Goal: Communication & Community: Share content

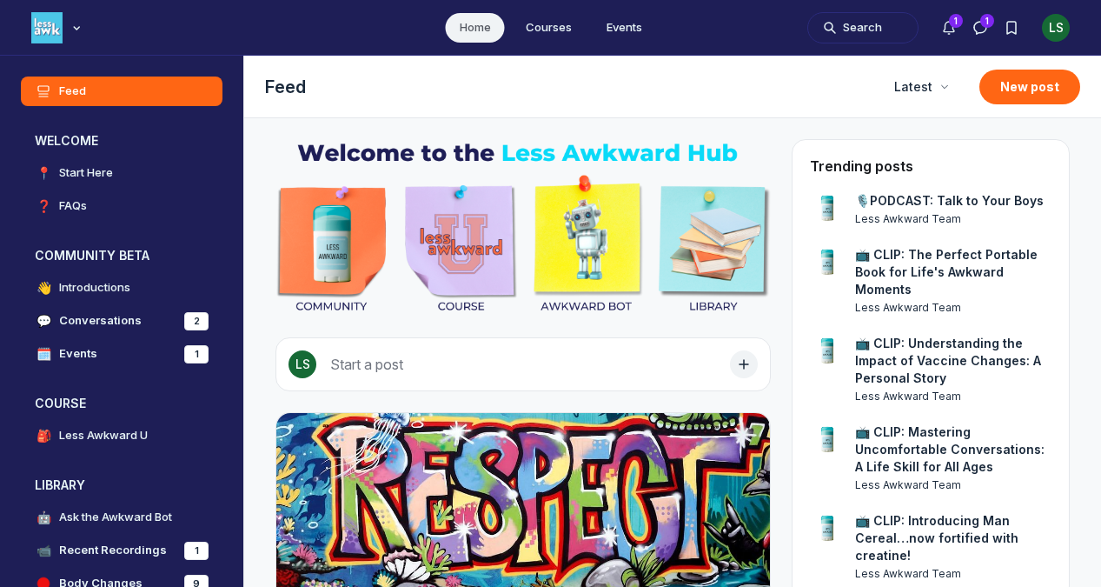
scroll to position [4591, 3329]
click at [950, 33] on icon "Notifications" at bounding box center [949, 27] width 17 height 17
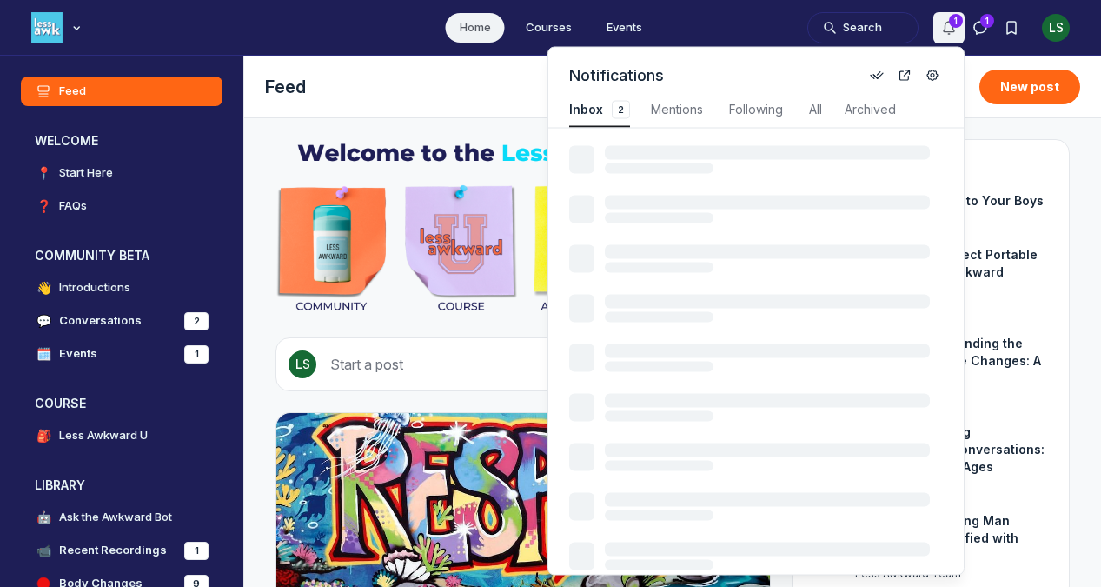
scroll to position [2353, 3682]
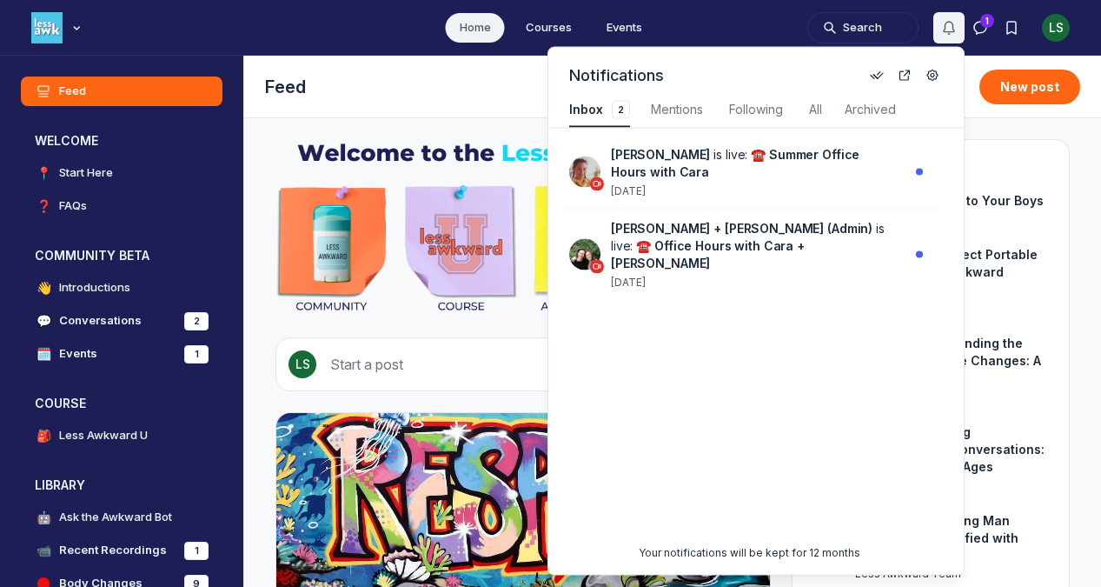
click at [950, 33] on icon "Notifications" at bounding box center [949, 27] width 17 height 17
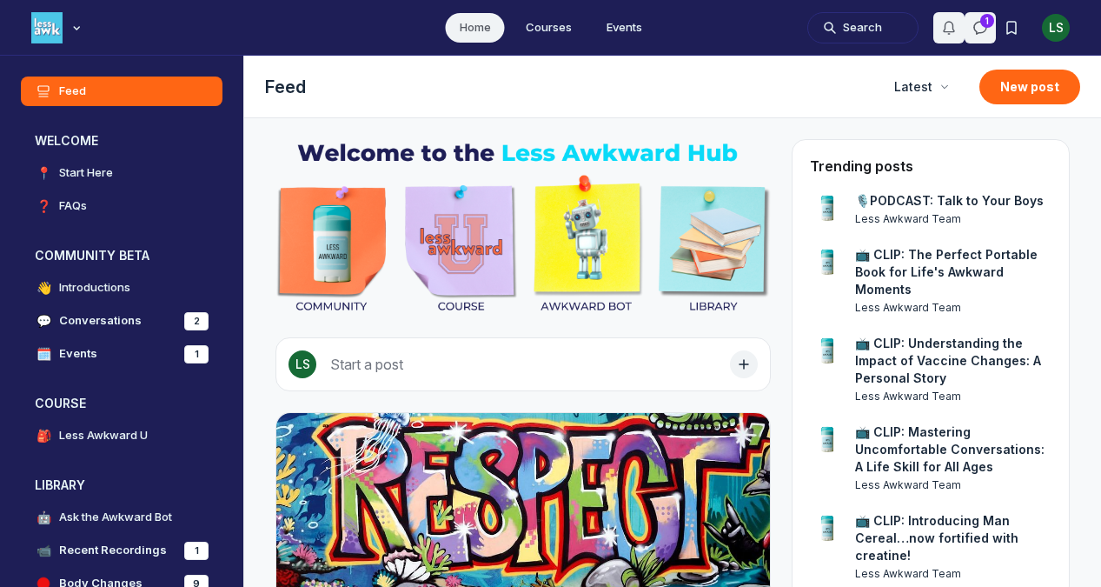
click at [970, 25] on button "Direct messages" at bounding box center [980, 27] width 31 height 31
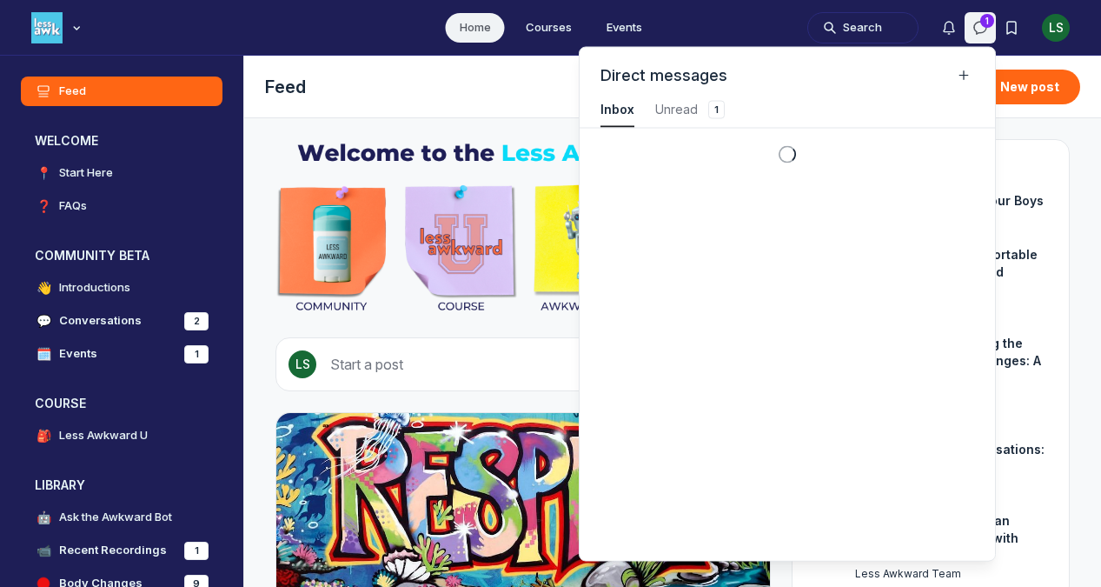
scroll to position [2353, 3916]
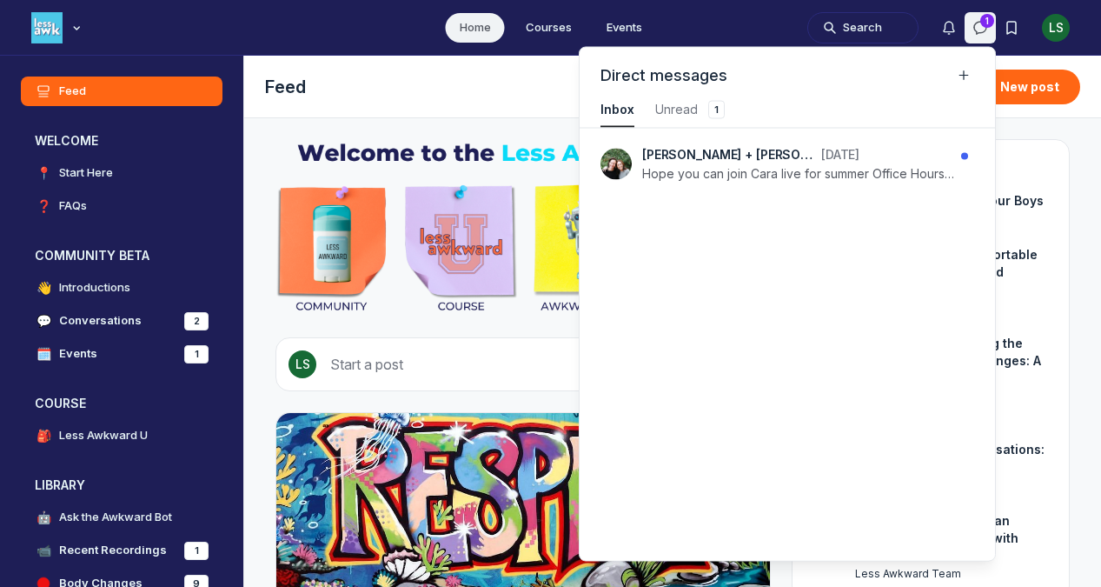
click at [981, 25] on icon "Direct messages" at bounding box center [980, 27] width 17 height 17
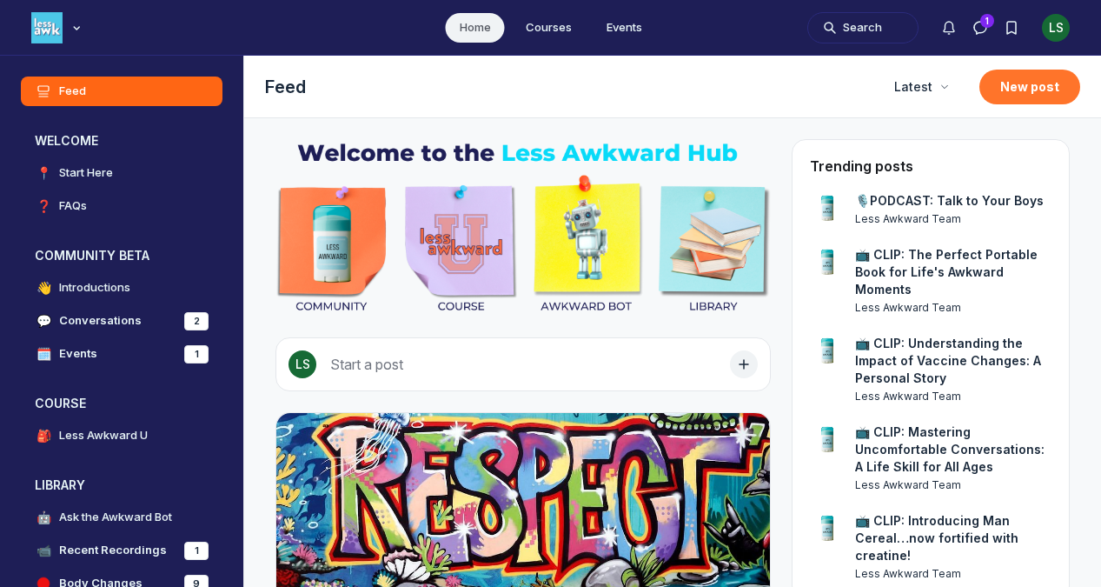
click at [1028, 81] on button "New post" at bounding box center [1030, 87] width 101 height 35
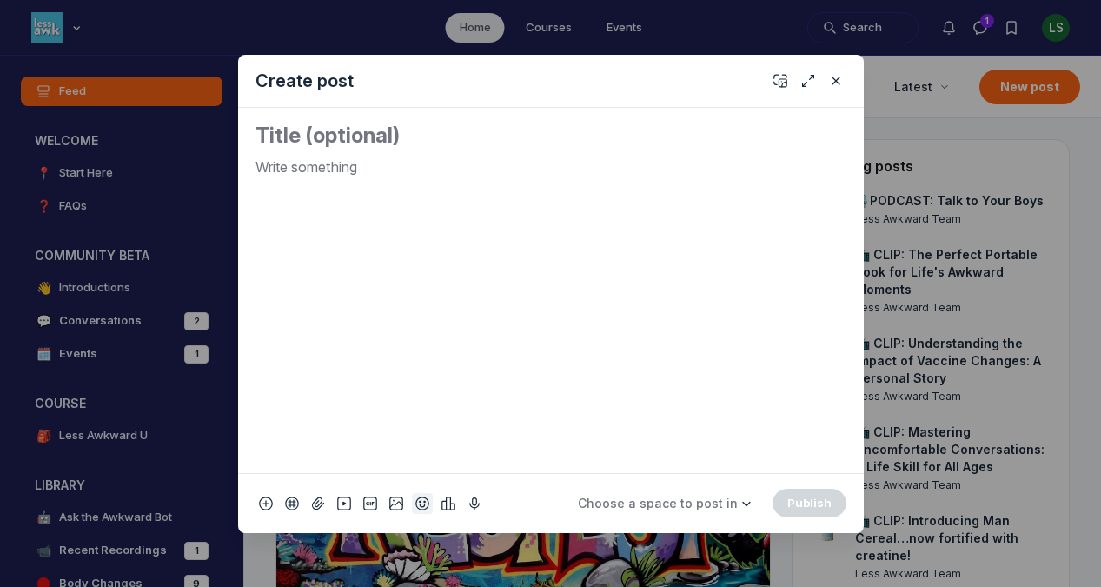
click at [423, 503] on icon "Add emoji" at bounding box center [423, 503] width 14 height 17
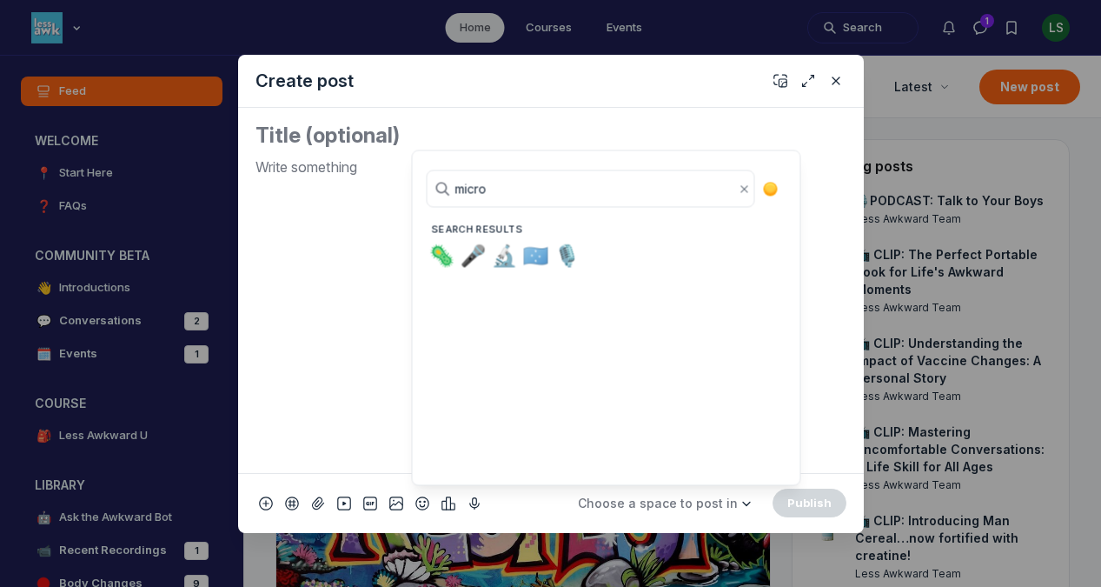
type input "micro"
click at [564, 244] on span "🎙️" at bounding box center [568, 256] width 26 height 24
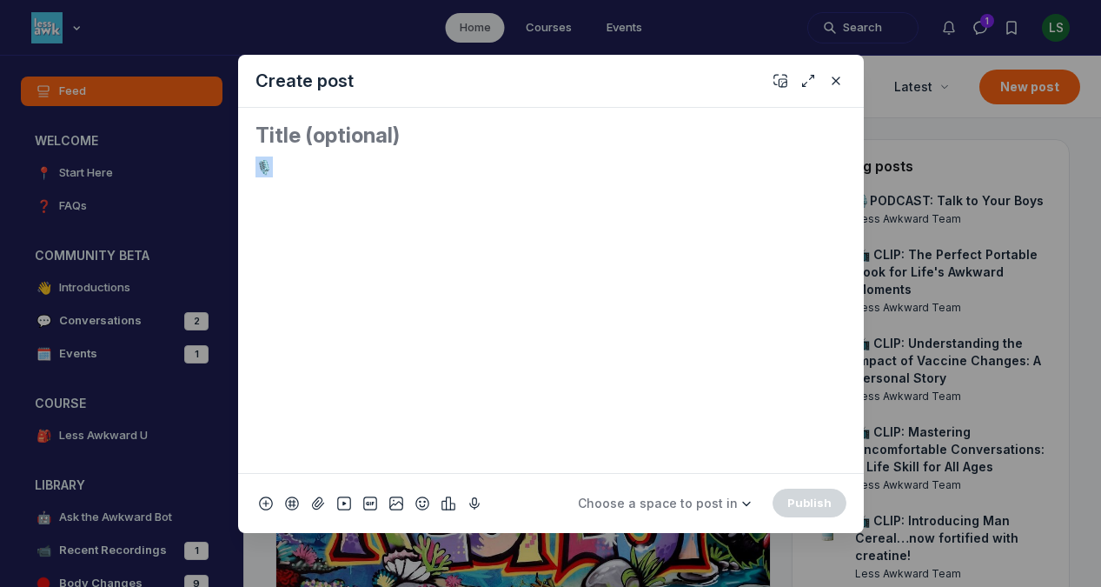
drag, startPoint x: 299, startPoint y: 176, endPoint x: 210, endPoint y: 156, distance: 91.6
click at [210, 156] on div "Create post 🎙️ Choose a space to post in COMMUNITY BETA 👋 Introductions 💬 Conve…" at bounding box center [334, 293] width 668 height 587
copy p "🎙️"
click at [285, 132] on textarea "Quick post modal" at bounding box center [551, 136] width 591 height 28
paste textarea "🎙️"
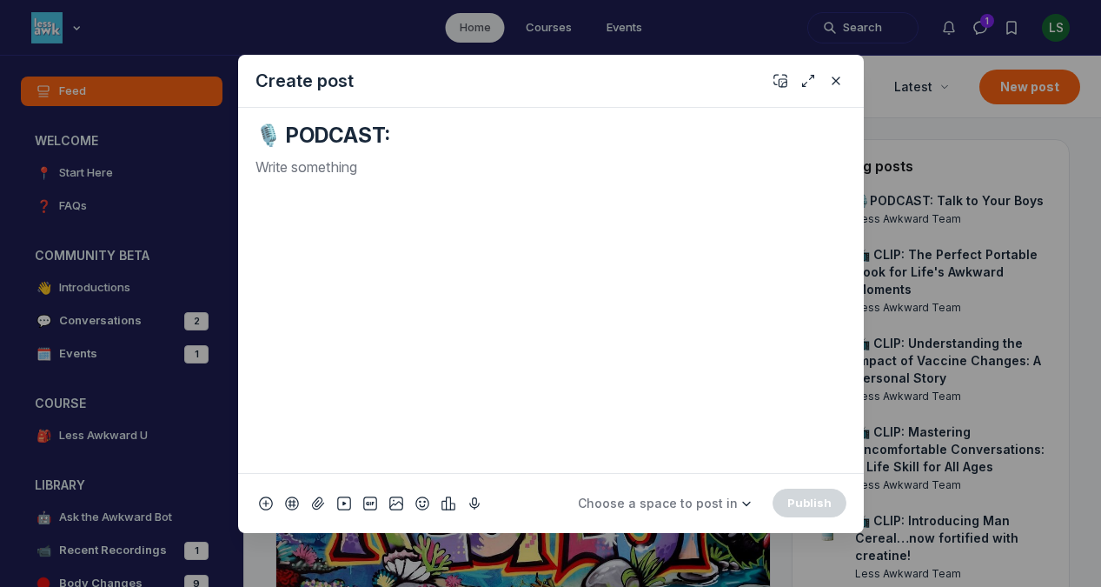
paste textarea "Big Kids, Bigger Feelings"
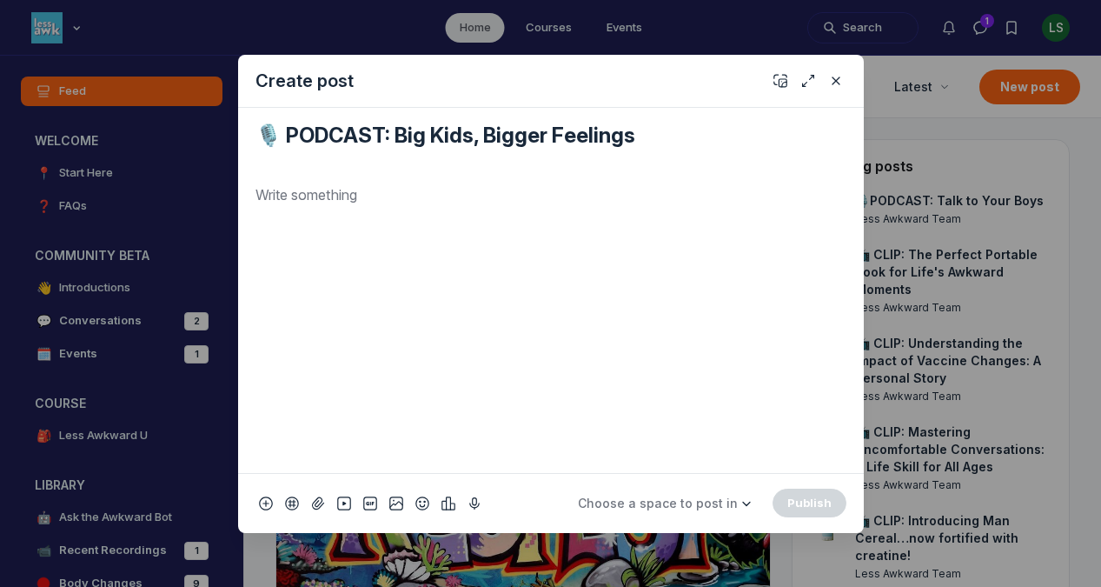
type textarea "🎙️ PODCAST: Big Kids, Bigger Feelings"
click at [466, 206] on div "Quick post modal" at bounding box center [551, 321] width 591 height 275
drag, startPoint x: 368, startPoint y: 190, endPoint x: 174, endPoint y: 180, distance: 194.1
click at [174, 180] on div "Create post 🎙️ PODCAST: Big Kids, Bigger Feelings Listen HERE! Choose a space t…" at bounding box center [334, 293] width 668 height 587
click at [444, 160] on icon "Quick post modal" at bounding box center [441, 161] width 17 height 17
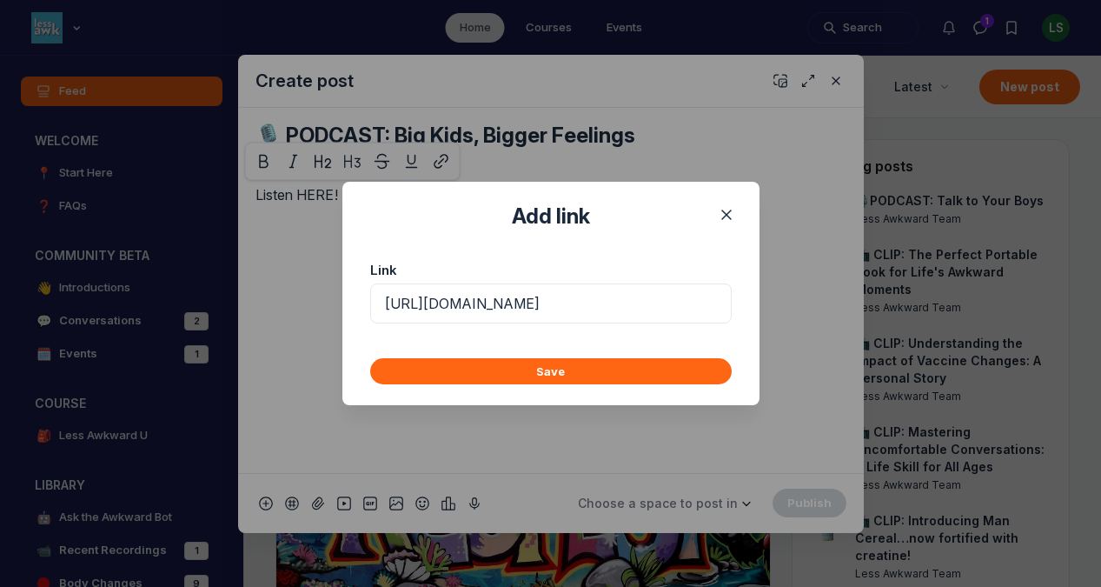
scroll to position [0, 300]
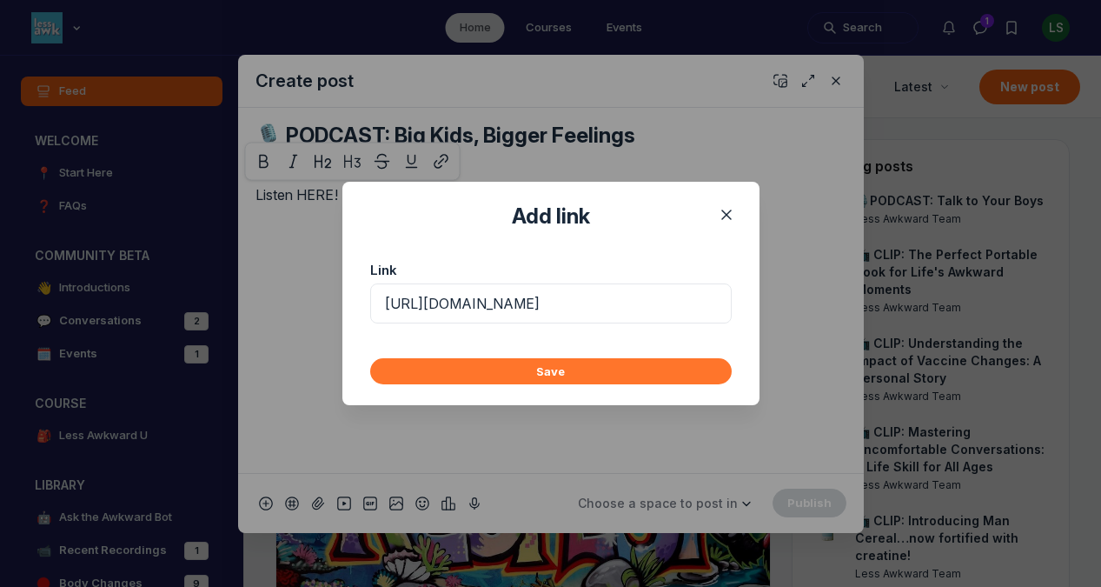
type input "https://podcasts.apple.com/us/podcast/big-kids-bigger-feelings/id1576221880?i=1…"
click at [527, 362] on button "Save" at bounding box center [551, 371] width 362 height 26
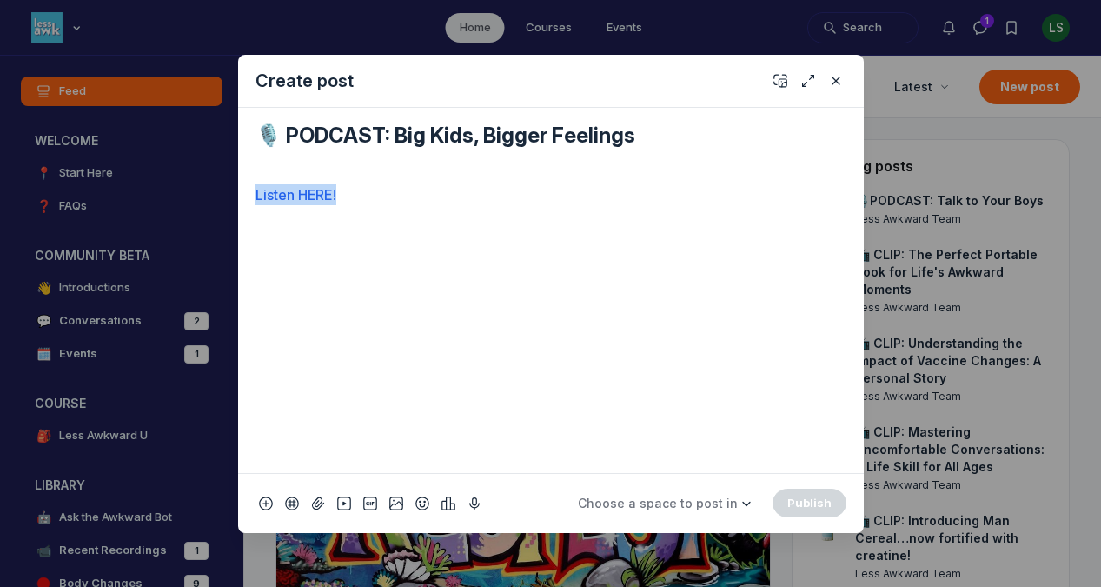
click at [419, 194] on p "Listen HERE!" at bounding box center [551, 194] width 591 height 21
drag, startPoint x: 413, startPoint y: 195, endPoint x: 207, endPoint y: 188, distance: 206.1
click at [207, 188] on div "Create post 🎙️ PODCAST: Big Kids, Bigger Feelings Listen HERE! Choose a space t…" at bounding box center [334, 293] width 668 height 587
copy link "Listen HERE!"
click at [363, 248] on div "Listen HERE!" at bounding box center [551, 321] width 591 height 275
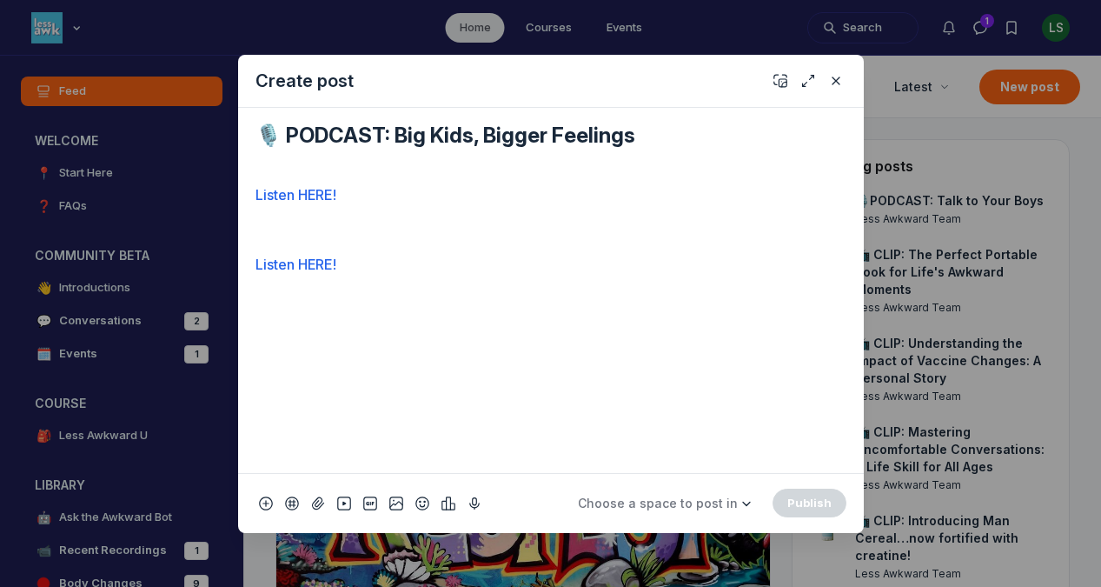
click at [345, 160] on textarea "🎙️ PODCAST: Big Kids, Bigger Feelings" at bounding box center [551, 150] width 591 height 56
click at [256, 190] on link "Listen HERE!" at bounding box center [296, 194] width 81 height 17
drag, startPoint x: 326, startPoint y: 194, endPoint x: 223, endPoint y: 192, distance: 103.5
click at [223, 192] on div "Create post 🎙️ PODCAST: Big Kids, Bigger Feelings SUMMARY Listen HERE! Listen H…" at bounding box center [334, 293] width 668 height 587
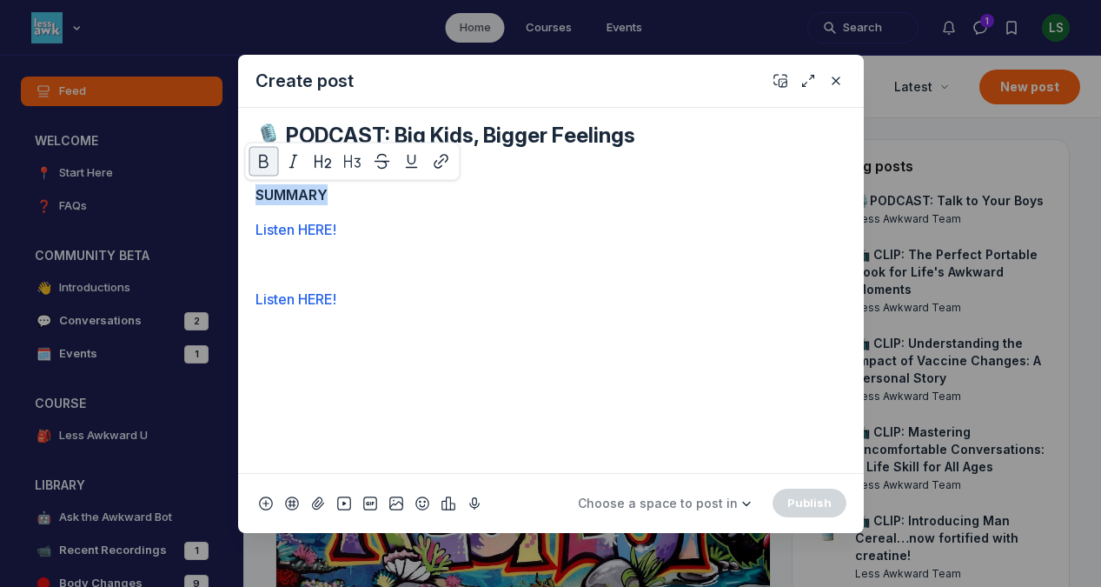
click at [376, 195] on p "SUMMARY" at bounding box center [551, 194] width 591 height 21
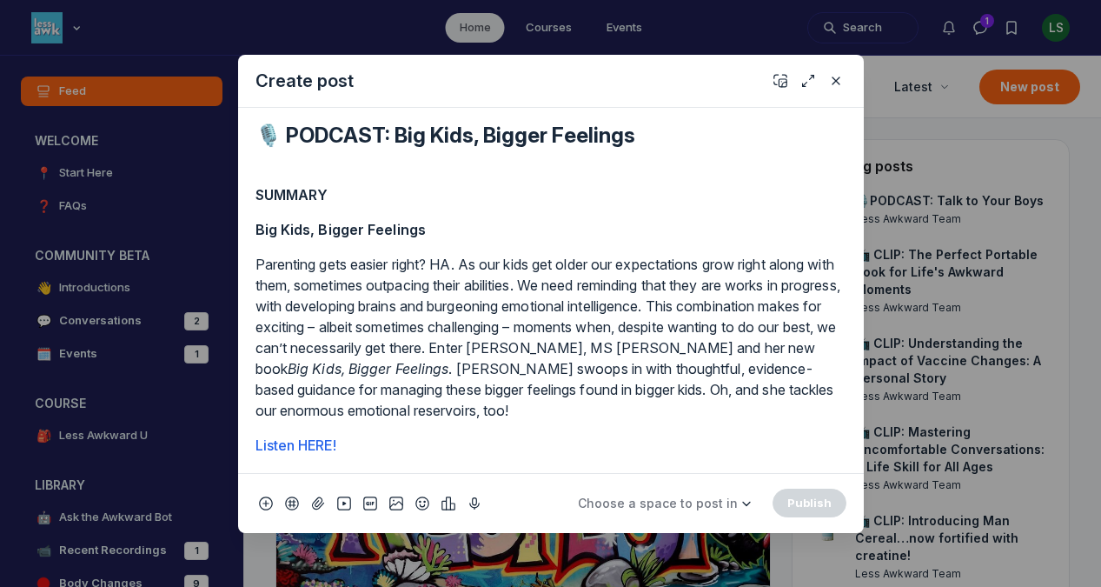
click at [635, 443] on p "Listen HERE!" at bounding box center [551, 445] width 591 height 21
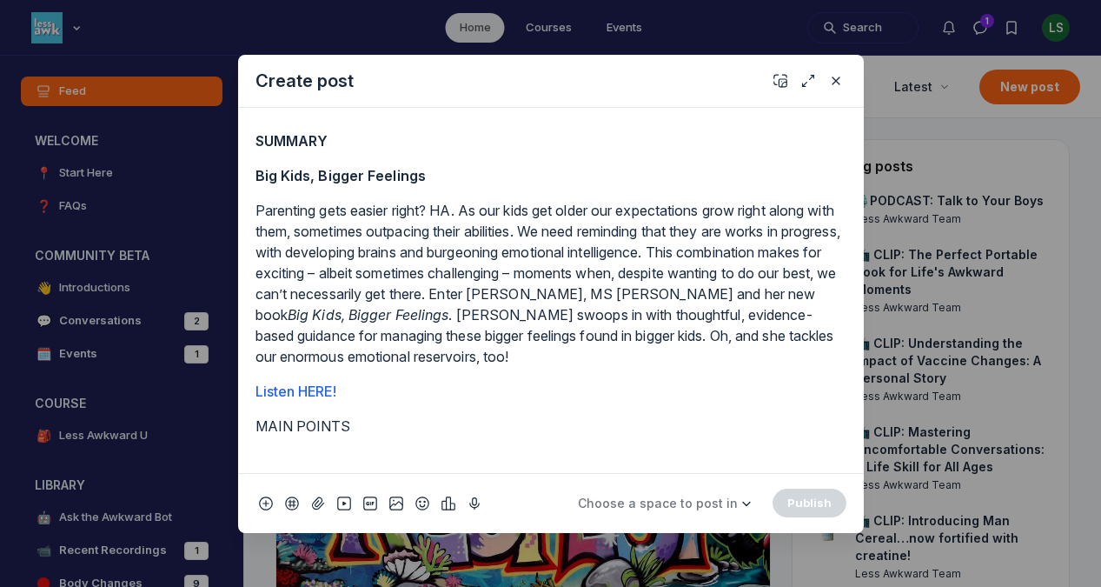
scroll to position [1703, 0]
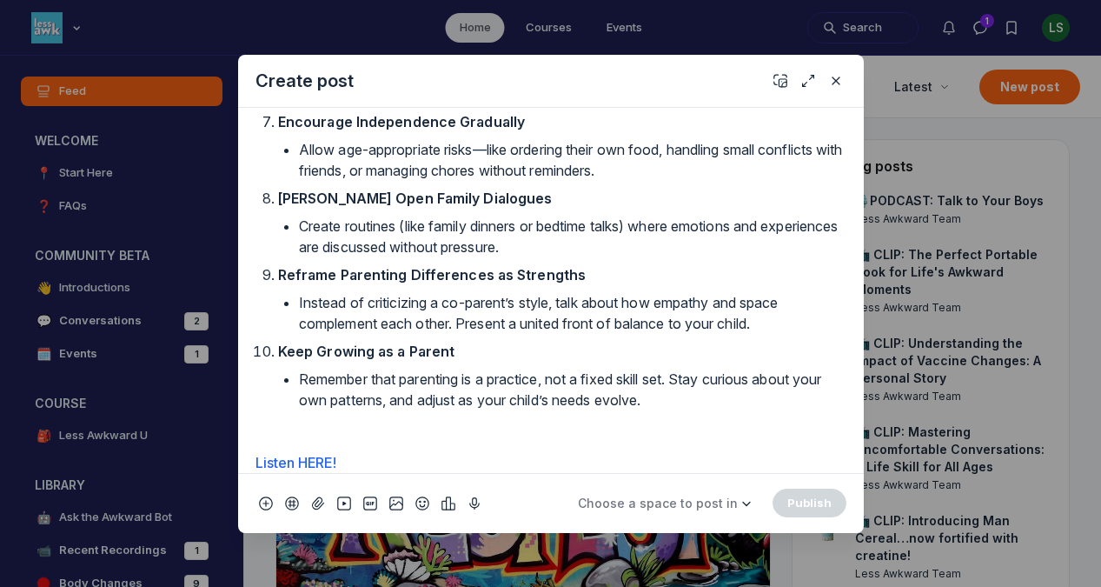
click at [850, 440] on div "🎙️ PODCAST: Big Kids, Bigger Feelings SUMMARY Big Kids, Bigger Feelings Parenti…" at bounding box center [551, 290] width 626 height 365
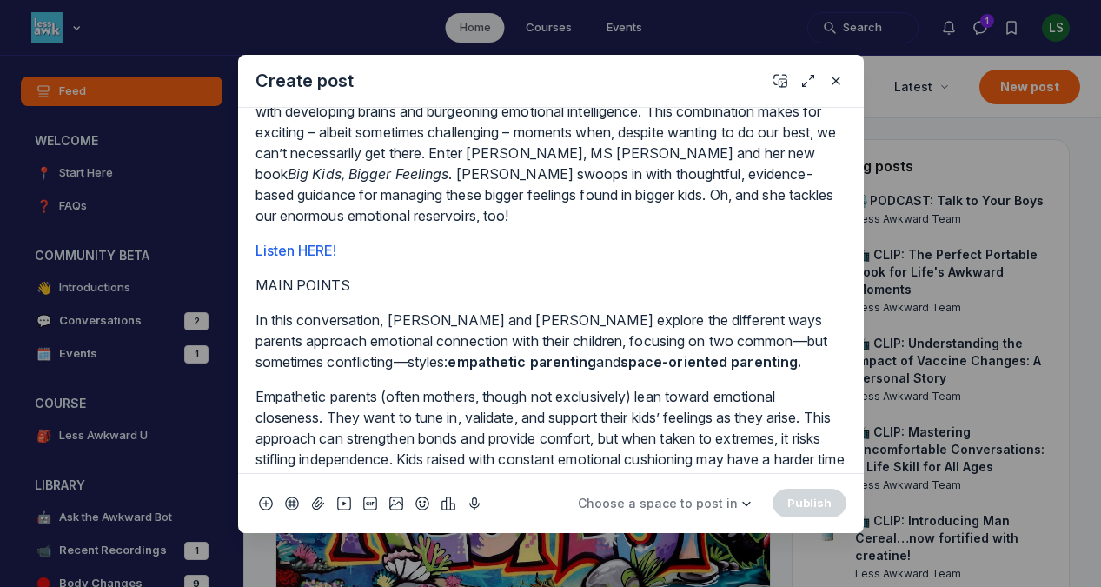
scroll to position [192, 0]
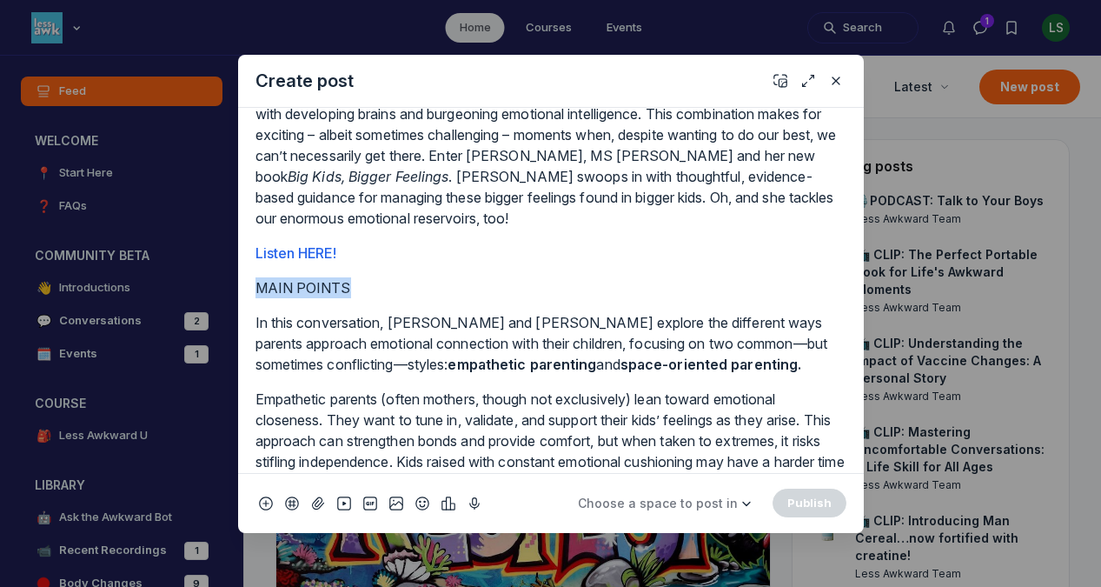
drag, startPoint x: 356, startPoint y: 287, endPoint x: 217, endPoint y: 286, distance: 139.1
click at [217, 286] on div "Create post 🎙️ PODCAST: Big Kids, Bigger Feelings SUMMARY Big Kids, Bigger Feel…" at bounding box center [334, 293] width 668 height 587
click at [406, 371] on p "In this conversation, Vanessa and Cara explore the different ways parents appro…" at bounding box center [551, 343] width 591 height 63
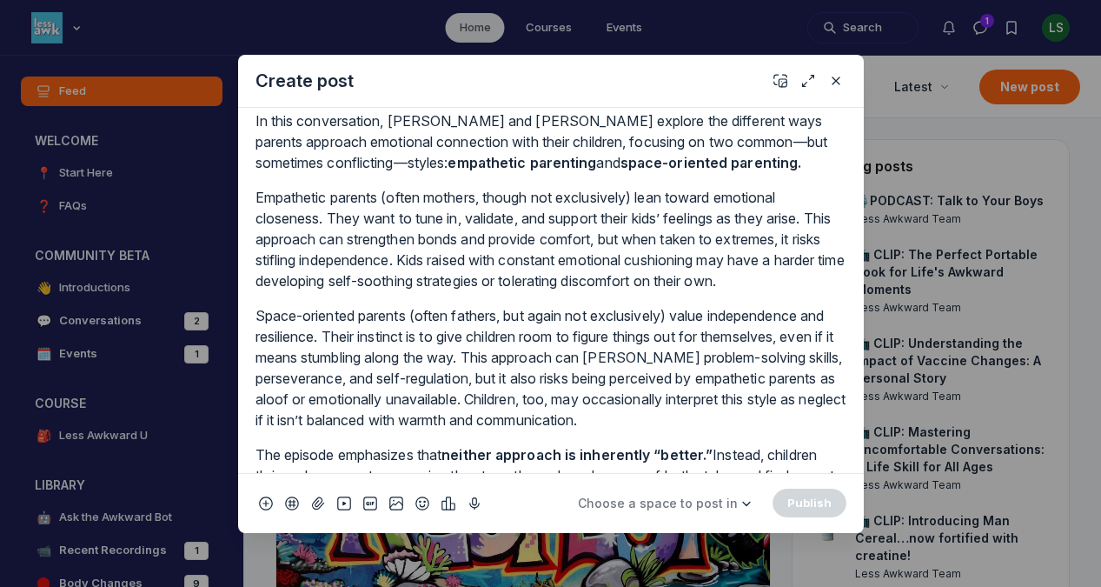
scroll to position [391, 0]
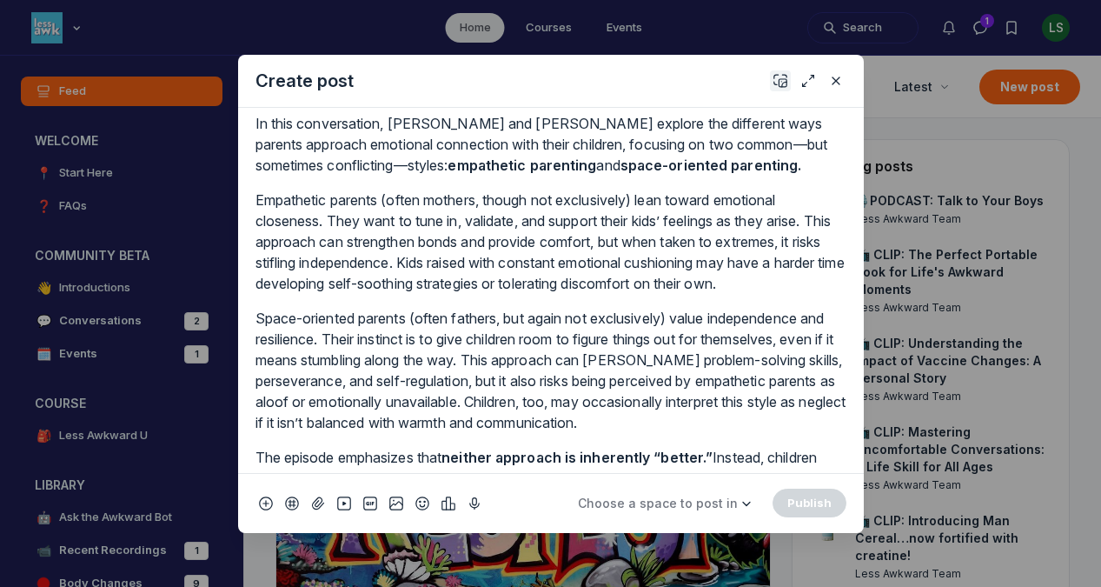
click at [782, 77] on icon "Add cover" at bounding box center [781, 80] width 14 height 17
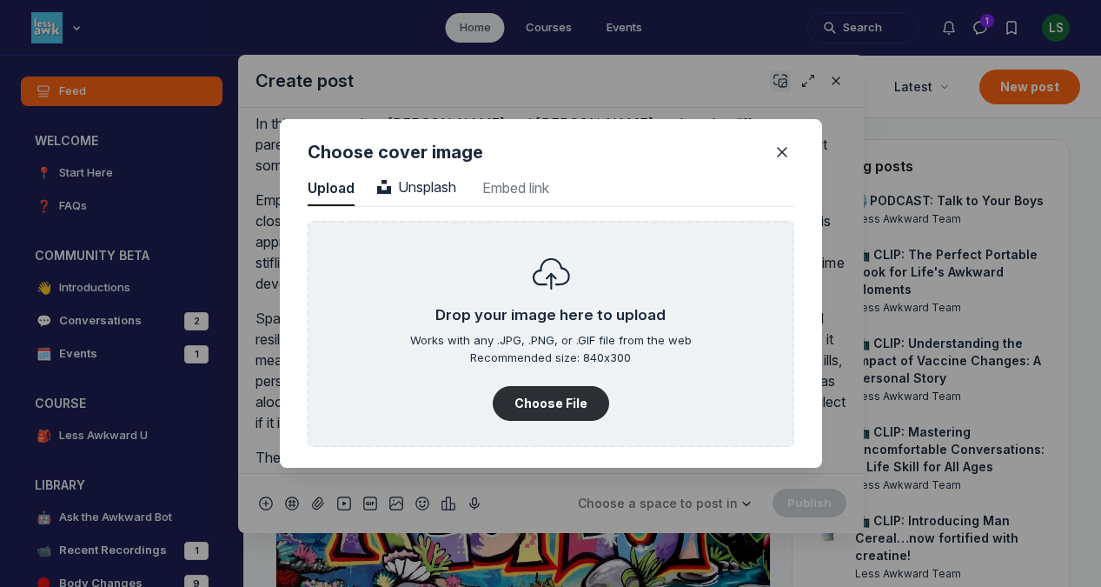
scroll to position [2349, 4425]
click at [552, 399] on button "Choose File" at bounding box center [551, 403] width 116 height 35
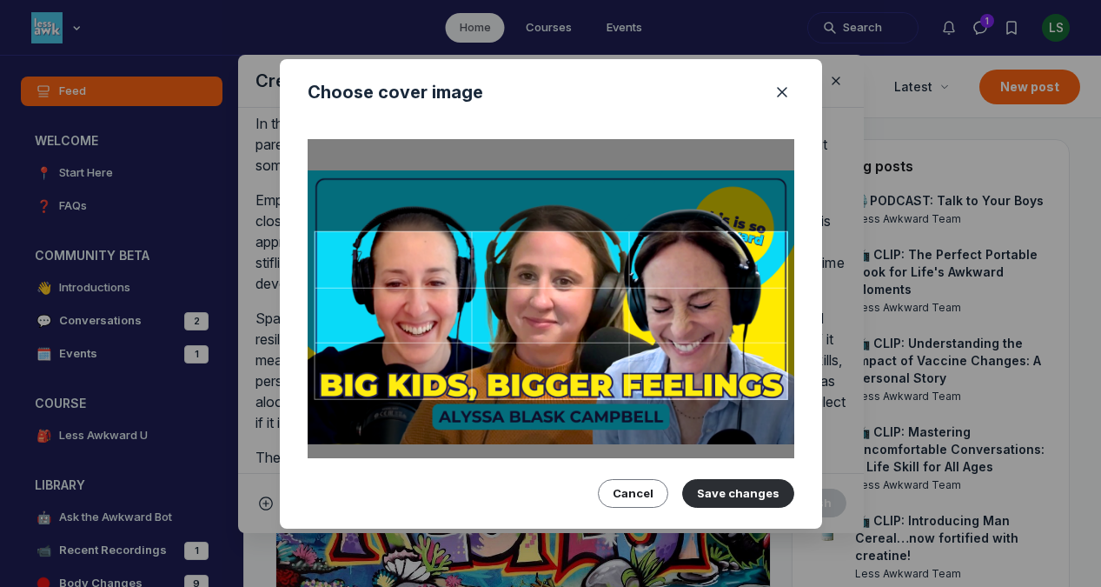
click at [660, 333] on div at bounding box center [551, 315] width 474 height 170
click at [761, 482] on button "Save changes" at bounding box center [738, 493] width 112 height 28
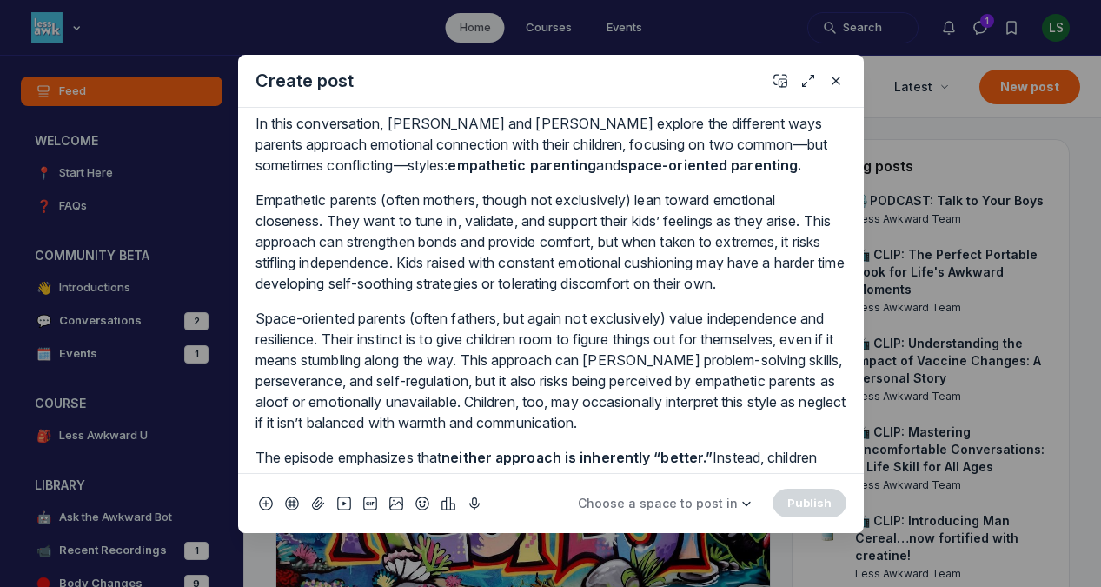
scroll to position [440, 0]
click at [705, 509] on span "Choose a space to post in" at bounding box center [658, 503] width 160 height 15
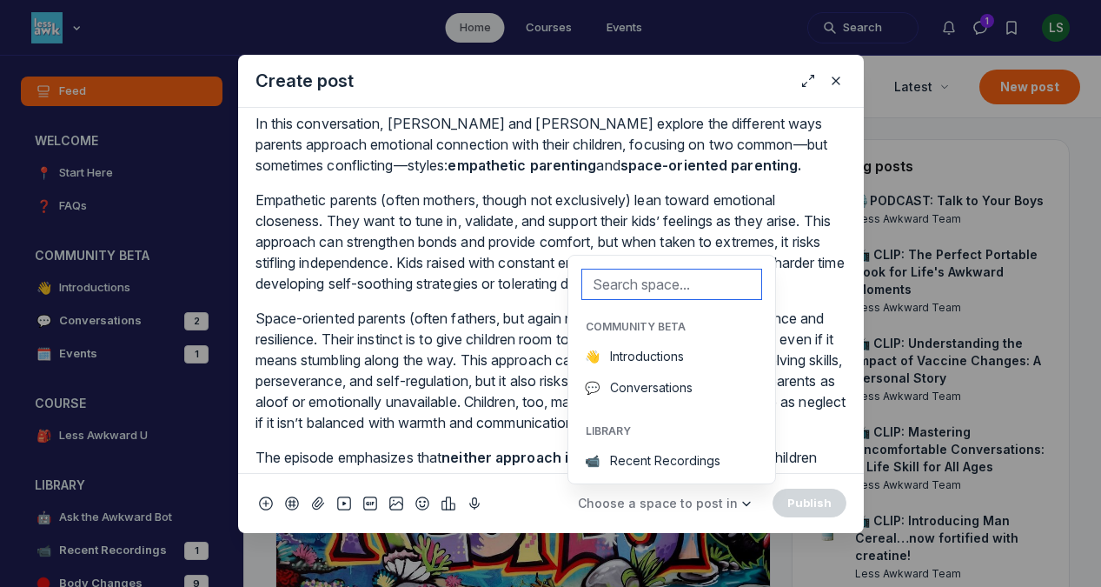
scroll to position [604, 0]
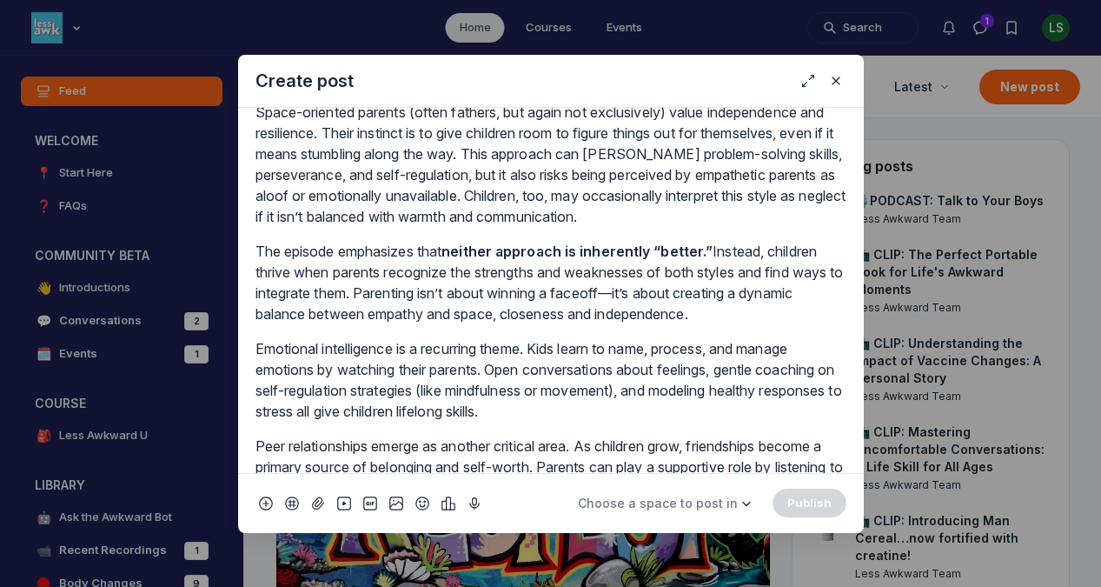
click at [821, 227] on p "Space-oriented parents (often fathers, but again not exclusively) value indepen…" at bounding box center [551, 164] width 591 height 125
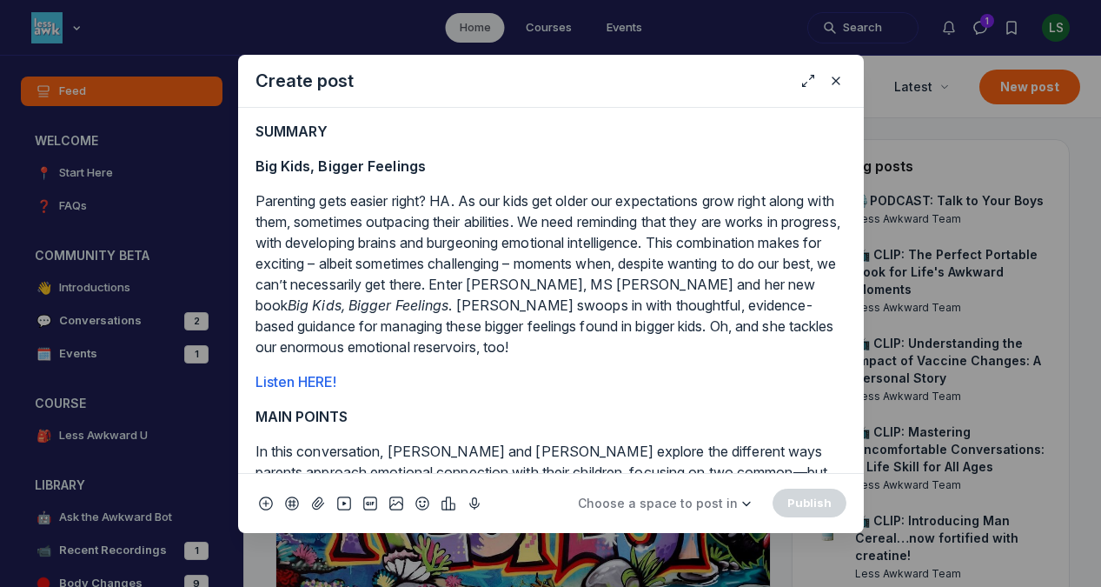
scroll to position [283, 0]
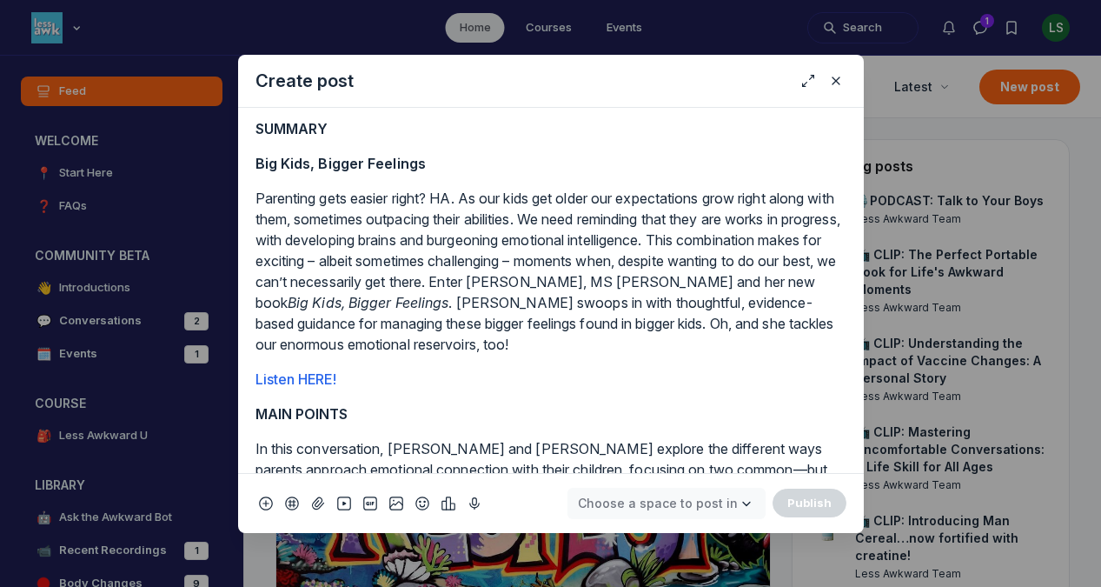
click at [682, 502] on span "Choose a space to post in" at bounding box center [658, 503] width 160 height 15
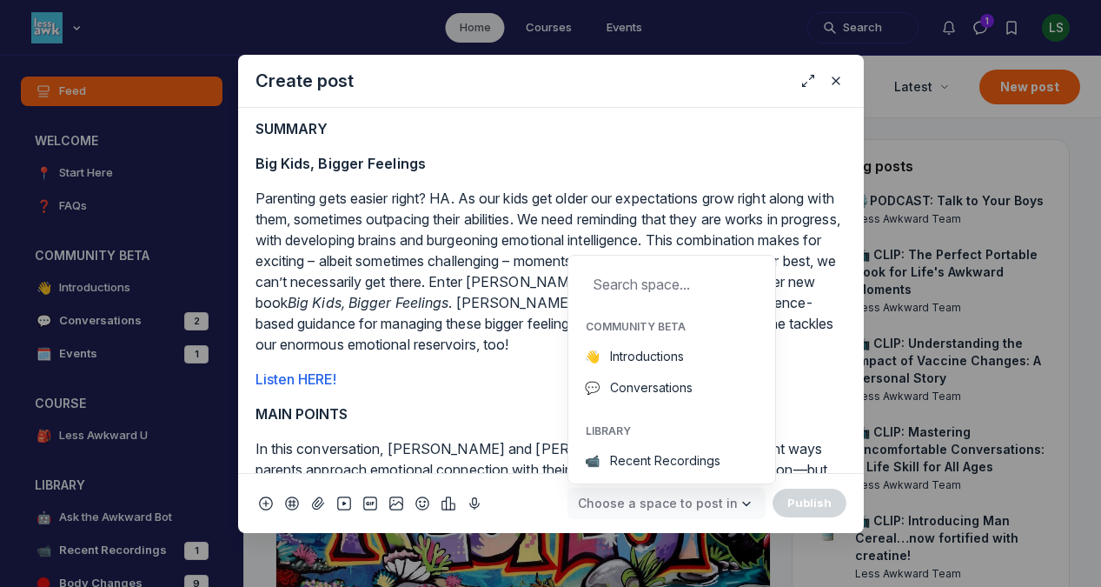
click at [727, 502] on span "Choose a space to post in" at bounding box center [658, 503] width 160 height 15
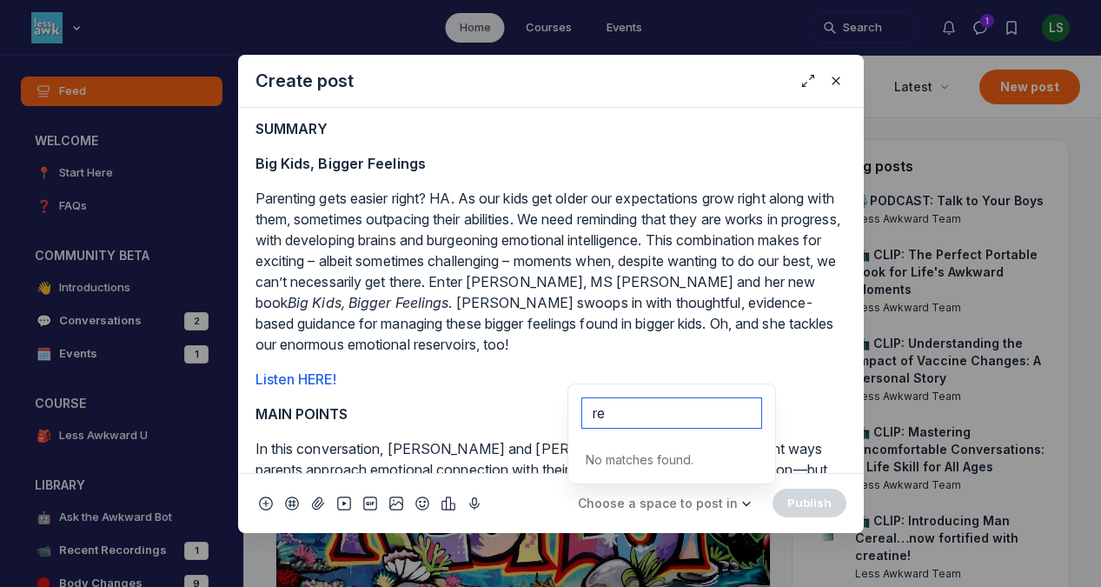
type input "r"
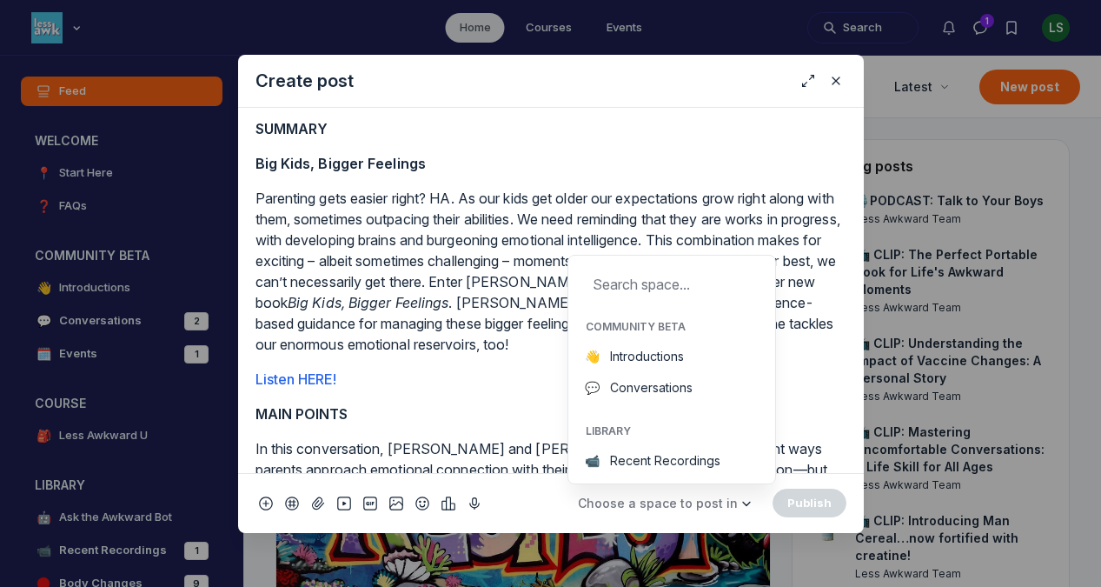
click at [437, 273] on p "Parenting gets easier right? HA. As our kids get older our expectations grow ri…" at bounding box center [551, 271] width 591 height 167
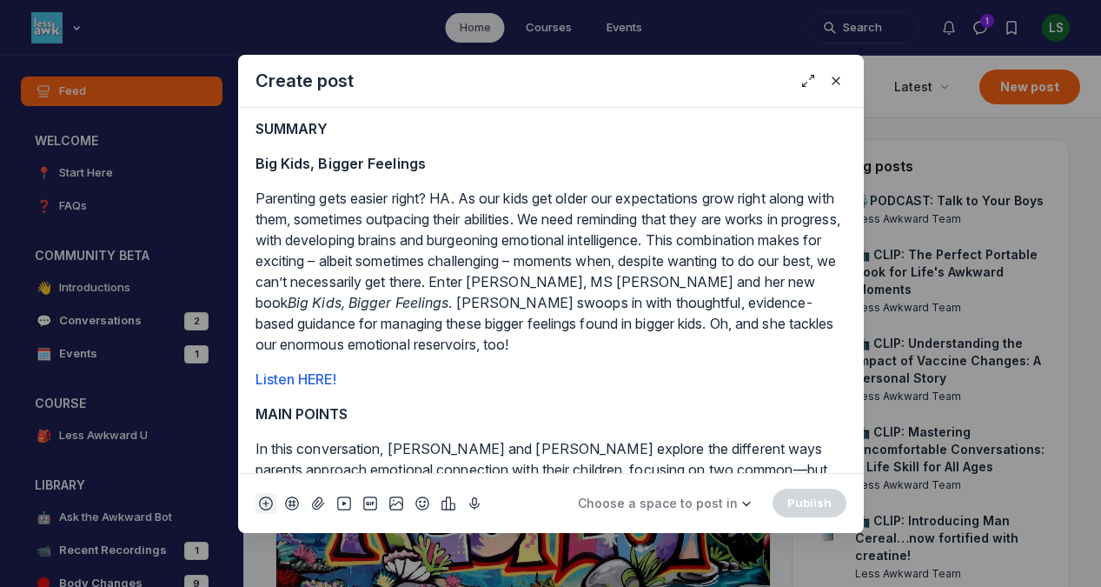
click at [259, 502] on use "Open slash commands menu" at bounding box center [266, 503] width 14 height 14
click at [810, 189] on p "Parenting gets easier right? HA. As our kids get older our expectations grow ri…" at bounding box center [551, 271] width 591 height 167
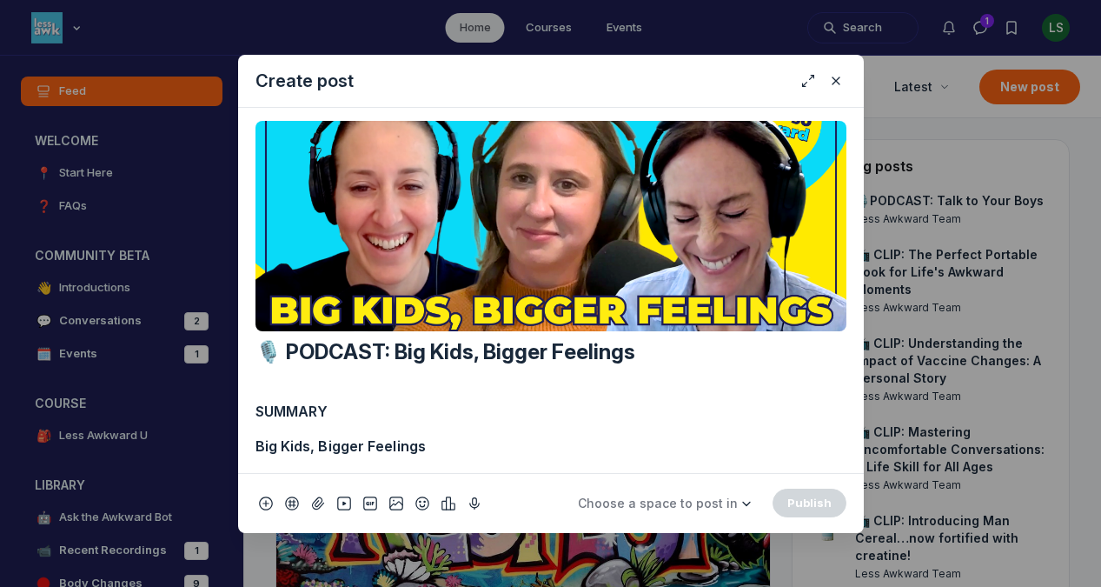
scroll to position [0, 0]
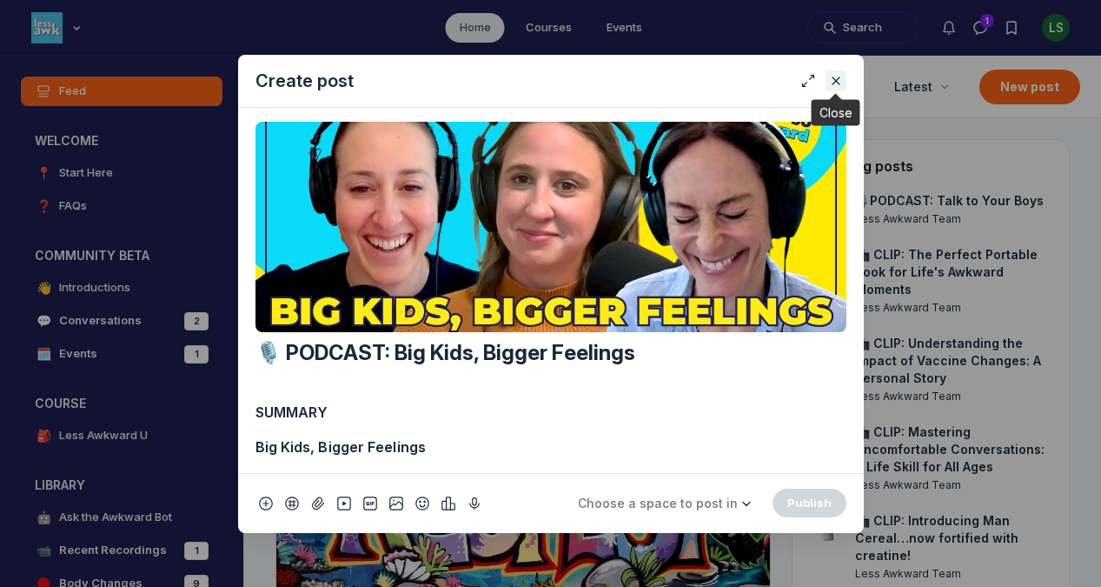
click at [835, 79] on use "Close" at bounding box center [836, 80] width 7 height 7
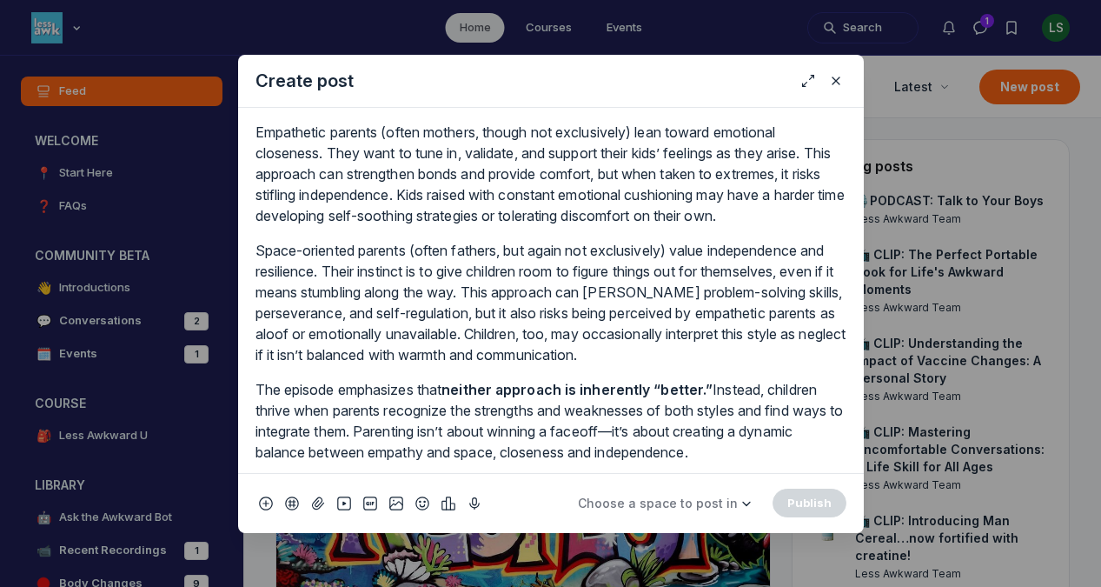
scroll to position [1977, 0]
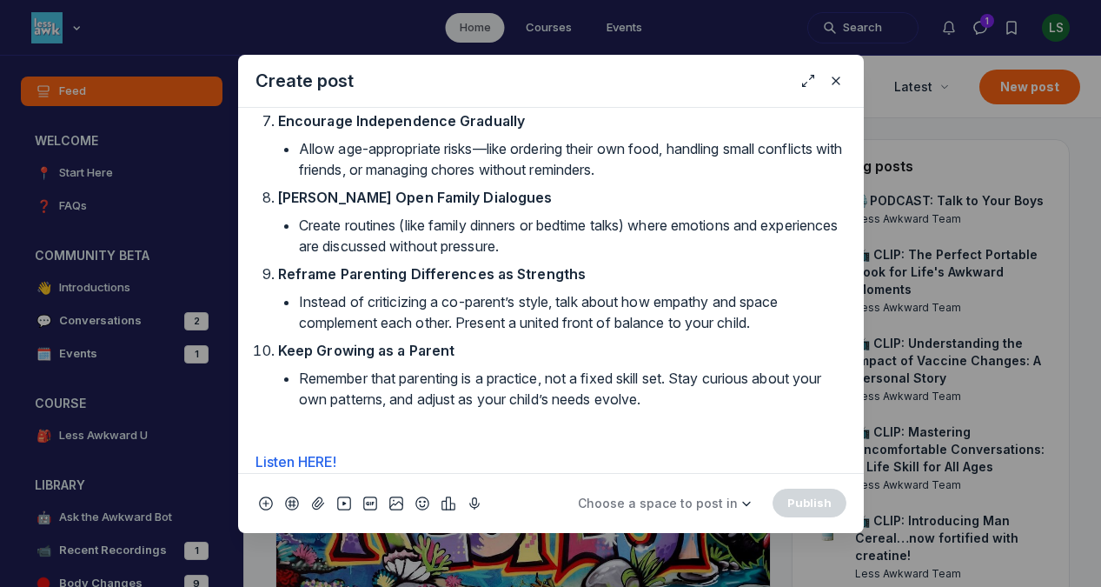
drag, startPoint x: 257, startPoint y: 337, endPoint x: 768, endPoint y: 435, distance: 520.3
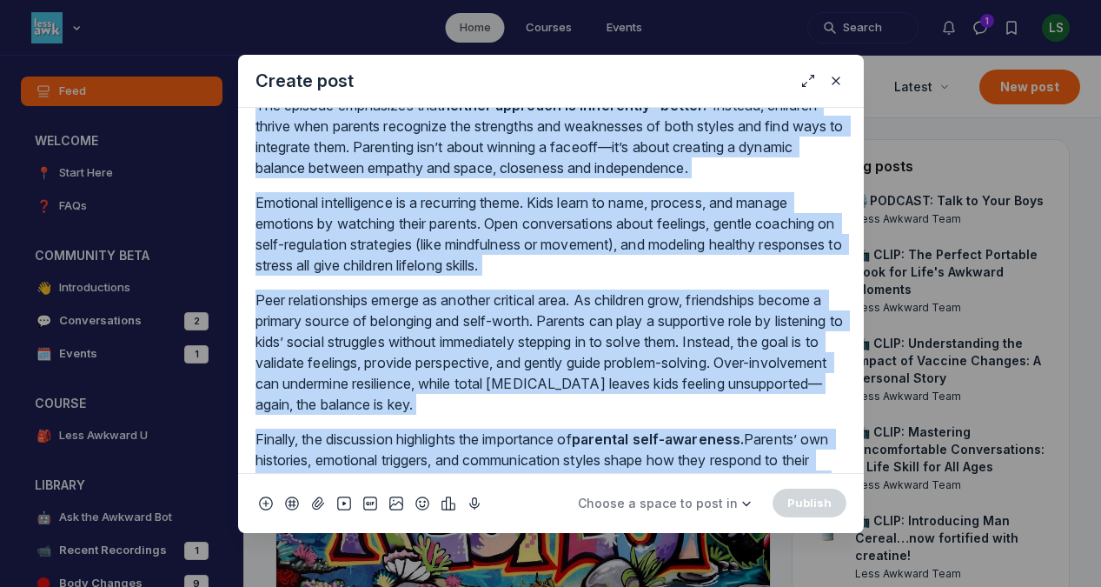
scroll to position [0, 0]
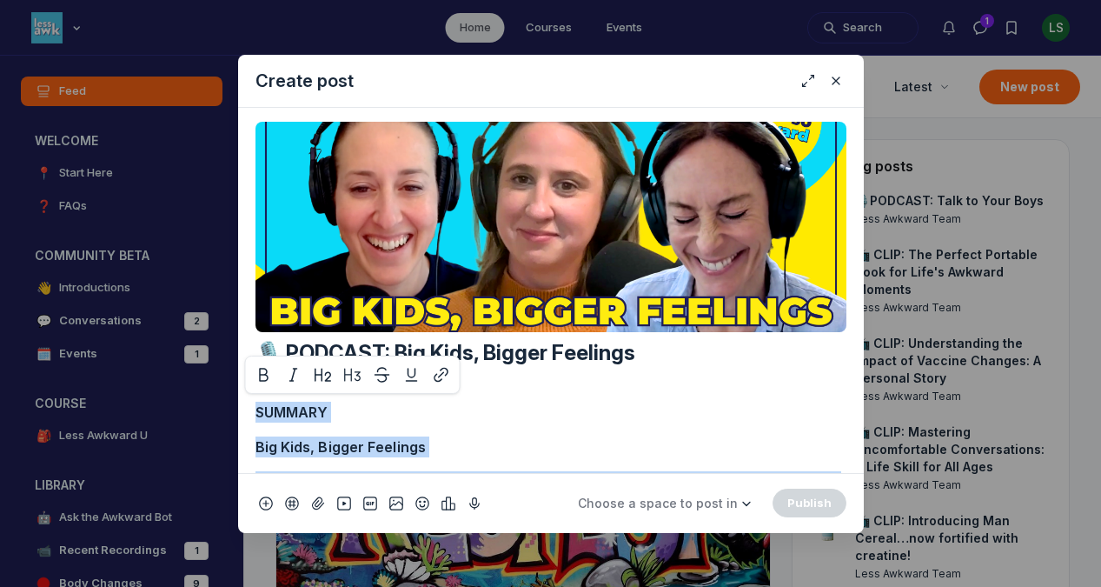
drag, startPoint x: 496, startPoint y: 461, endPoint x: 256, endPoint y: 346, distance: 266.0
click at [256, 346] on div "Replace Remove 🎙️ PODCAST: Big Kids, Bigger Feelings SUMMARY Big Kids, Bigger F…" at bounding box center [551, 290] width 591 height 337
click at [627, 409] on p "SUMMARY" at bounding box center [551, 412] width 591 height 21
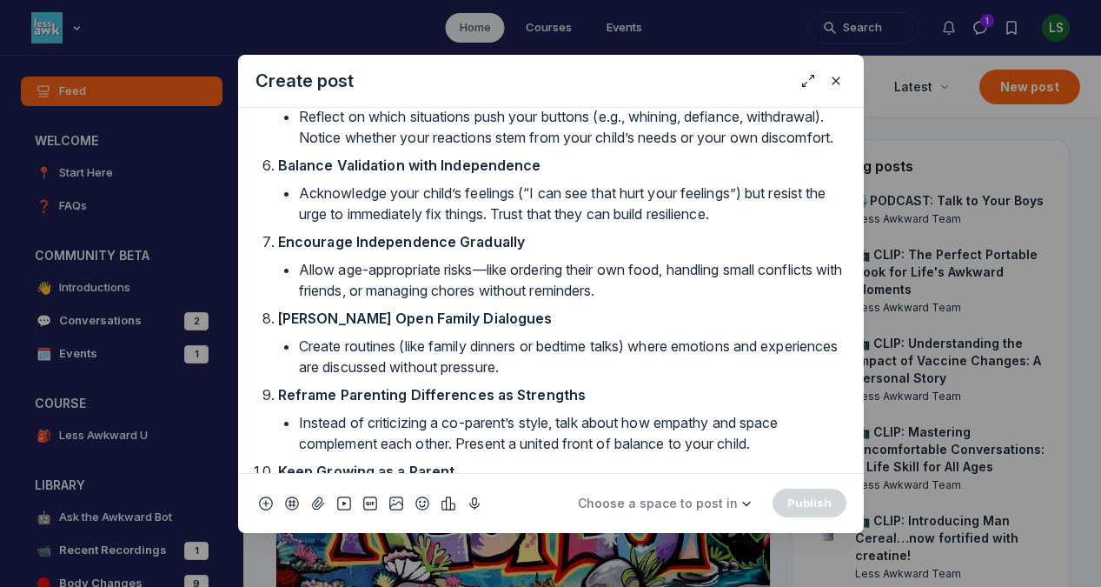
scroll to position [1977, 0]
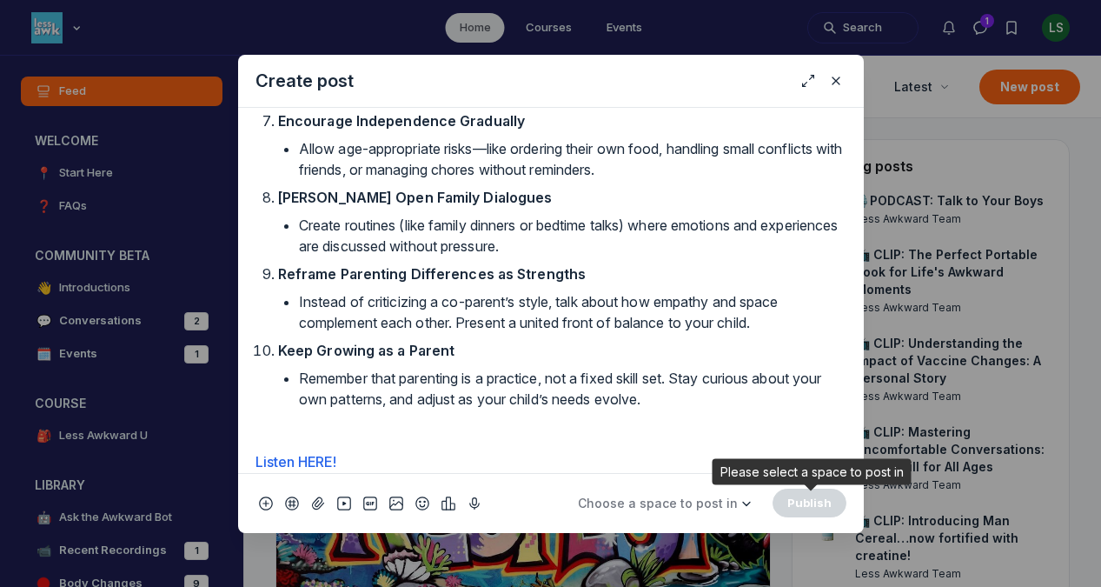
click at [781, 496] on div "Create post Replace Remove 🎙️ PODCAST: Big Kids, Bigger Feelings SUMMARY Big Ki…" at bounding box center [551, 294] width 626 height 478
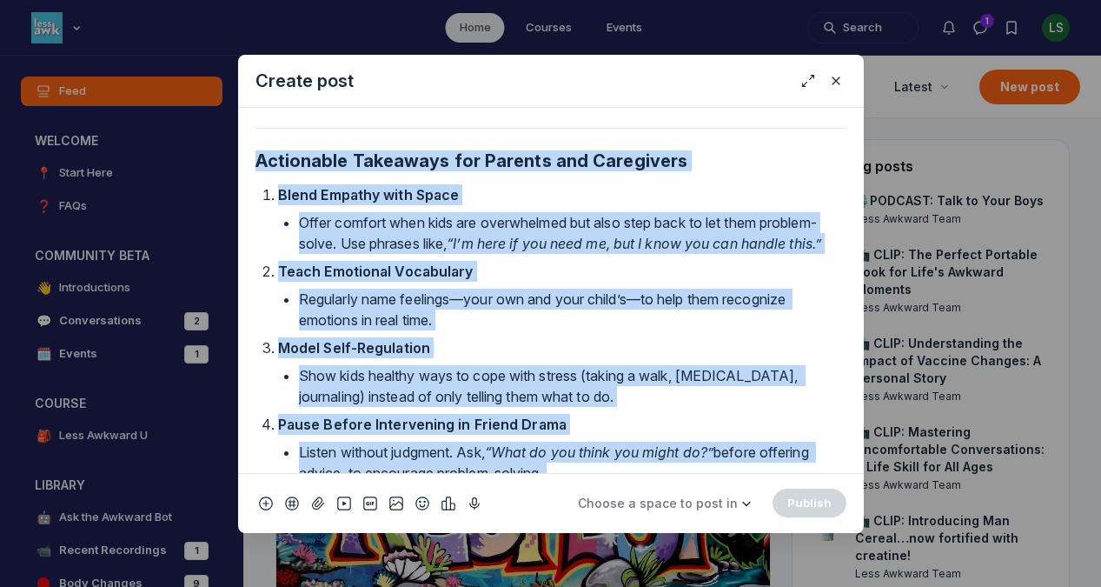
scroll to position [0, 0]
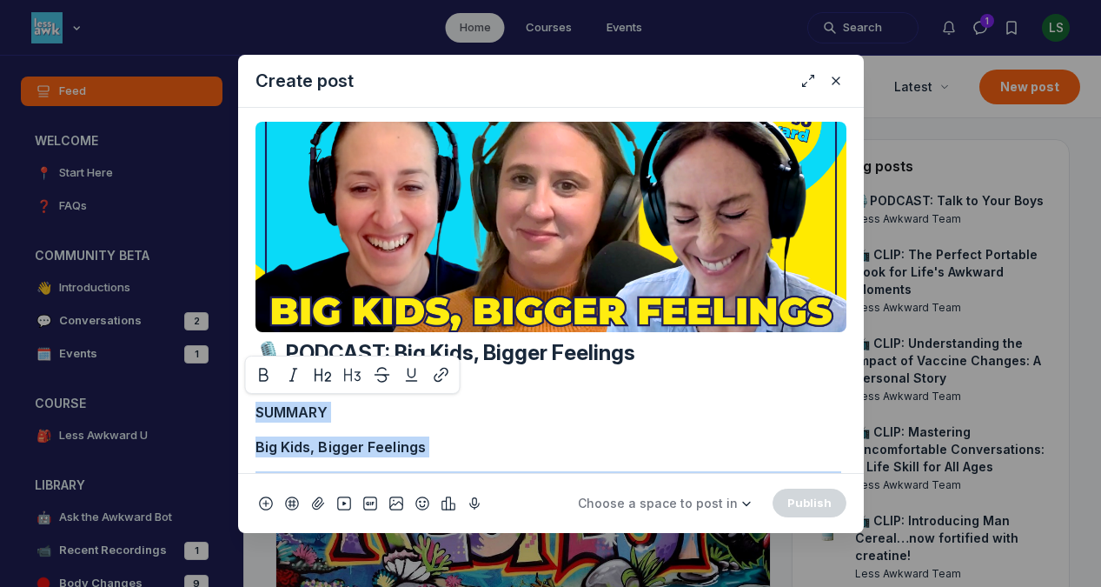
drag, startPoint x: 368, startPoint y: 462, endPoint x: 250, endPoint y: -47, distance: 522.8
click at [250, 0] on html "Home Courses Events Search 1 LS L Less Awkward Hub Feed WELCOME 📍 Start Here ❓ …" at bounding box center [550, 293] width 1101 height 587
click at [833, 77] on use "Close" at bounding box center [836, 80] width 7 height 7
copy div "SUMMARY Big Kids, Bigger Feelings Parenting gets easier right? HA. As our kids …"
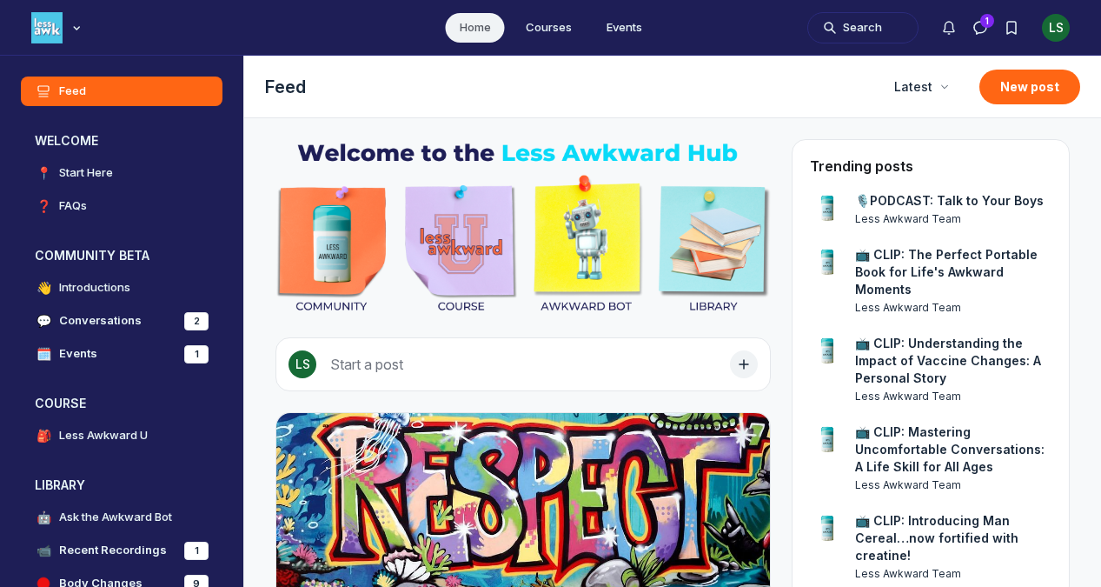
click at [1038, 30] on div "Search 1 LS" at bounding box center [939, 27] width 263 height 41
click at [1061, 29] on div "LS" at bounding box center [1056, 28] width 28 height 28
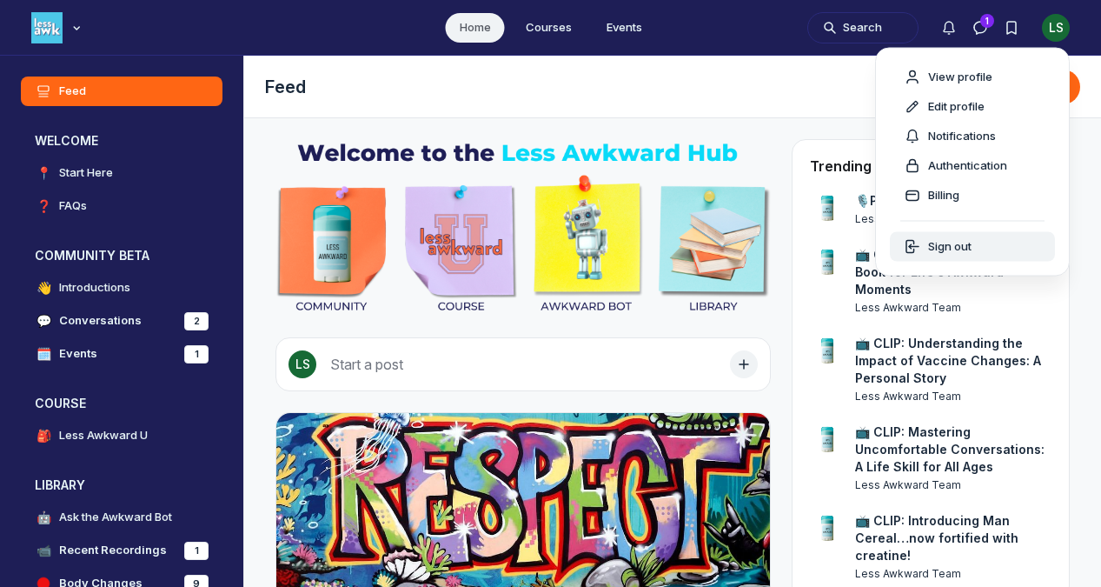
click at [967, 249] on span "Sign out" at bounding box center [949, 246] width 43 height 17
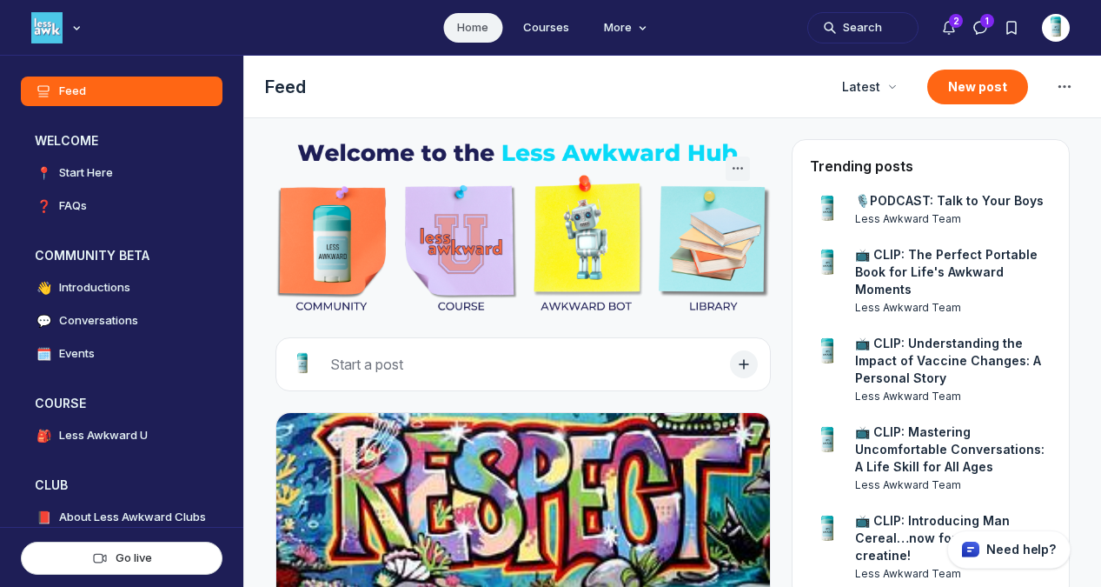
scroll to position [4317, 3329]
click at [962, 83] on button "New post" at bounding box center [978, 87] width 101 height 35
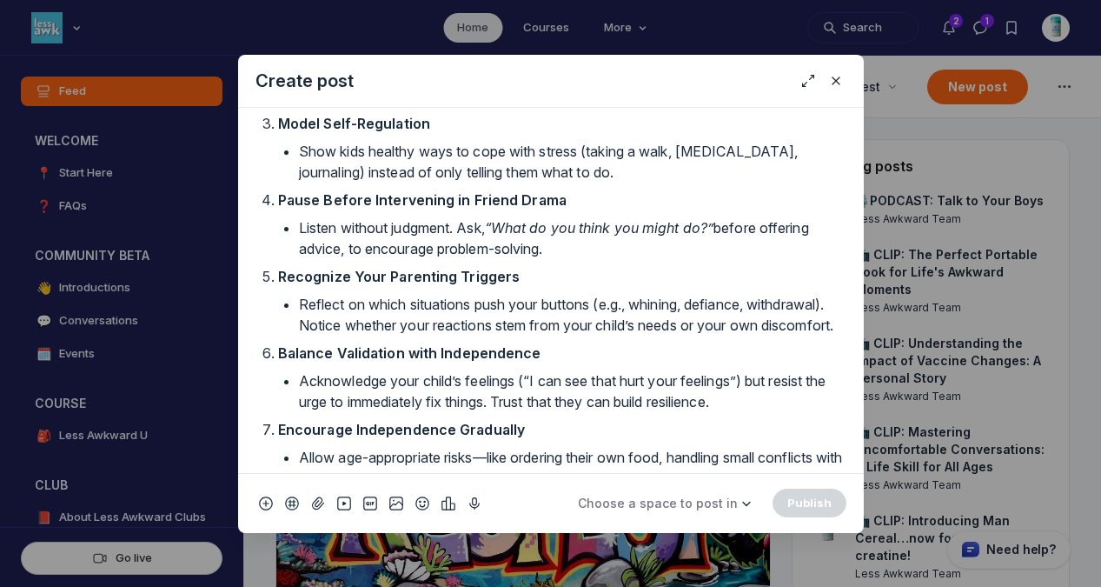
scroll to position [1977, 0]
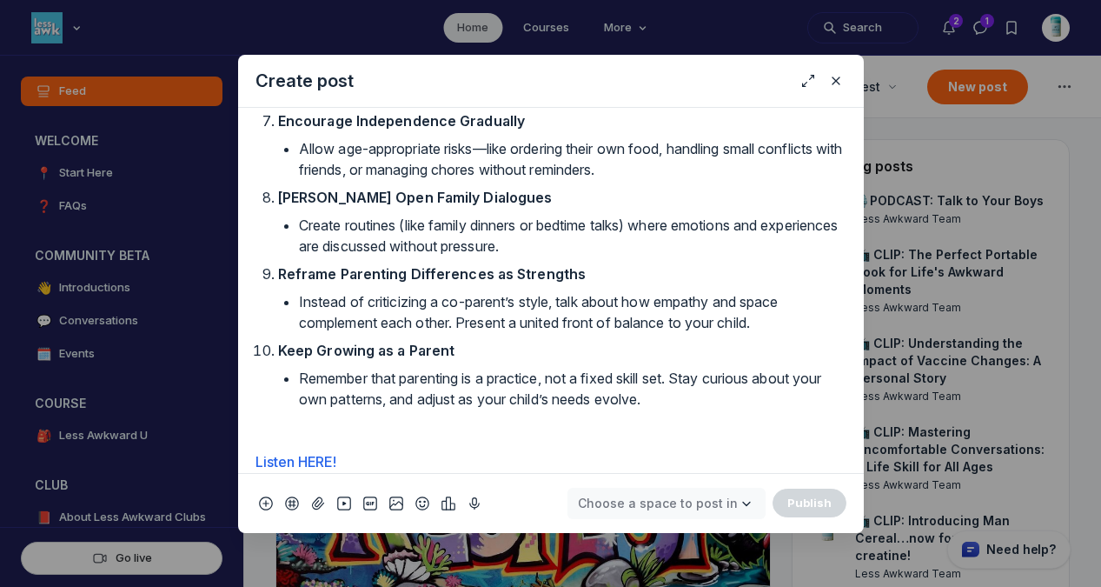
click at [678, 498] on span "Choose a space to post in" at bounding box center [658, 503] width 160 height 15
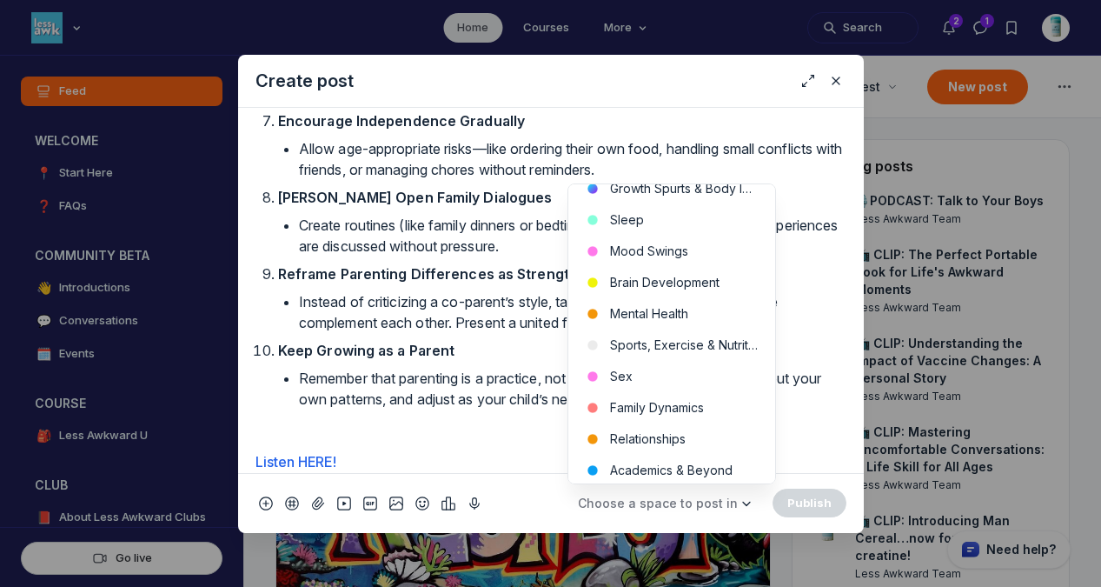
scroll to position [637, 0]
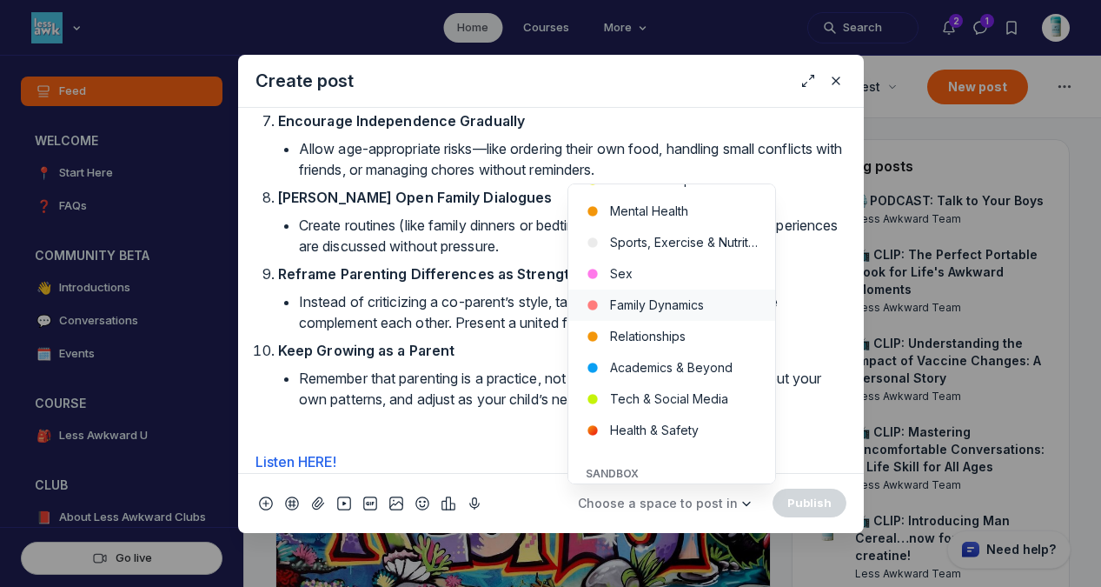
click at [701, 300] on button "Family Dynamics" at bounding box center [672, 304] width 207 height 31
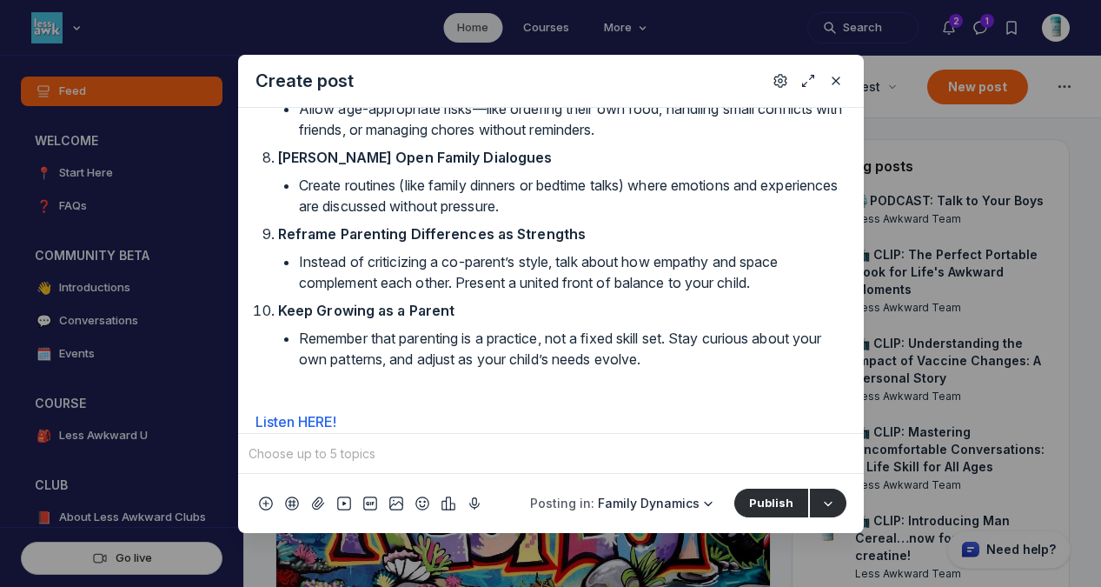
click at [626, 462] on input "Quick post modal" at bounding box center [551, 454] width 612 height 26
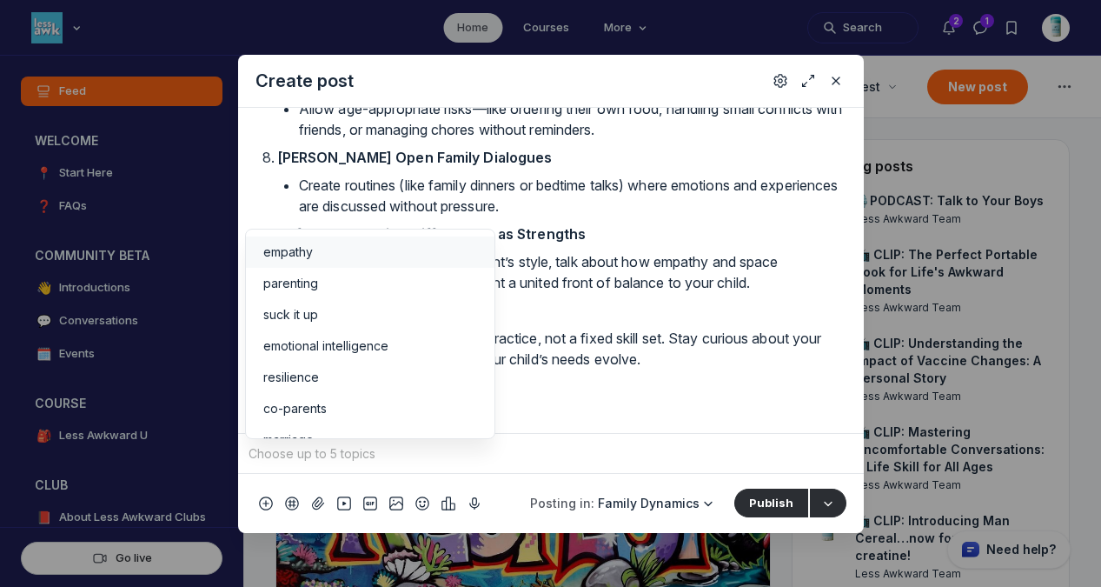
click at [334, 254] on div "empathy" at bounding box center [370, 251] width 214 height 17
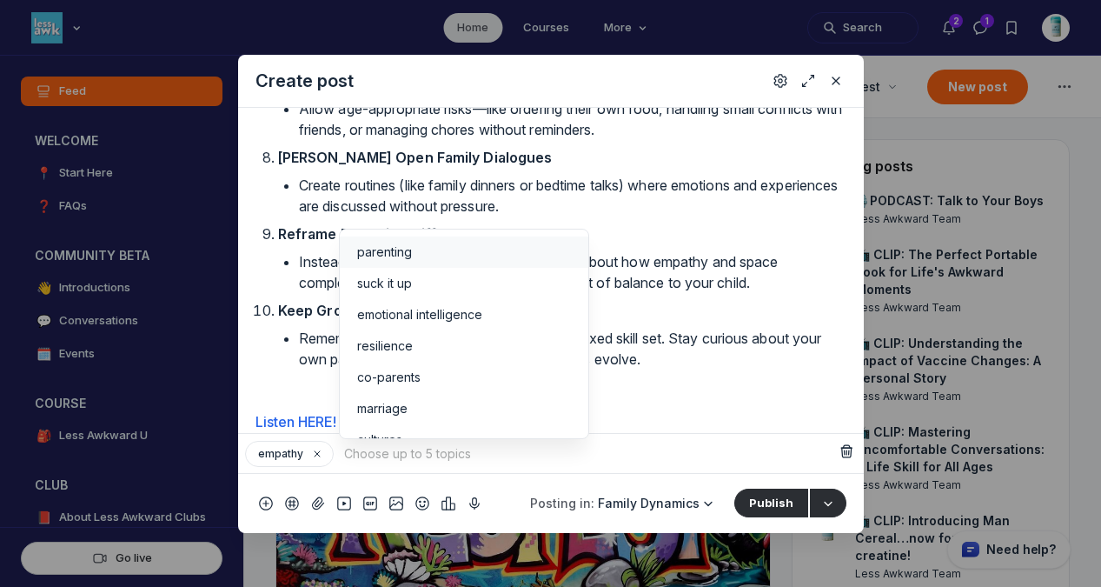
click at [392, 251] on span "parenting" at bounding box center [384, 251] width 55 height 17
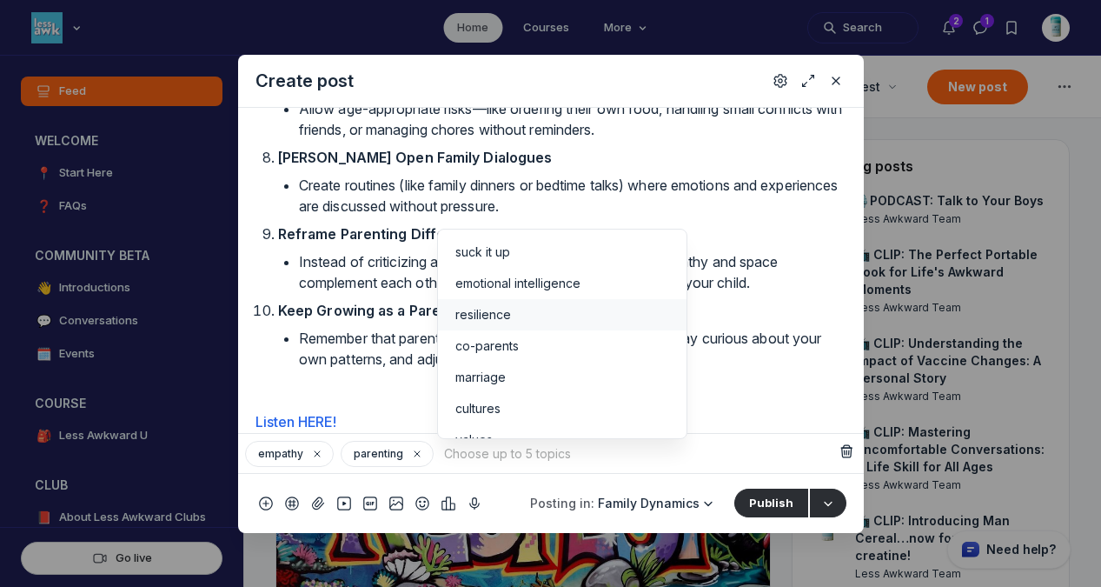
click at [476, 314] on span "resilience" at bounding box center [484, 314] width 56 height 17
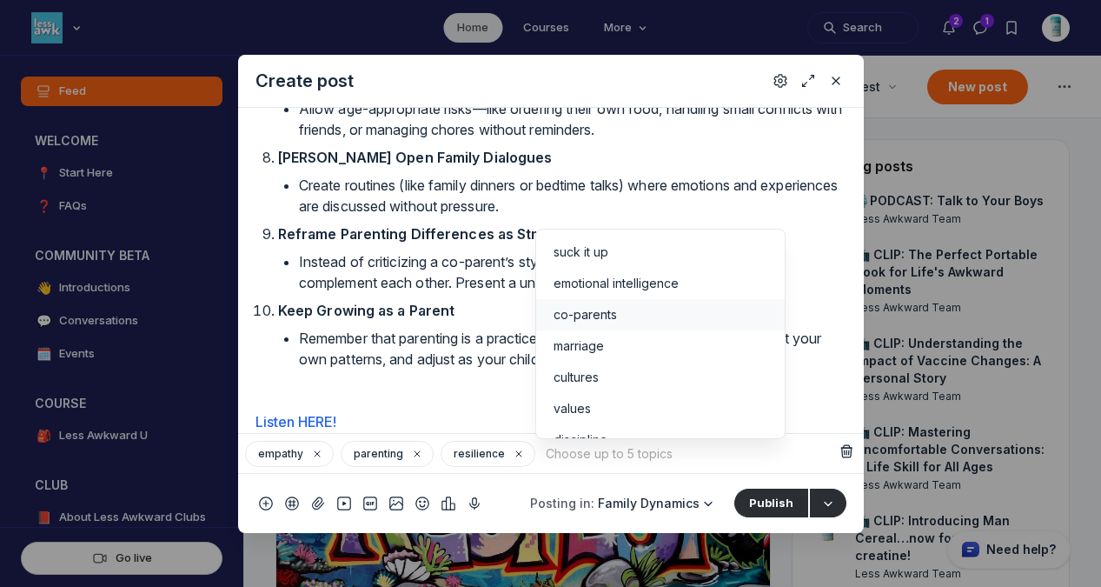
click at [576, 321] on span "co-parents" at bounding box center [585, 314] width 63 height 17
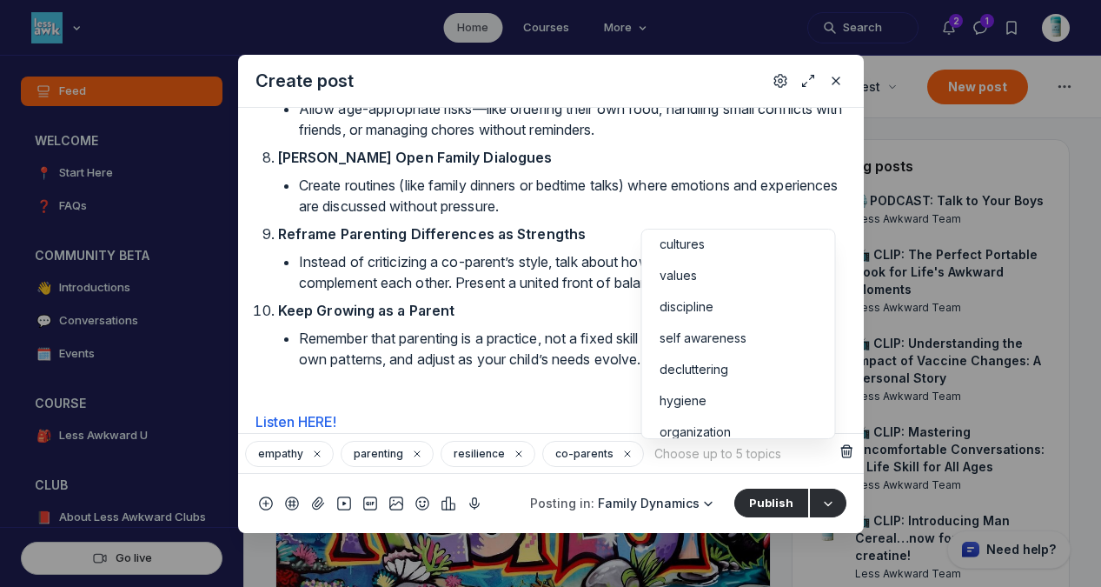
scroll to position [110, 0]
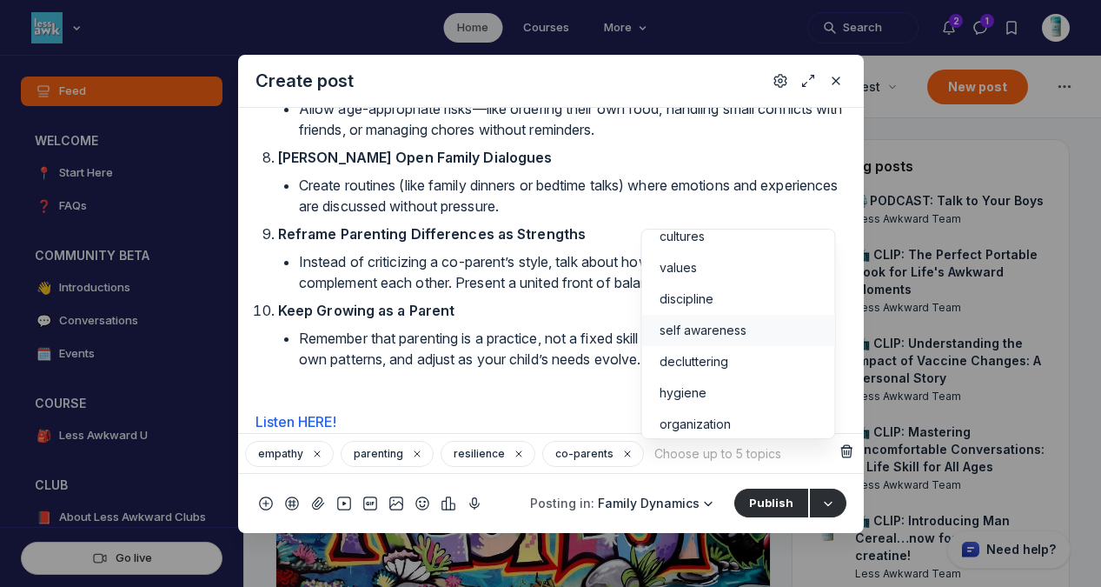
click at [767, 336] on div "self awareness" at bounding box center [738, 330] width 159 height 17
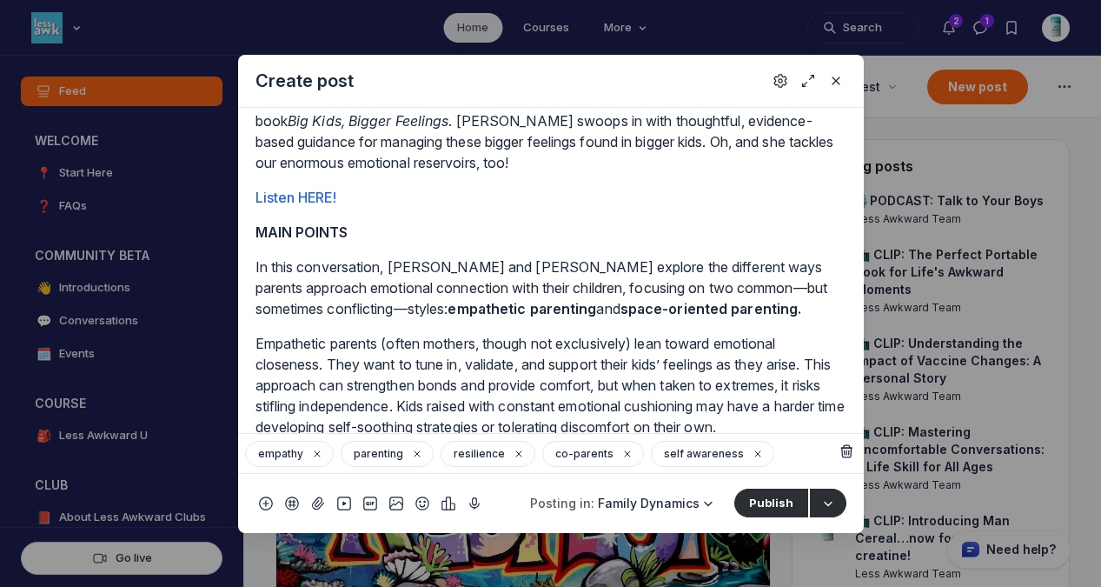
scroll to position [0, 0]
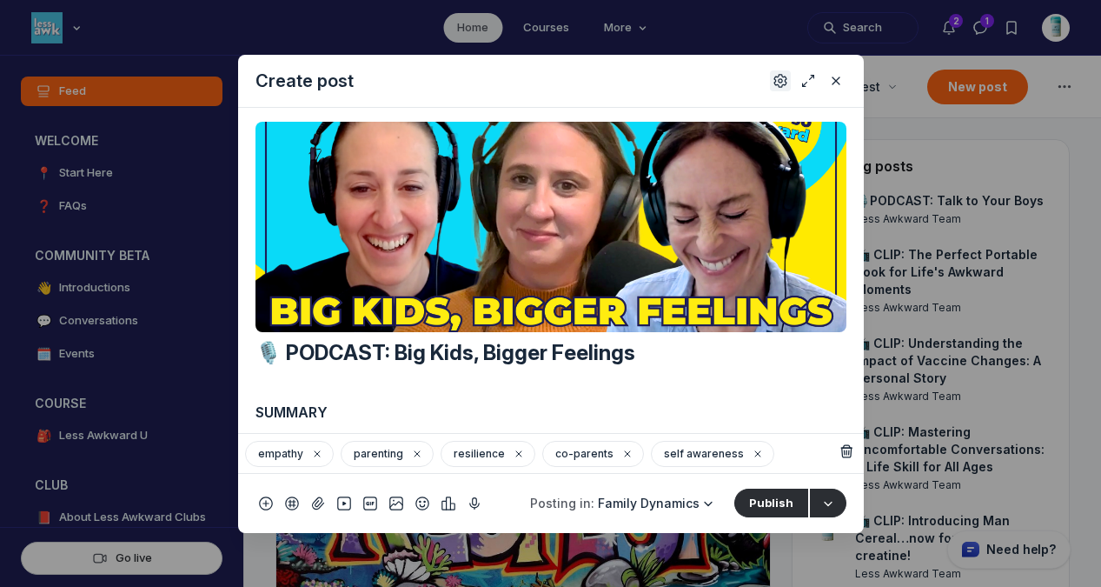
click at [775, 76] on icon "Settings" at bounding box center [781, 80] width 14 height 17
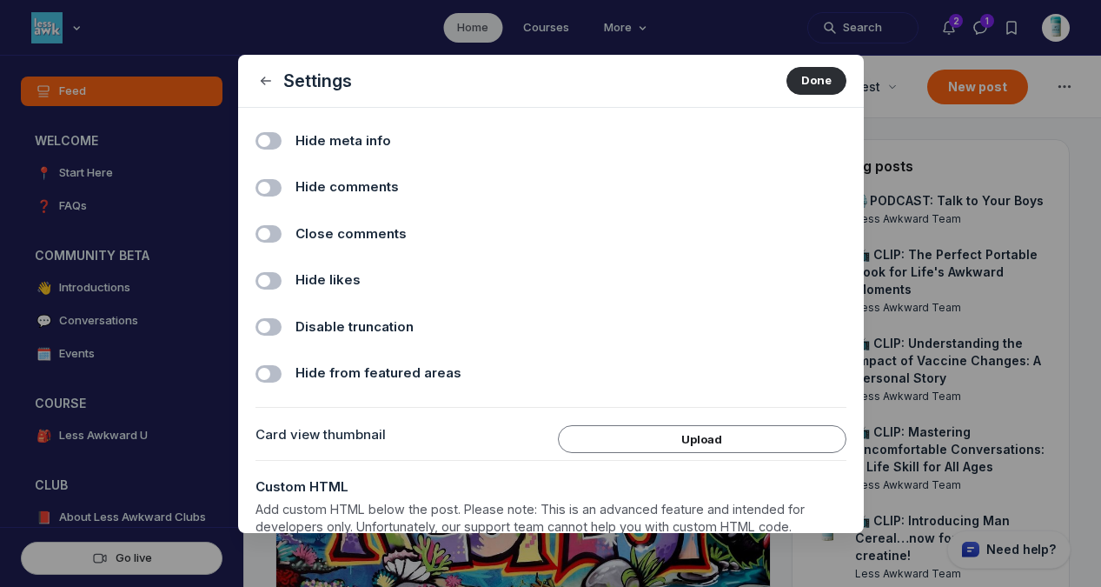
click at [304, 191] on span "Hide comments" at bounding box center [347, 187] width 103 height 20
click at [0, 0] on input "Hide comments" at bounding box center [0, 0] width 0 height 0
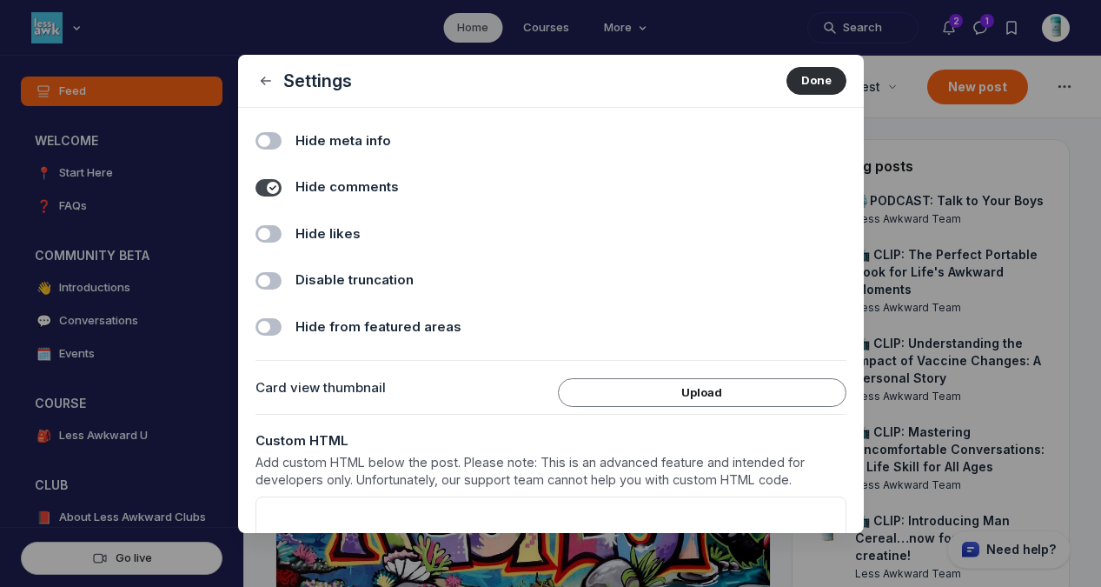
click at [313, 233] on span "Hide likes" at bounding box center [328, 234] width 65 height 20
click at [0, 0] on input "Hide likes" at bounding box center [0, 0] width 0 height 0
click at [795, 84] on button "Done" at bounding box center [817, 81] width 60 height 28
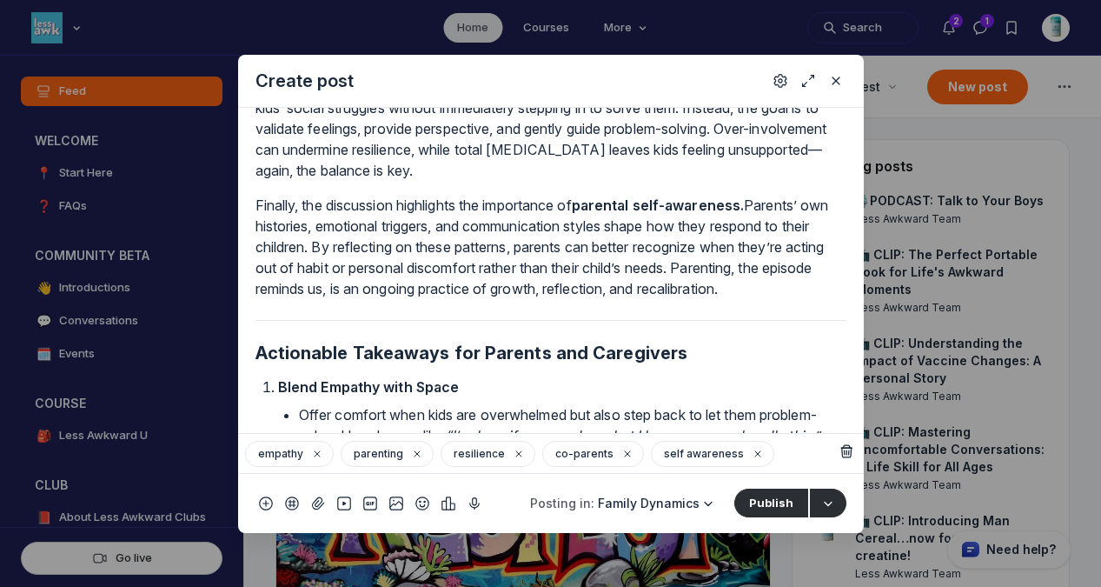
scroll to position [2017, 0]
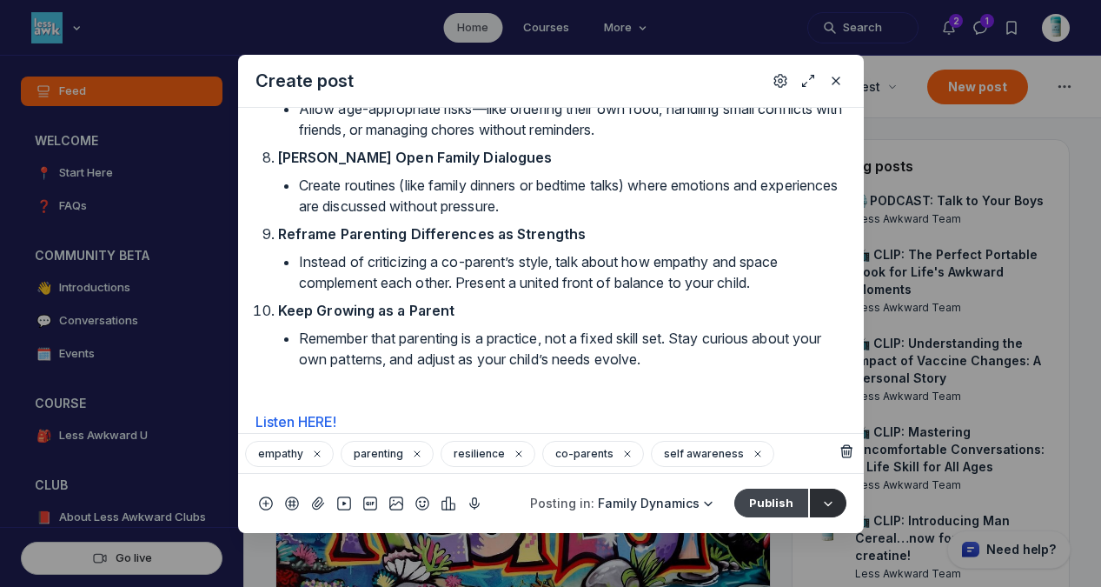
click at [762, 502] on button "Publish" at bounding box center [772, 503] width 74 height 28
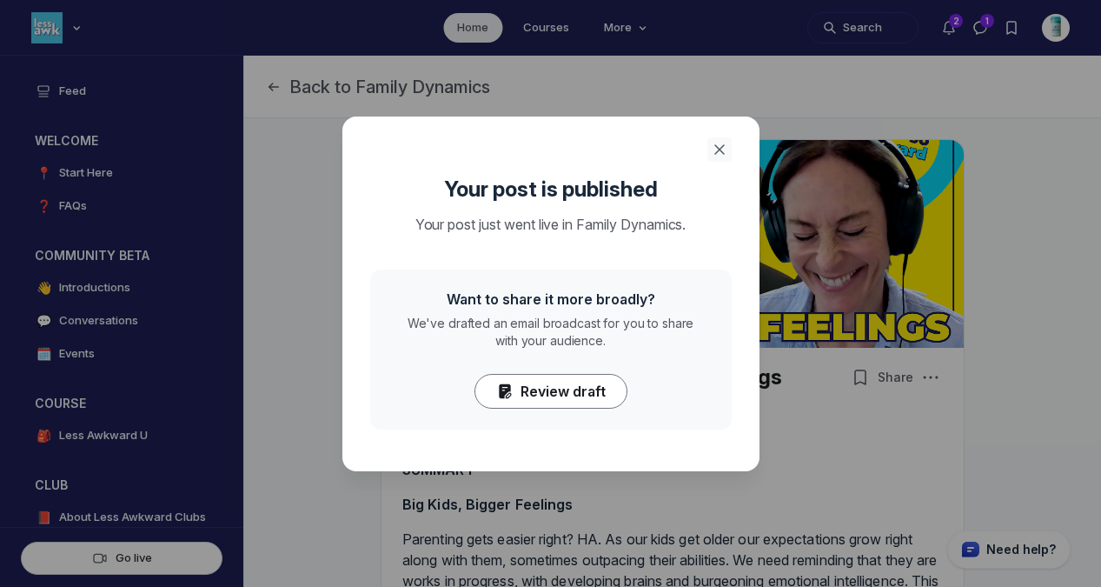
click at [722, 145] on use "Close" at bounding box center [719, 149] width 9 height 9
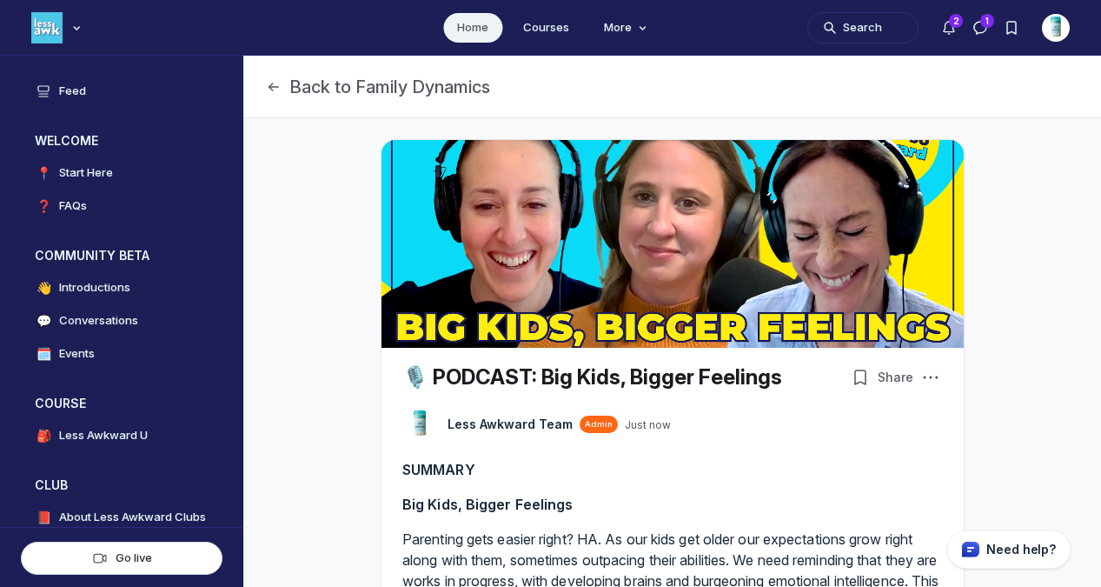
click at [483, 29] on link "Home" at bounding box center [472, 28] width 59 height 30
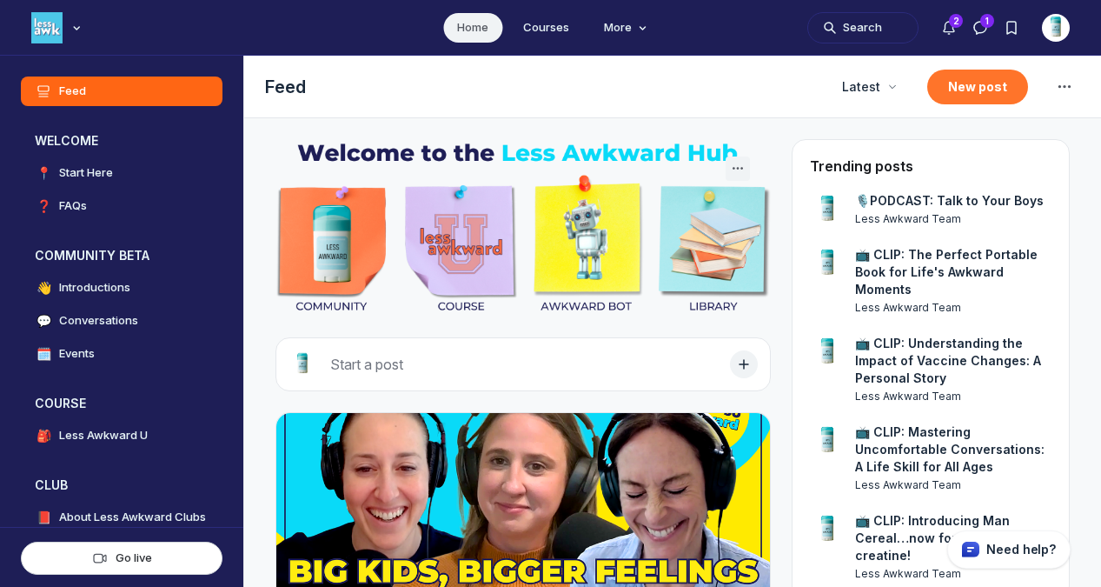
click at [956, 83] on button "New post" at bounding box center [978, 87] width 101 height 35
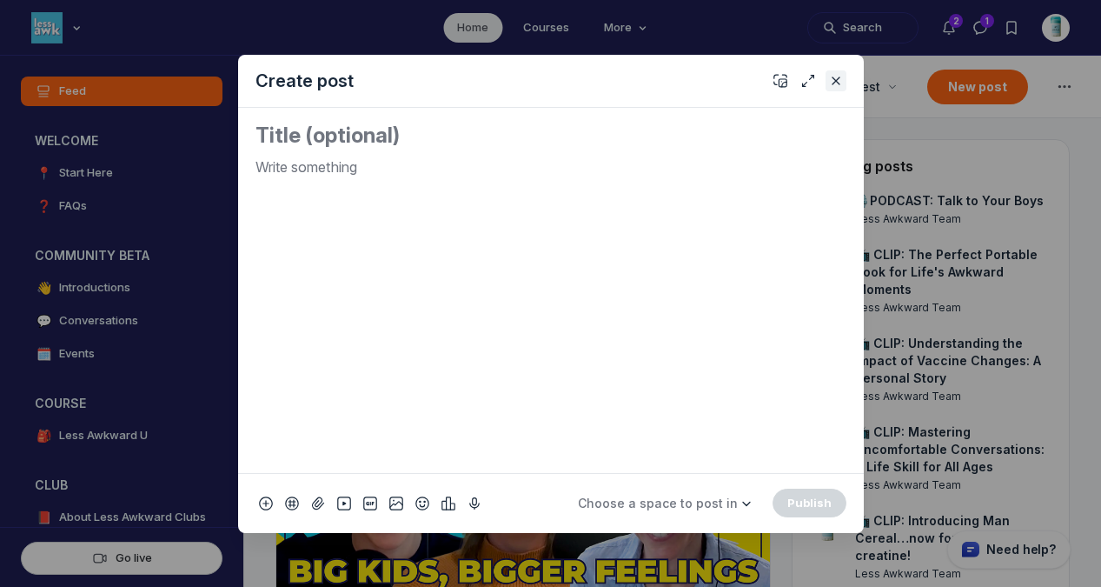
click at [830, 82] on icon "Close" at bounding box center [836, 80] width 14 height 17
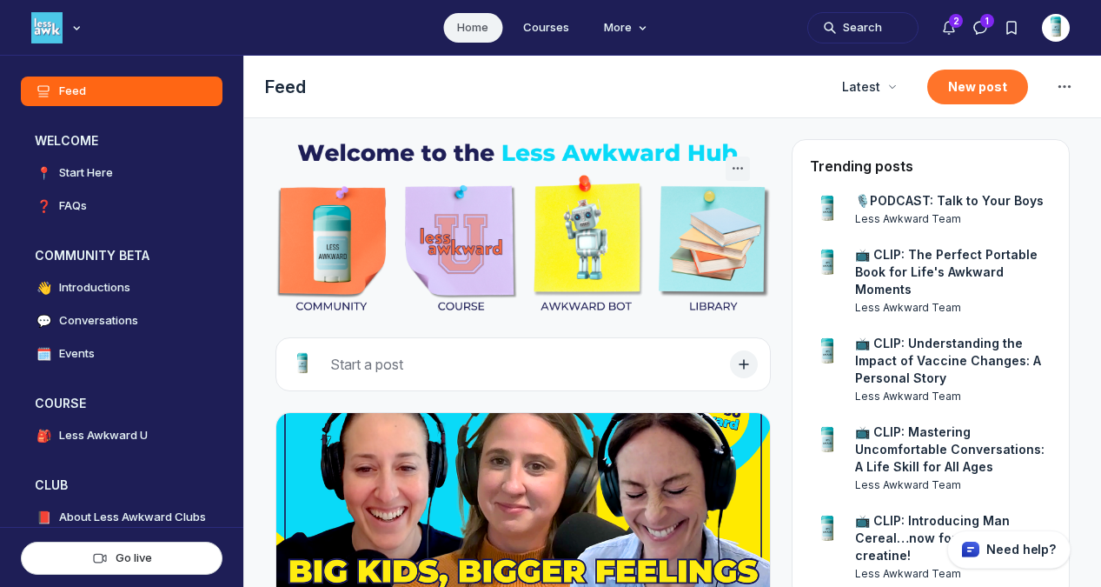
click at [971, 85] on button "New post" at bounding box center [978, 87] width 101 height 35
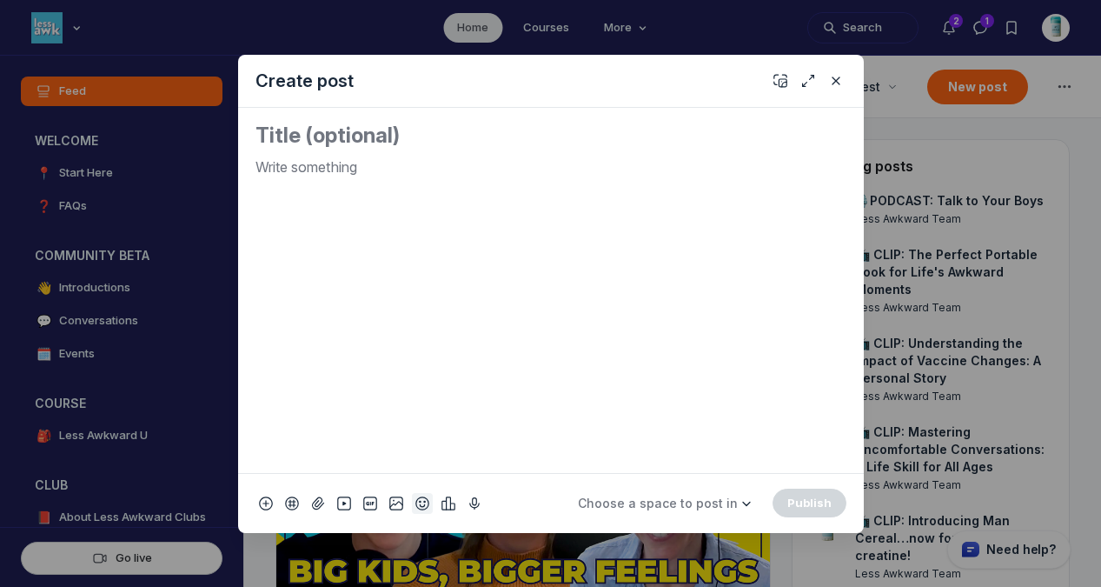
click at [422, 506] on use "Add emoji" at bounding box center [422, 502] width 12 height 12
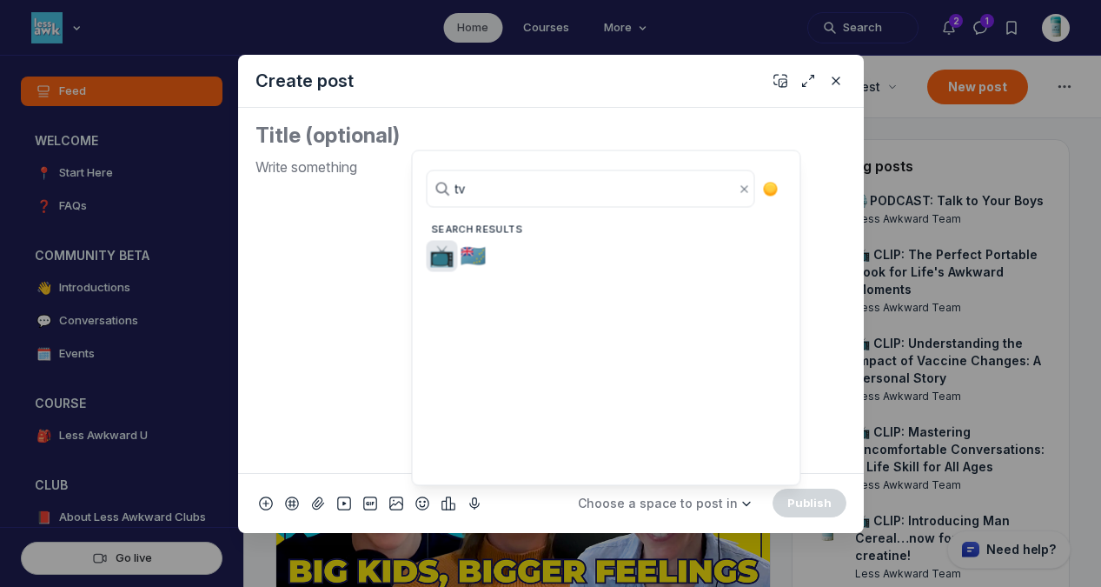
type input "tv"
click at [442, 256] on span "📺" at bounding box center [442, 256] width 26 height 24
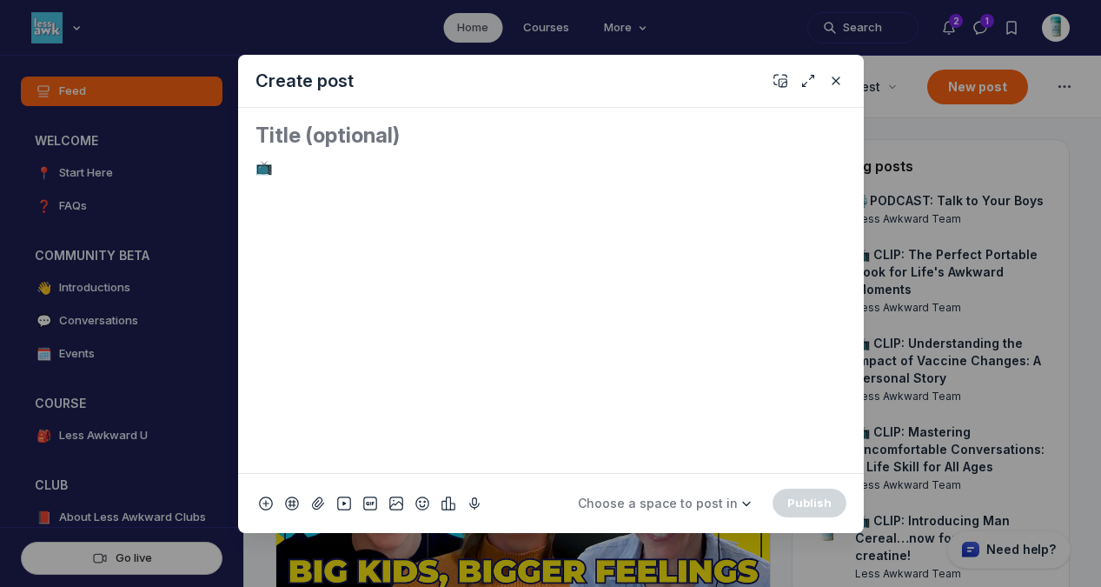
drag, startPoint x: 318, startPoint y: 167, endPoint x: 230, endPoint y: 167, distance: 87.8
click at [230, 167] on div "Create post 📺 Choose a space to post in WELCOME 📍 Start Here ❓ FAQs COMMUNITY B…" at bounding box center [334, 293] width 668 height 587
copy p "📺"
click at [342, 133] on textarea "Quick post modal" at bounding box center [551, 136] width 591 height 28
paste textarea "📺"
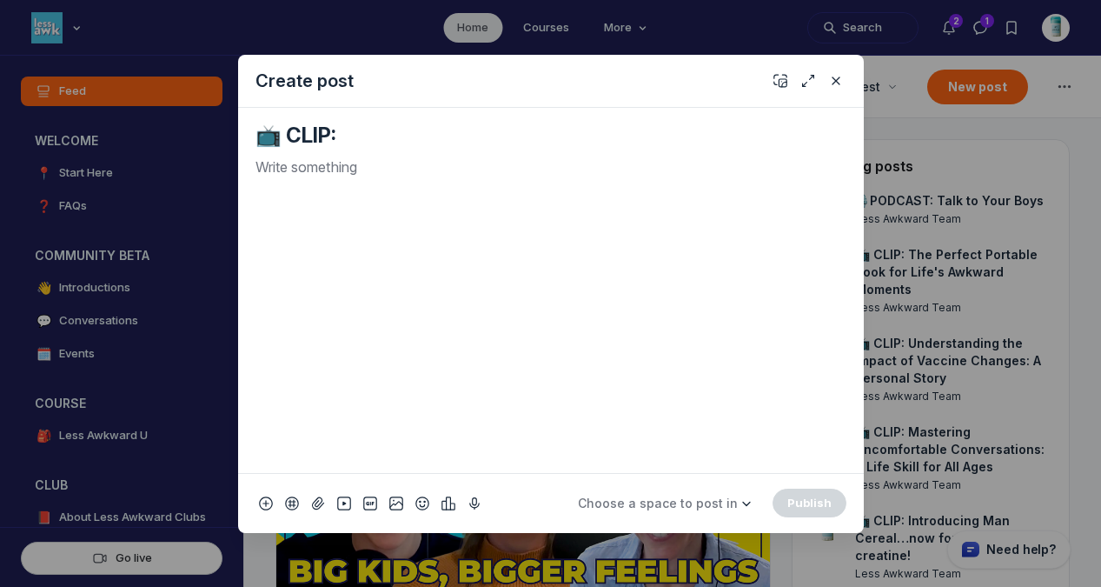
paste textarea "What's the deal with voice memos?"
type textarea "📺 CLIP: What's the deal with voice memos?"
click at [401, 173] on p "Quick post modal" at bounding box center [551, 166] width 591 height 21
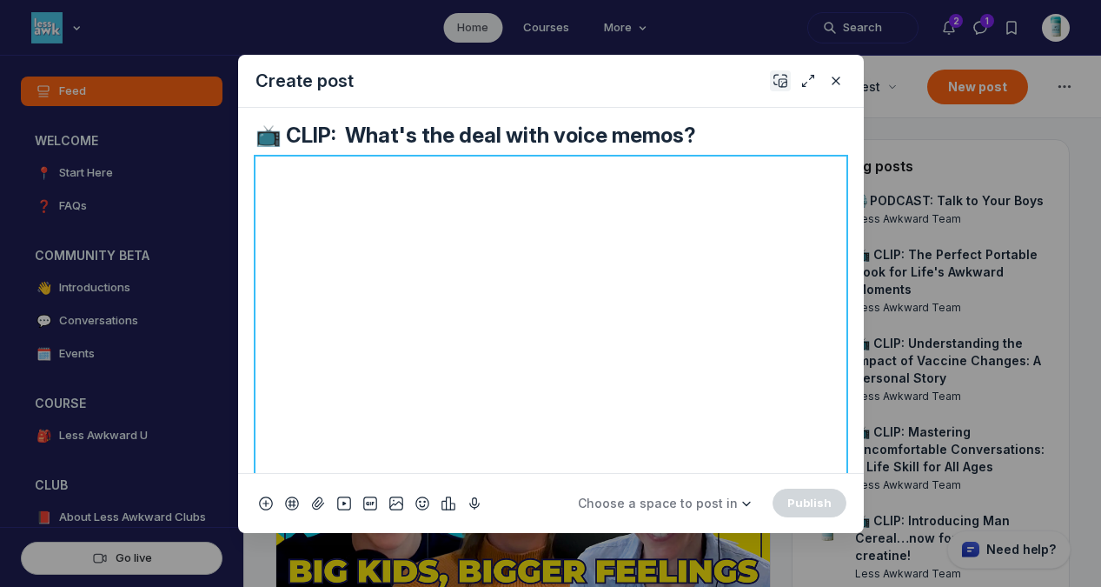
click at [783, 80] on icon "Add cover" at bounding box center [781, 80] width 14 height 17
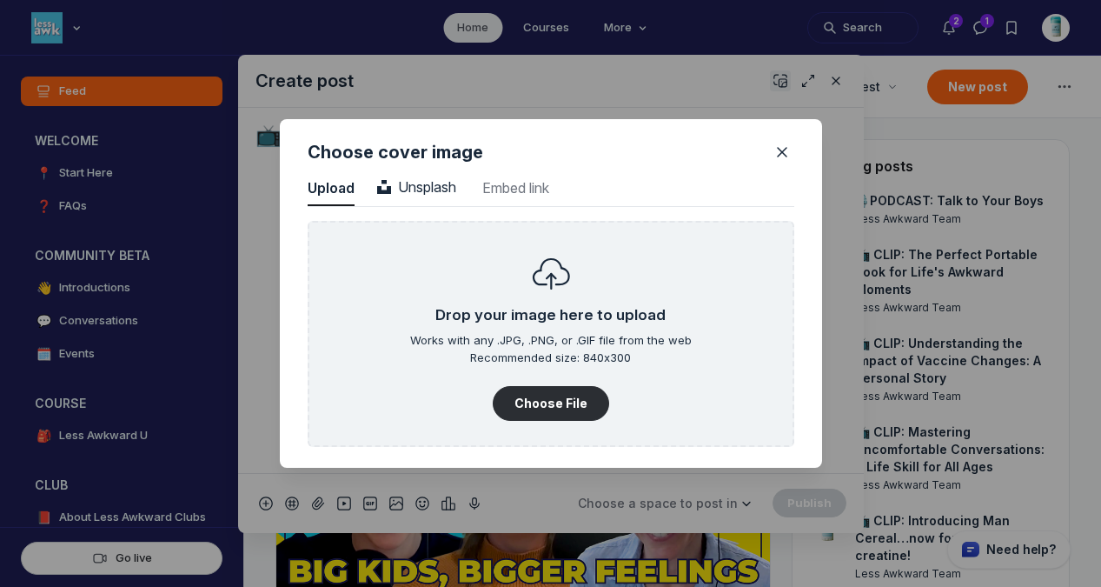
scroll to position [2349, 4425]
click at [415, 183] on span "Unsplash" at bounding box center [416, 186] width 79 height 17
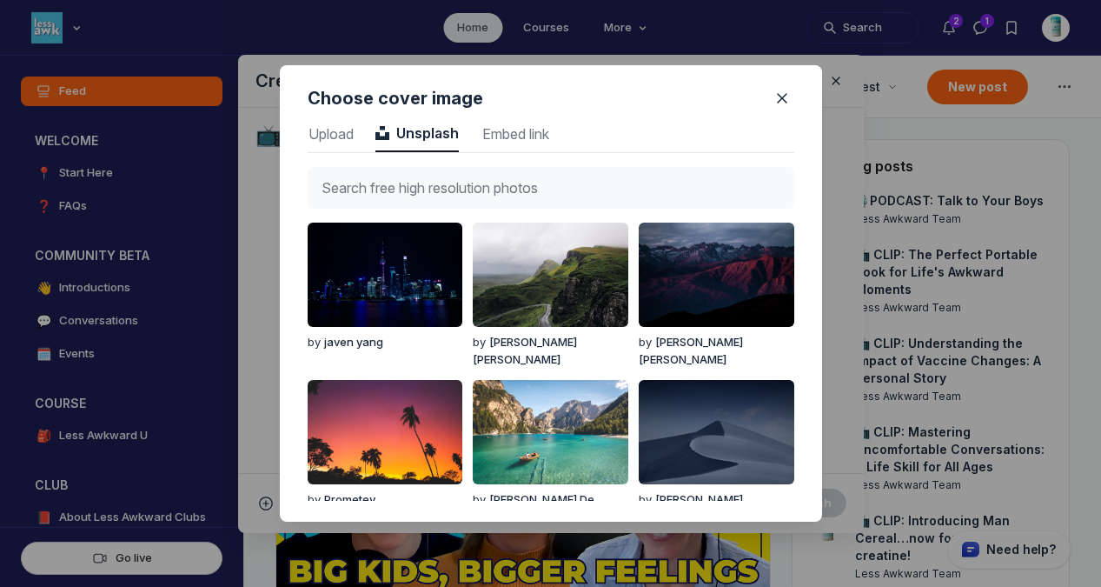
click at [415, 183] on input "text" at bounding box center [551, 188] width 487 height 42
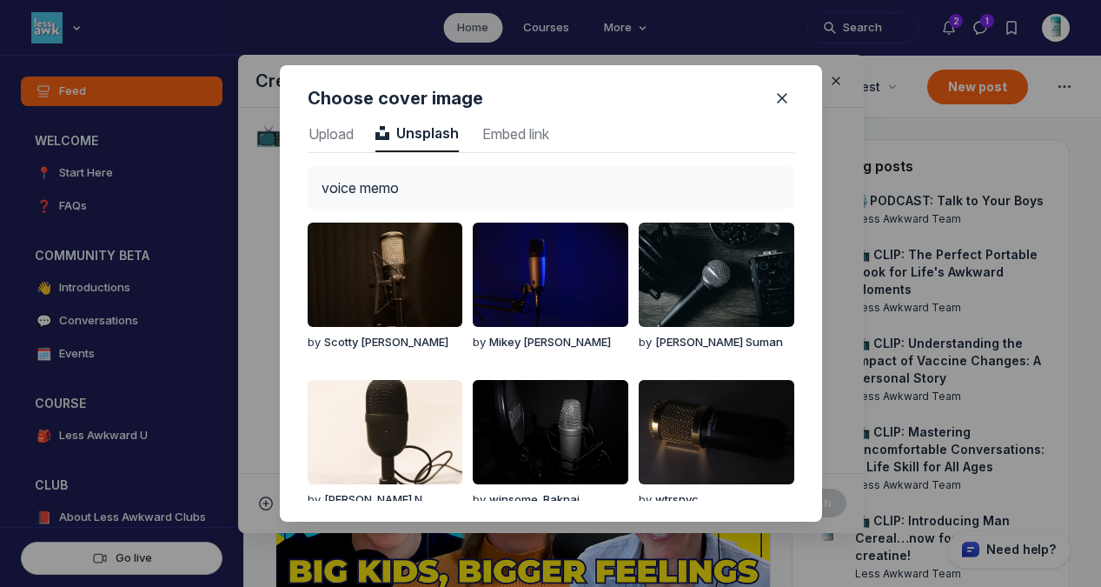
type input "voice memo"
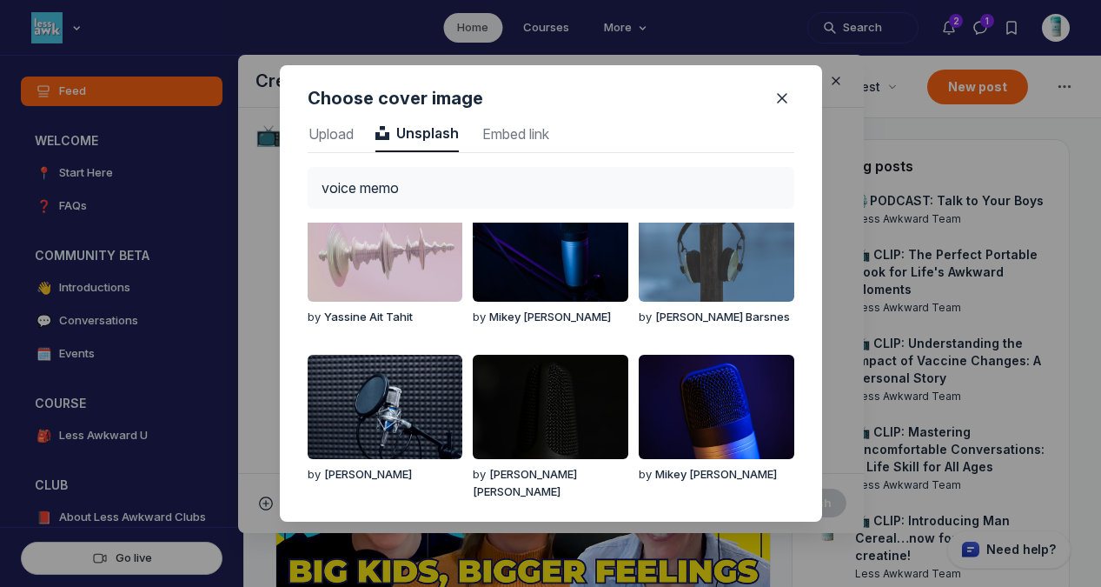
scroll to position [0, 0]
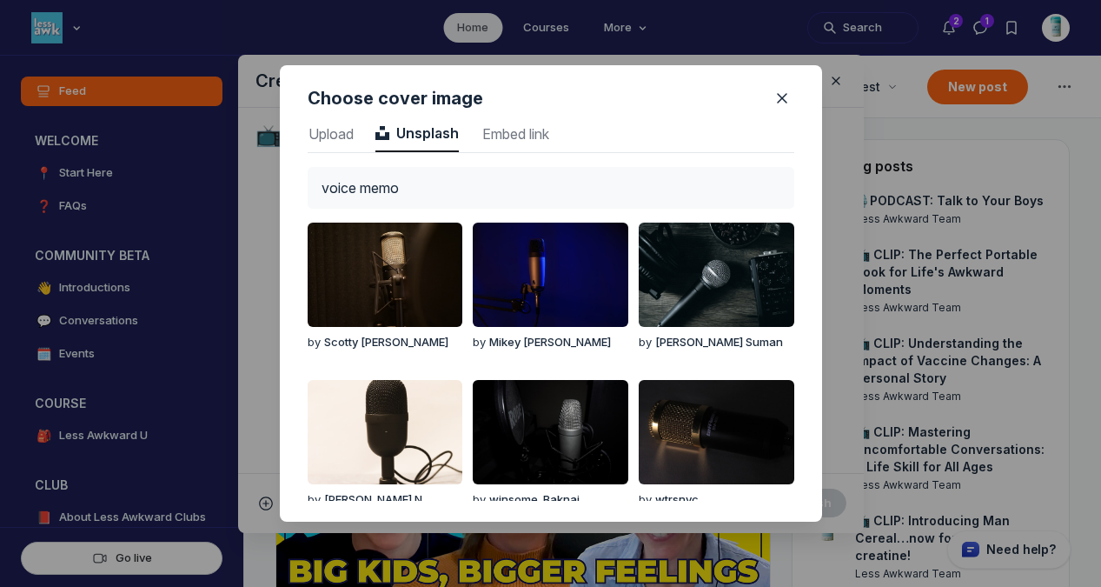
click at [239, 136] on div at bounding box center [550, 293] width 1101 height 587
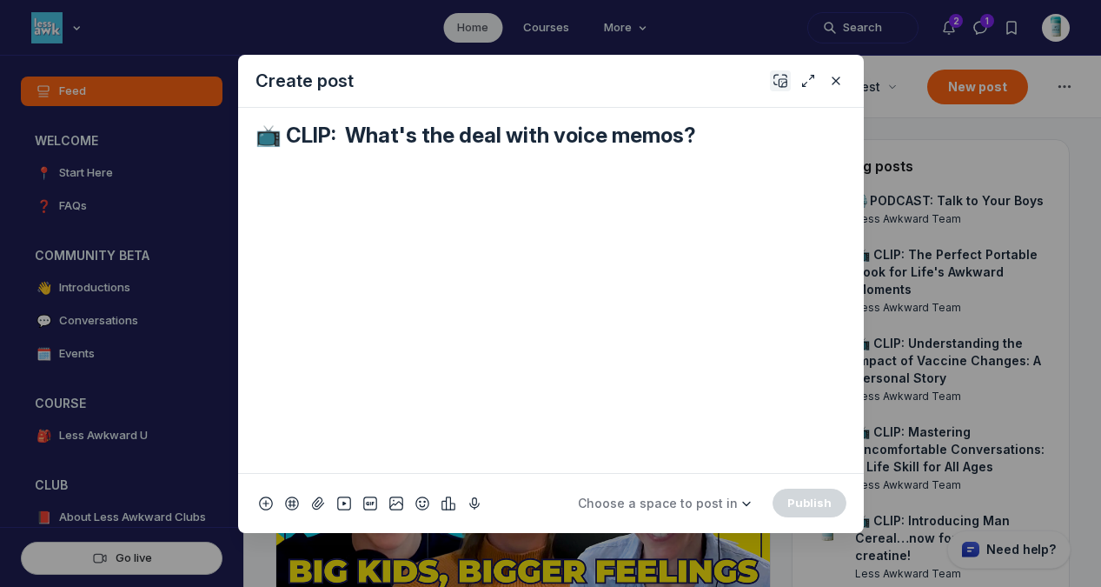
click at [771, 82] on button "Add cover" at bounding box center [780, 80] width 21 height 21
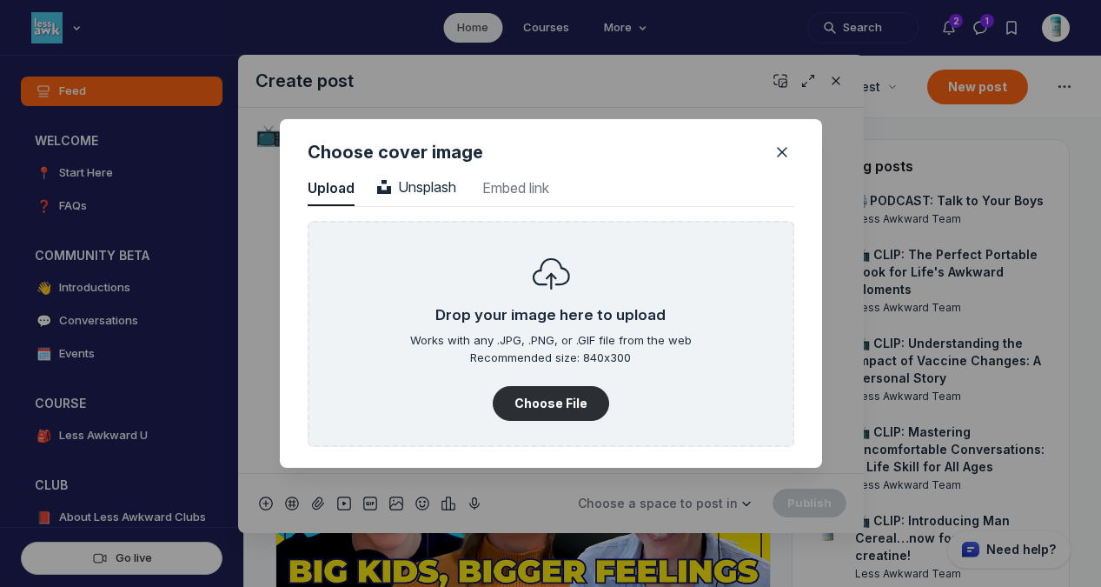
scroll to position [2349, 4425]
click at [439, 171] on button "Unsplash Unsplash" at bounding box center [417, 188] width 83 height 35
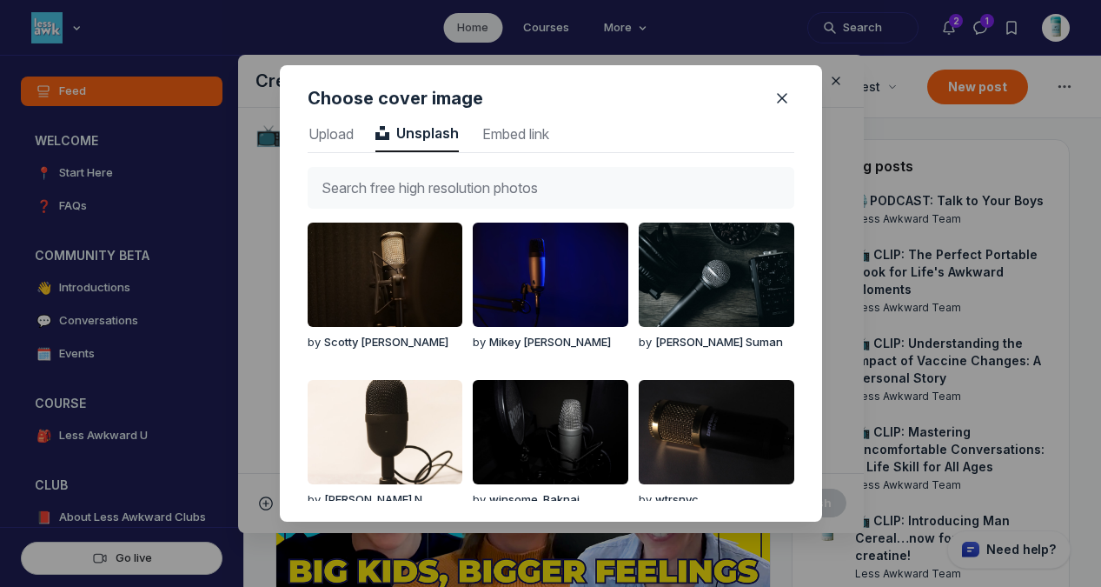
click at [446, 180] on input "text" at bounding box center [551, 188] width 487 height 42
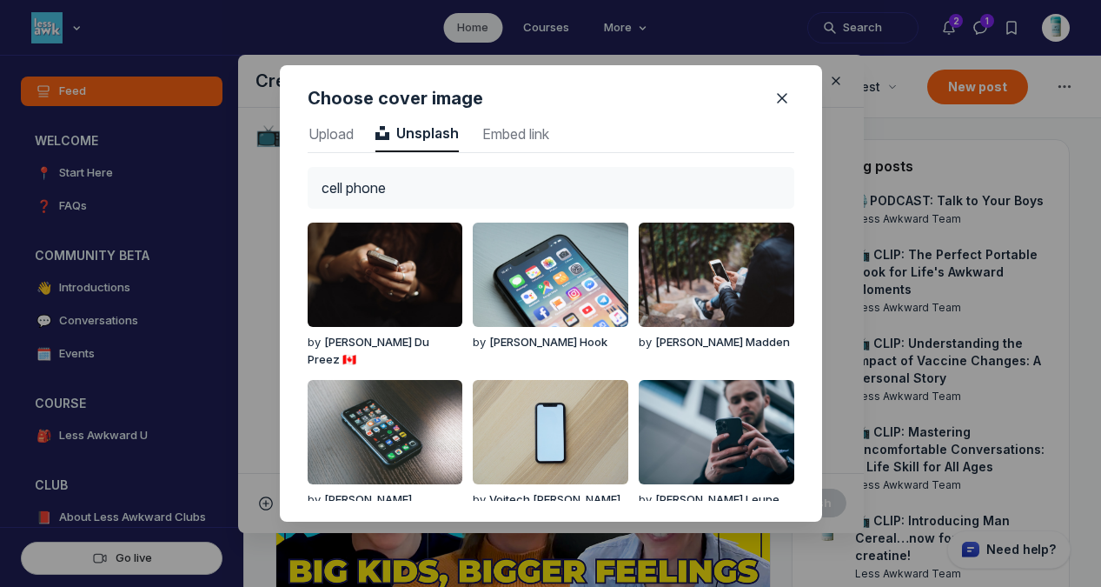
type input "cell phone"
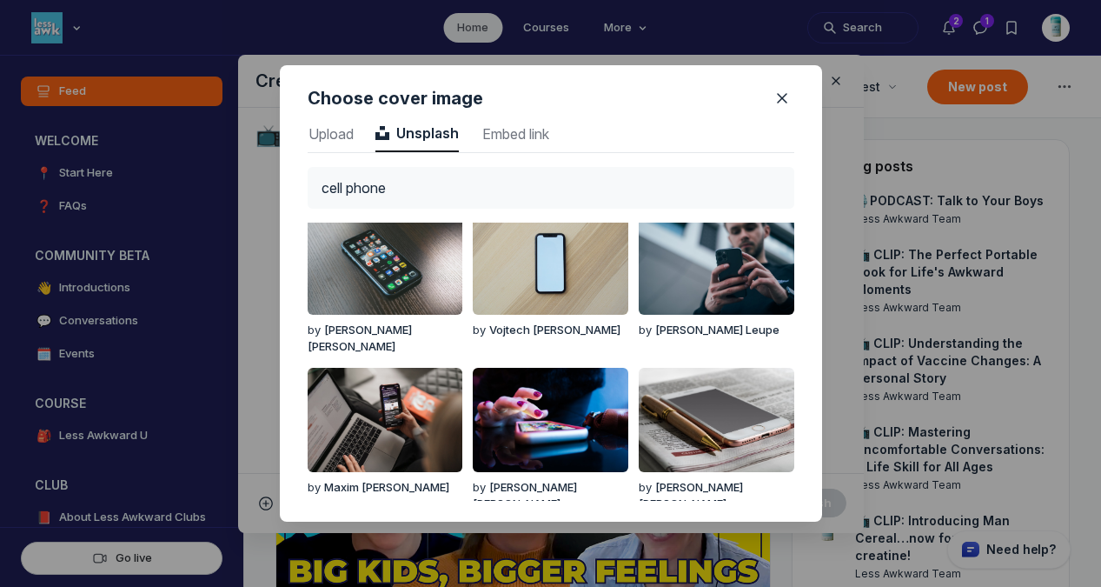
scroll to position [238, 0]
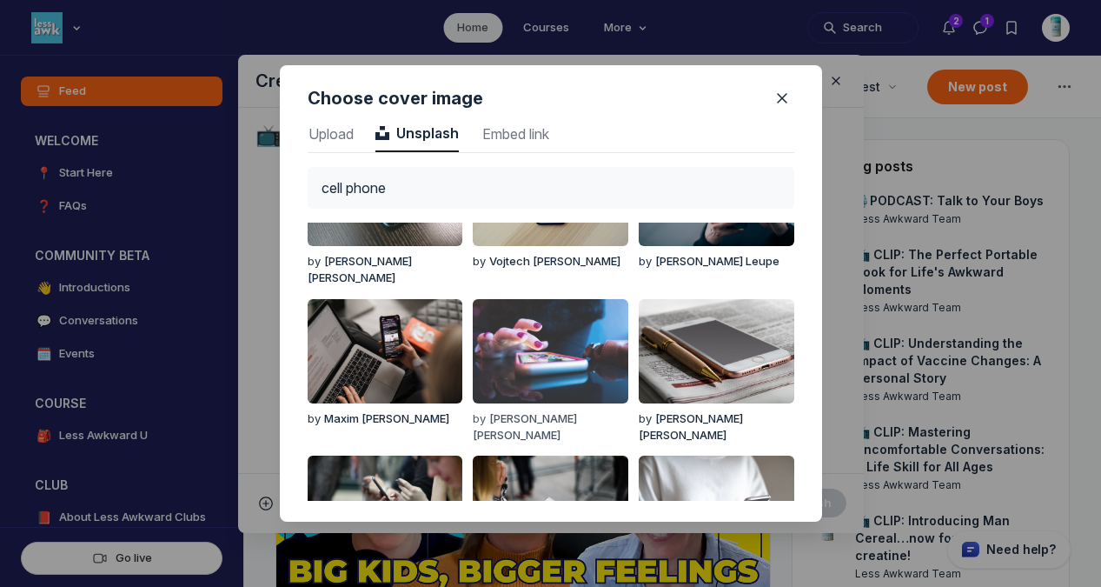
click at [537, 320] on img "button" at bounding box center [550, 351] width 155 height 104
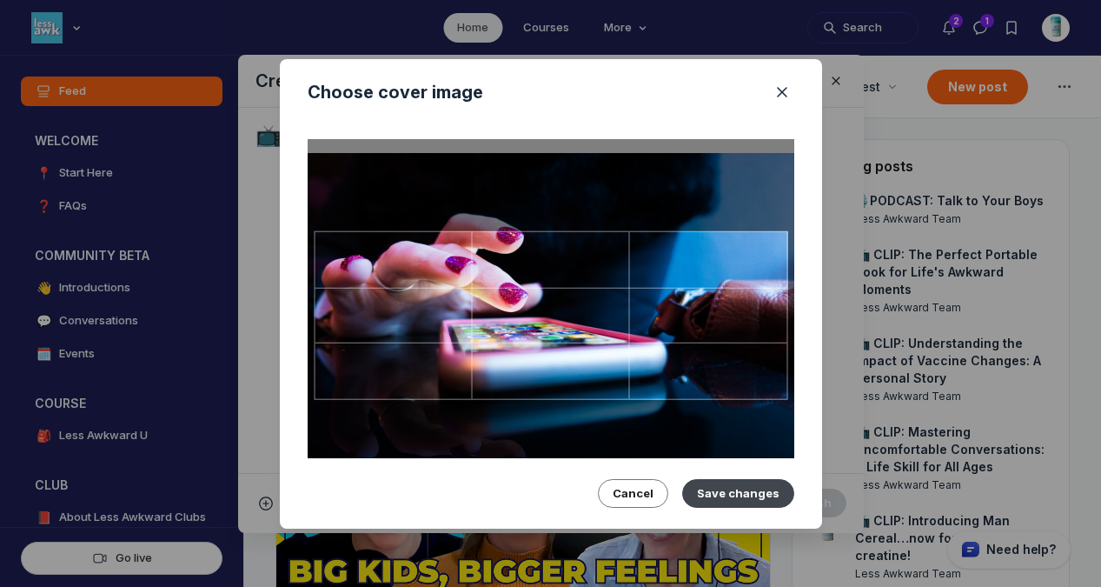
click at [759, 486] on button "Save changes" at bounding box center [738, 493] width 112 height 28
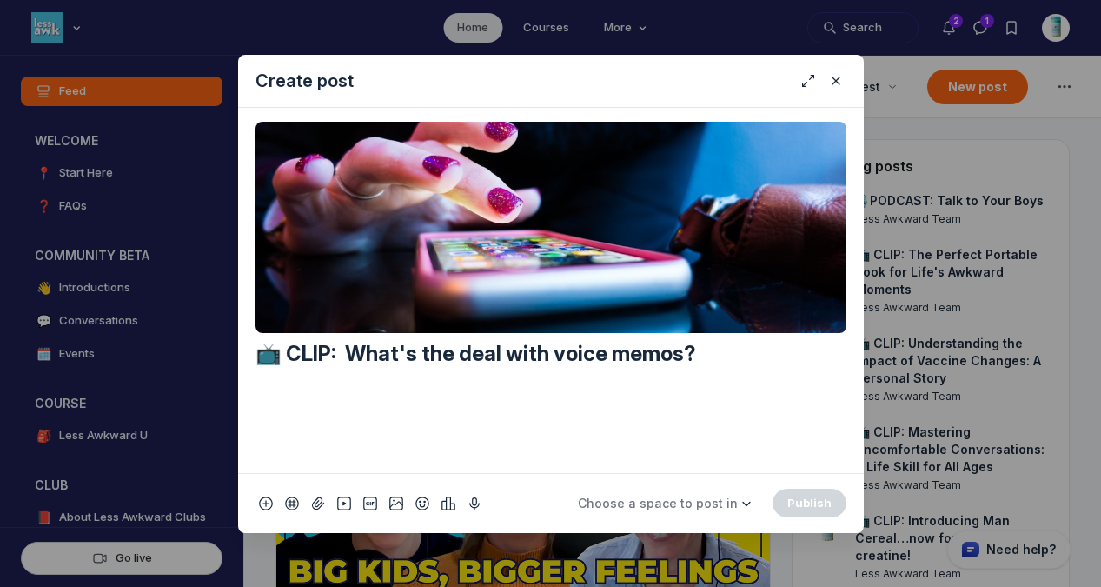
scroll to position [515, 0]
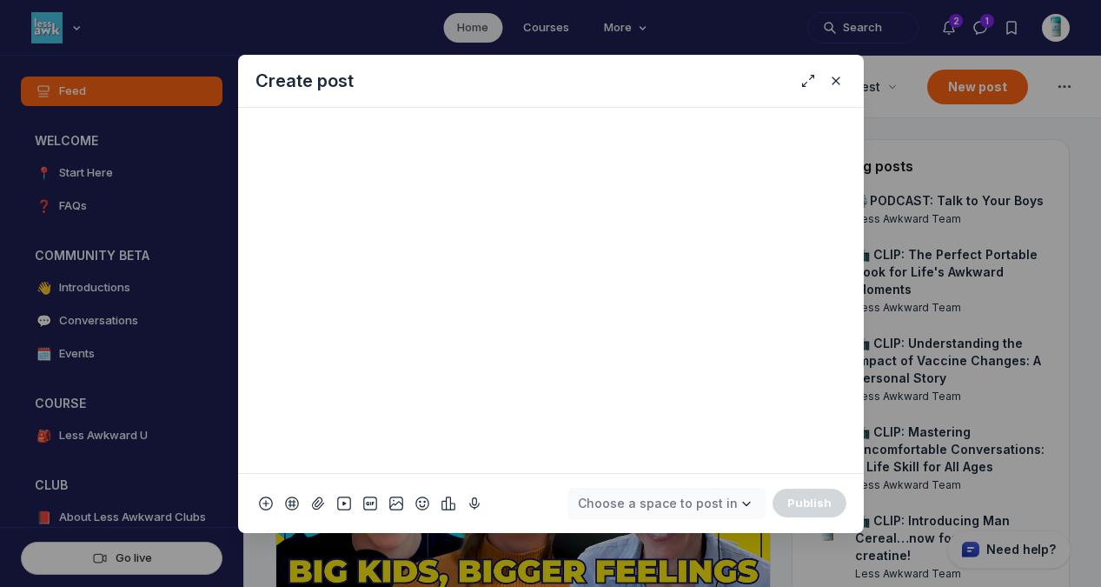
click at [703, 502] on span "Choose a space to post in" at bounding box center [658, 503] width 160 height 15
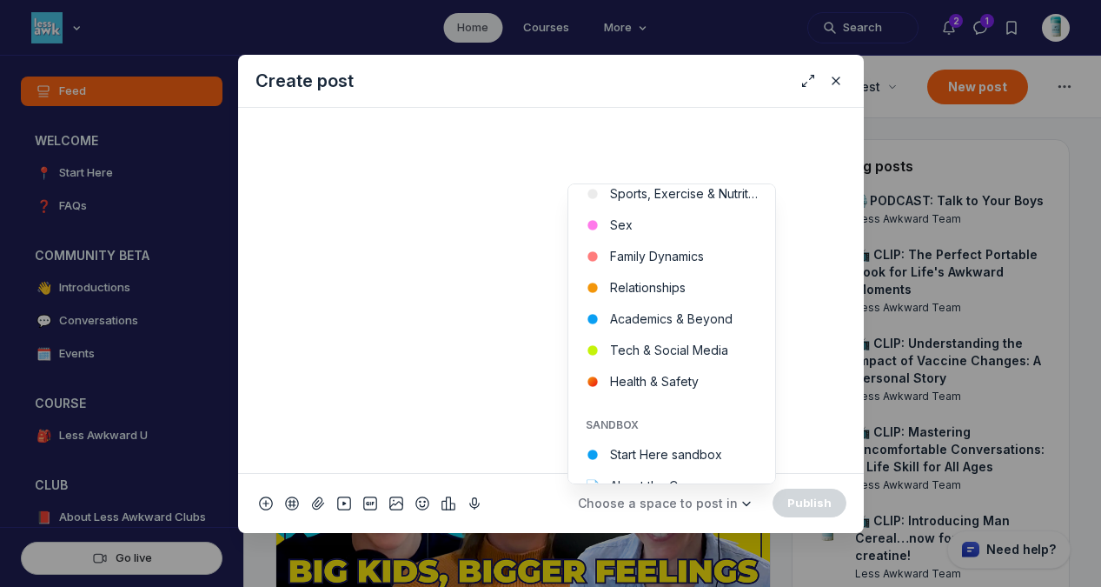
scroll to position [676, 0]
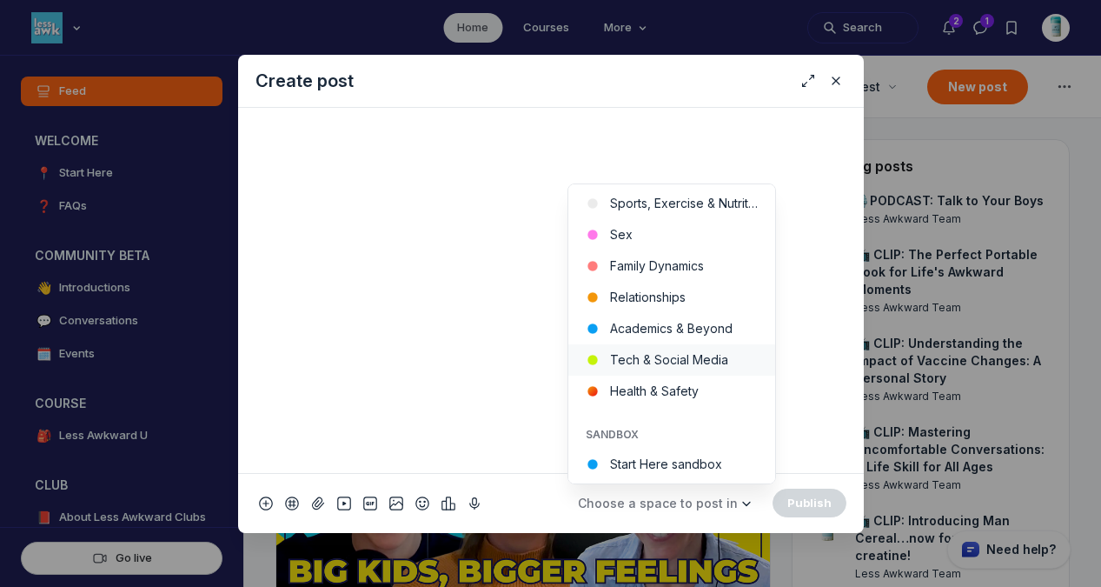
click at [703, 364] on button "Tech & Social Media" at bounding box center [672, 359] width 207 height 31
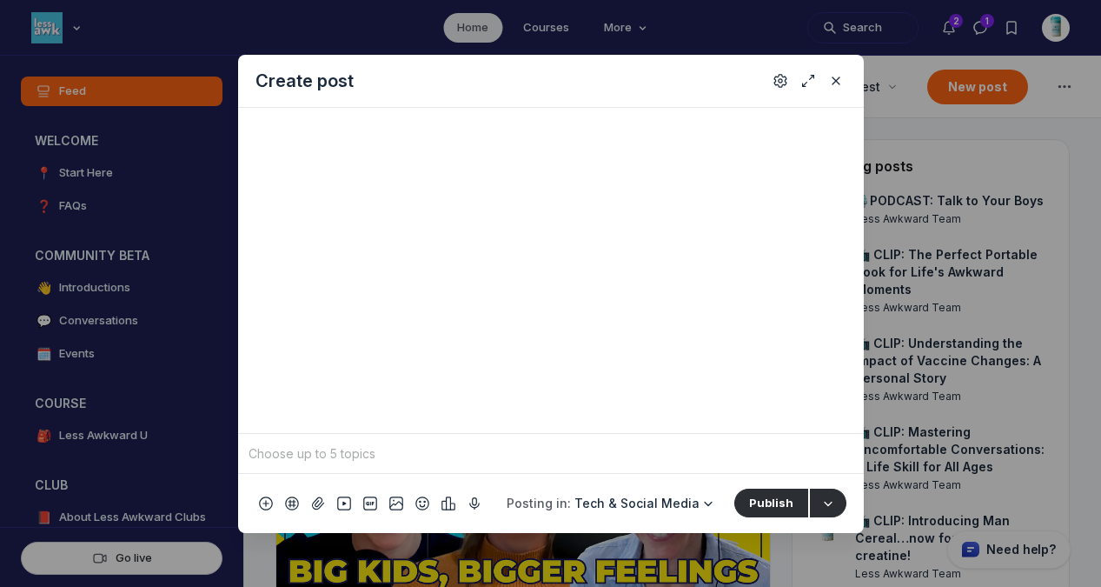
click at [531, 457] on input "Quick post modal" at bounding box center [551, 454] width 612 height 26
click at [279, 283] on span "tech" at bounding box center [275, 283] width 25 height 17
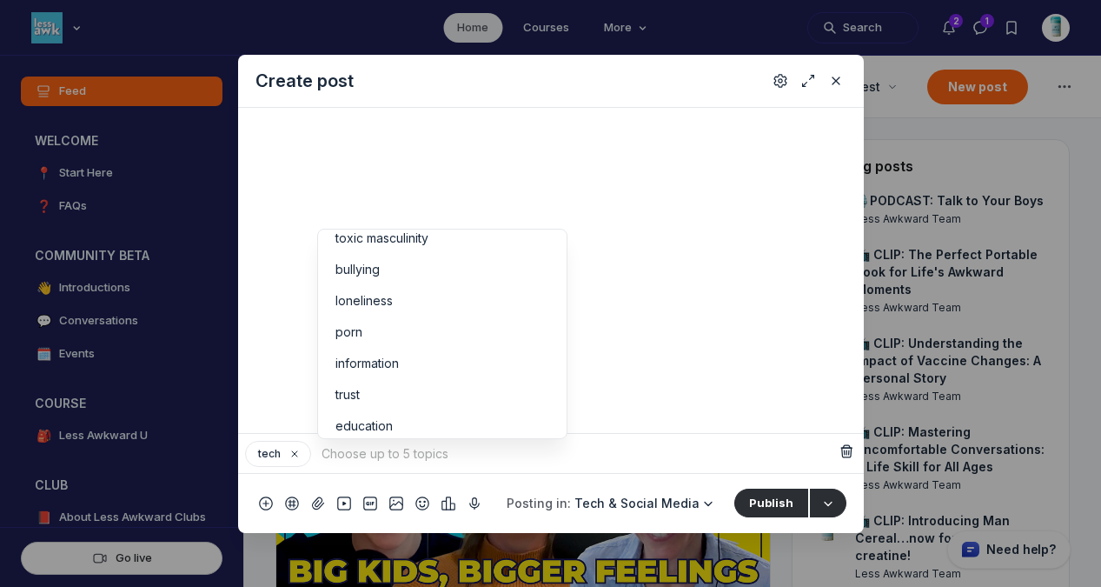
scroll to position [181, 0]
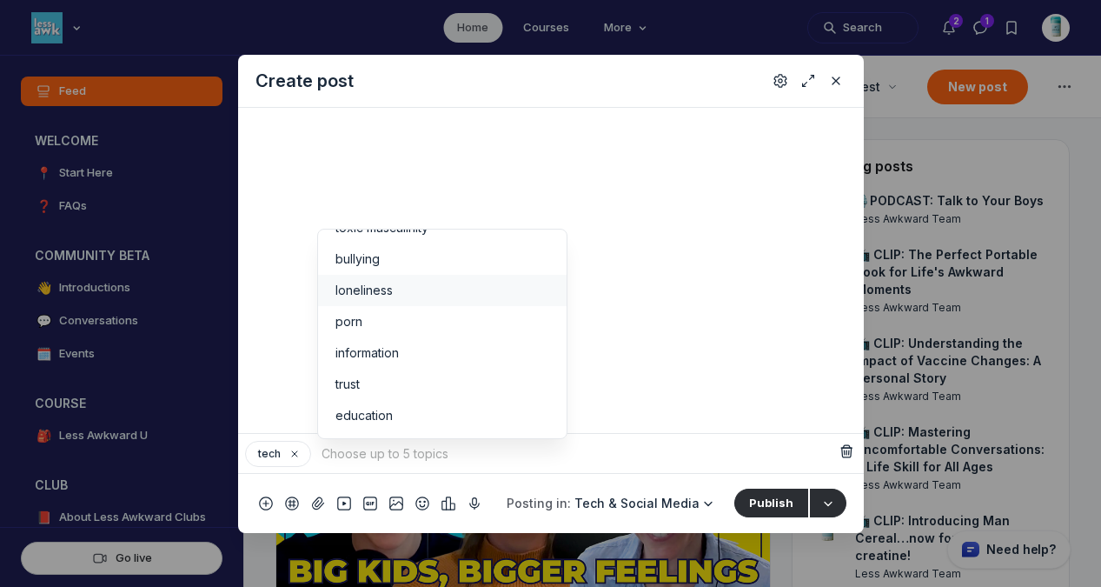
click at [422, 296] on div "loneliness" at bounding box center [443, 290] width 214 height 17
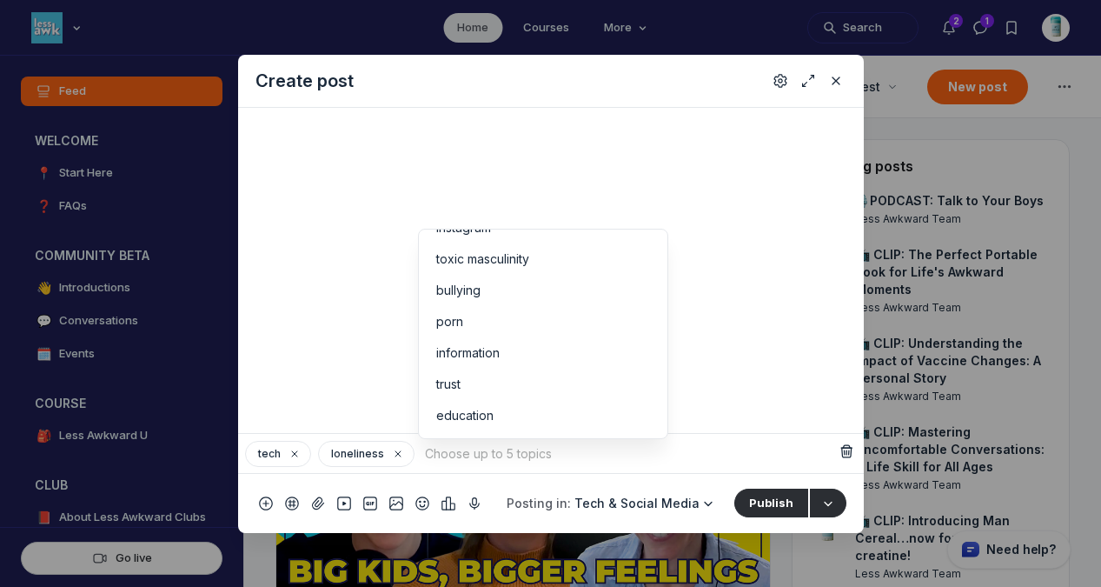
scroll to position [150, 0]
click at [507, 354] on div "information" at bounding box center [543, 352] width 214 height 17
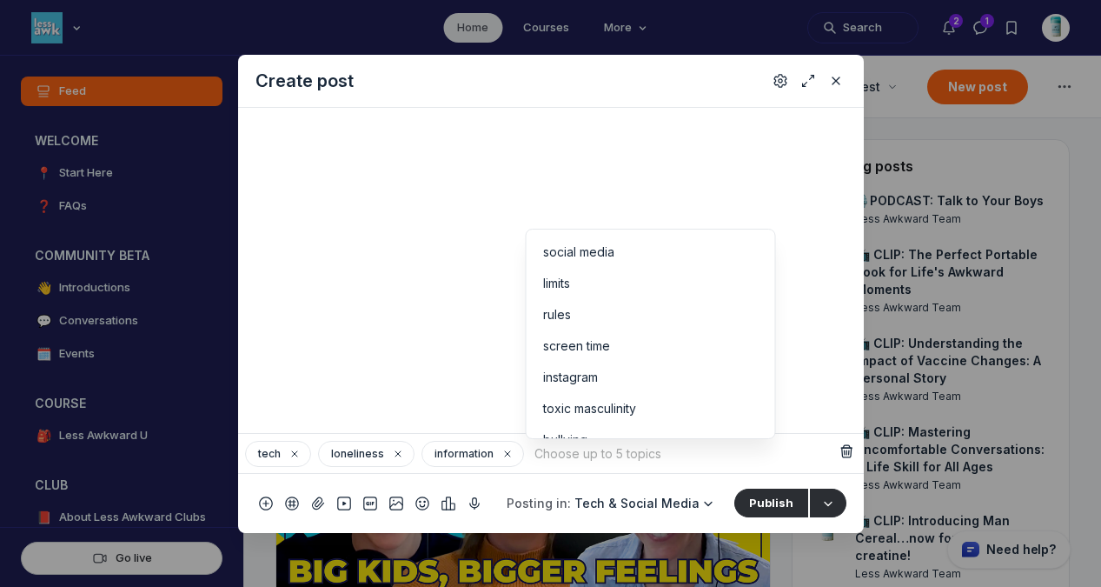
scroll to position [118, 0]
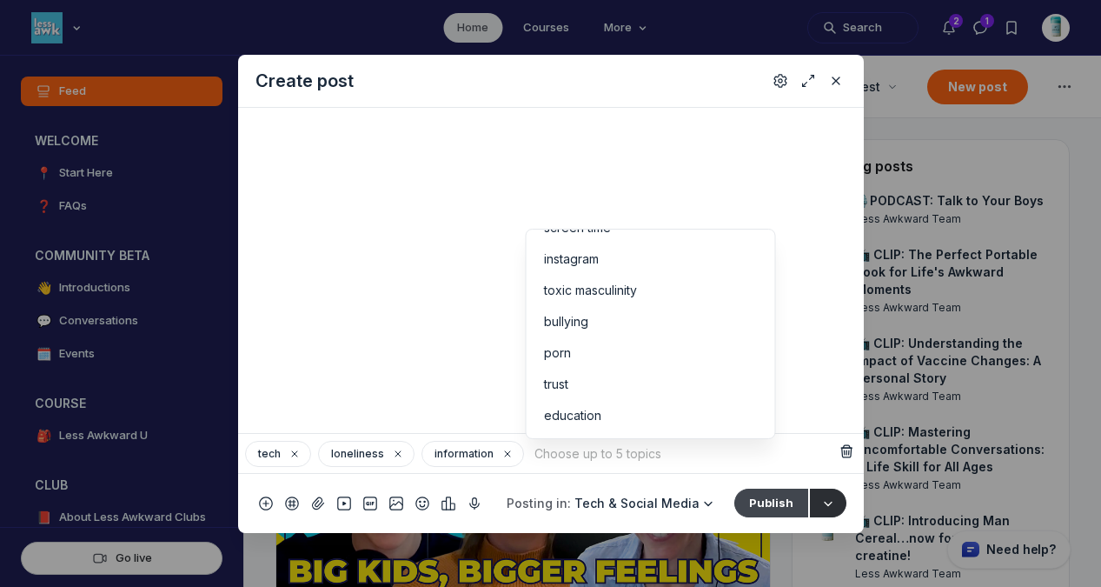
click at [771, 496] on button "Publish" at bounding box center [772, 503] width 74 height 28
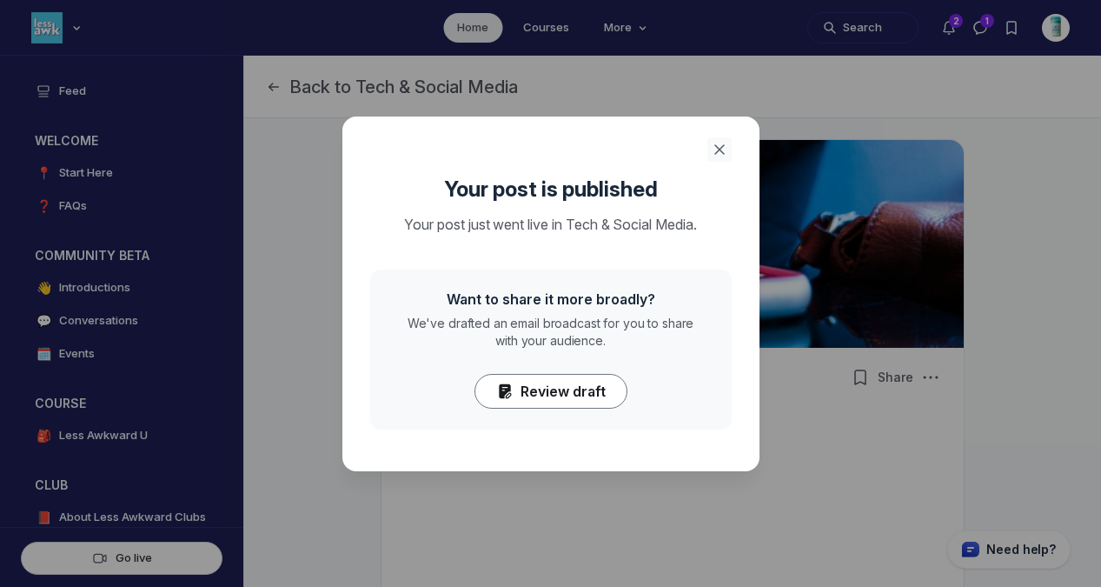
click at [728, 142] on button "Close" at bounding box center [720, 149] width 24 height 24
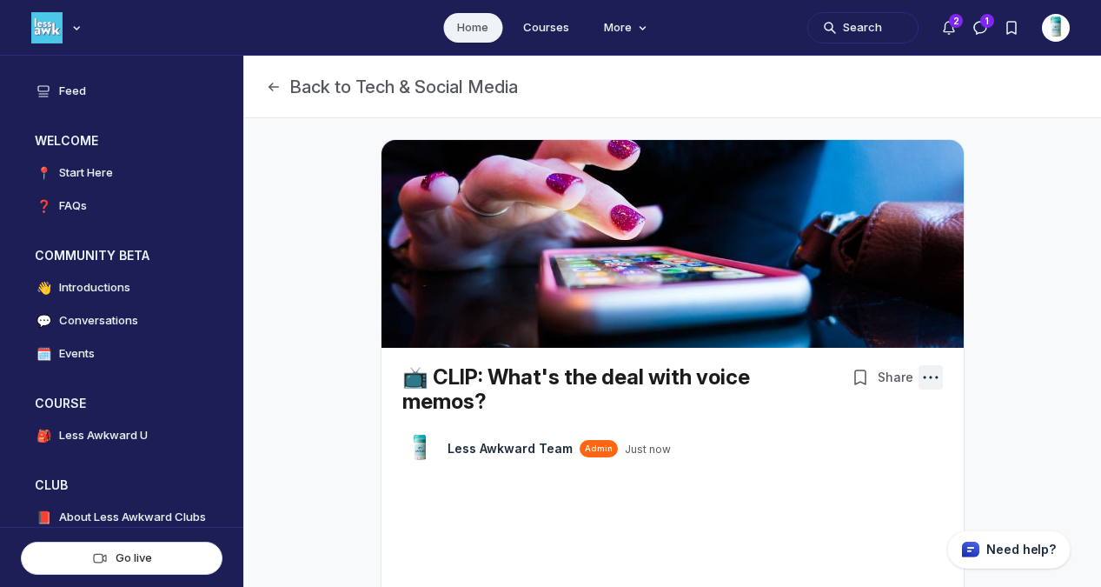
click at [932, 378] on icon "Post actions" at bounding box center [930, 377] width 17 height 17
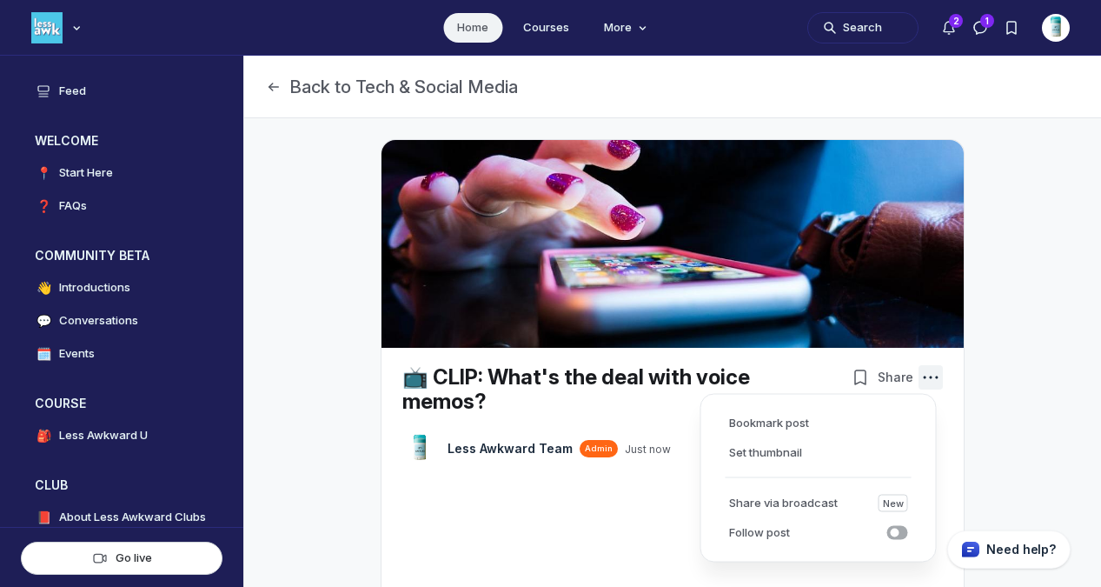
click at [922, 376] on icon "Post actions" at bounding box center [930, 377] width 17 height 17
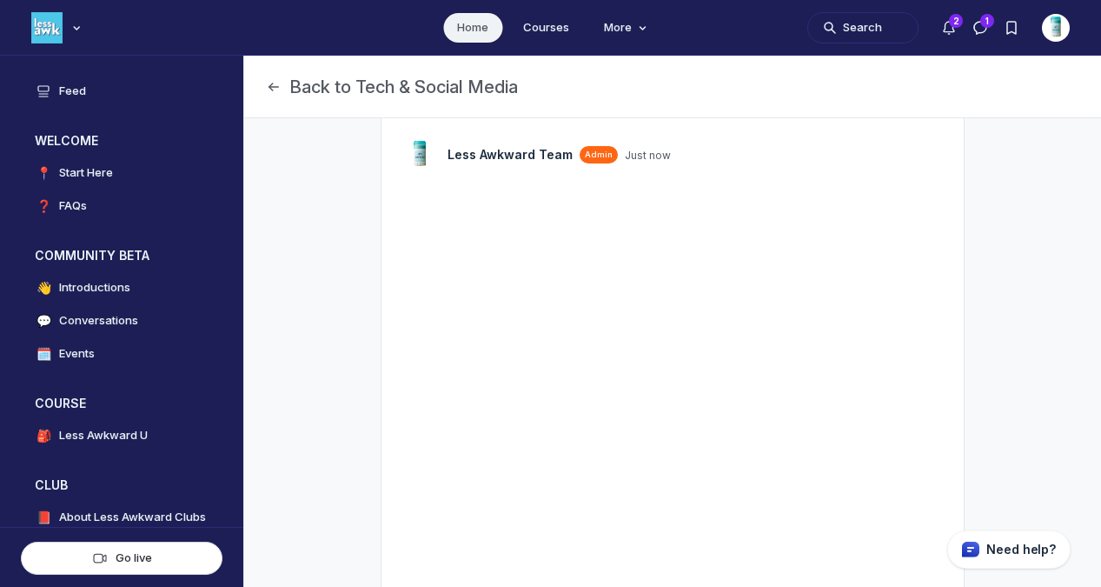
scroll to position [77, 0]
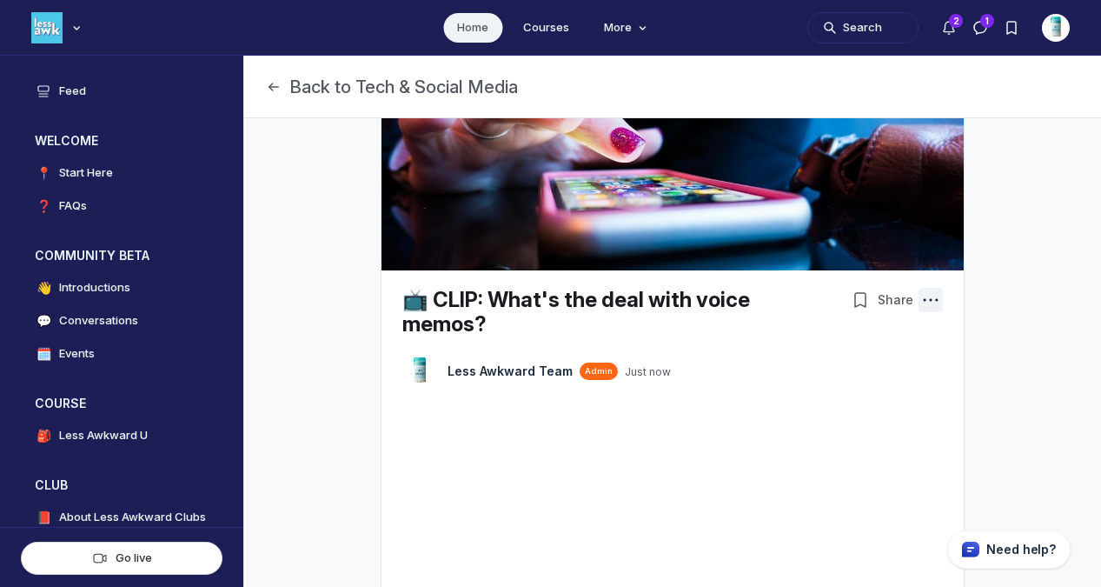
click at [928, 300] on icon "Post actions" at bounding box center [930, 299] width 17 height 17
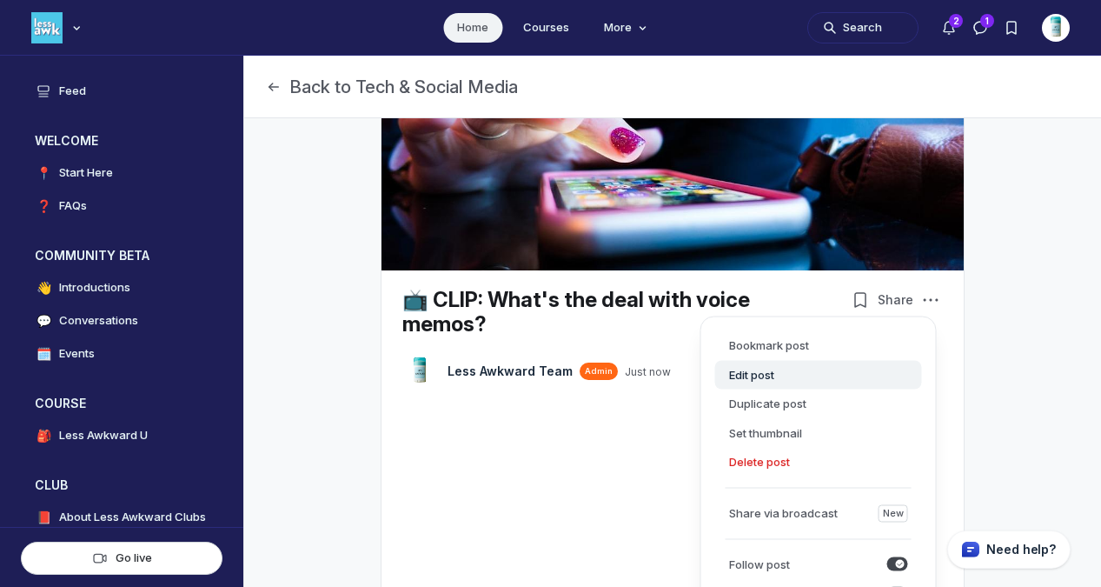
click at [763, 375] on button "Edit post" at bounding box center [818, 375] width 207 height 30
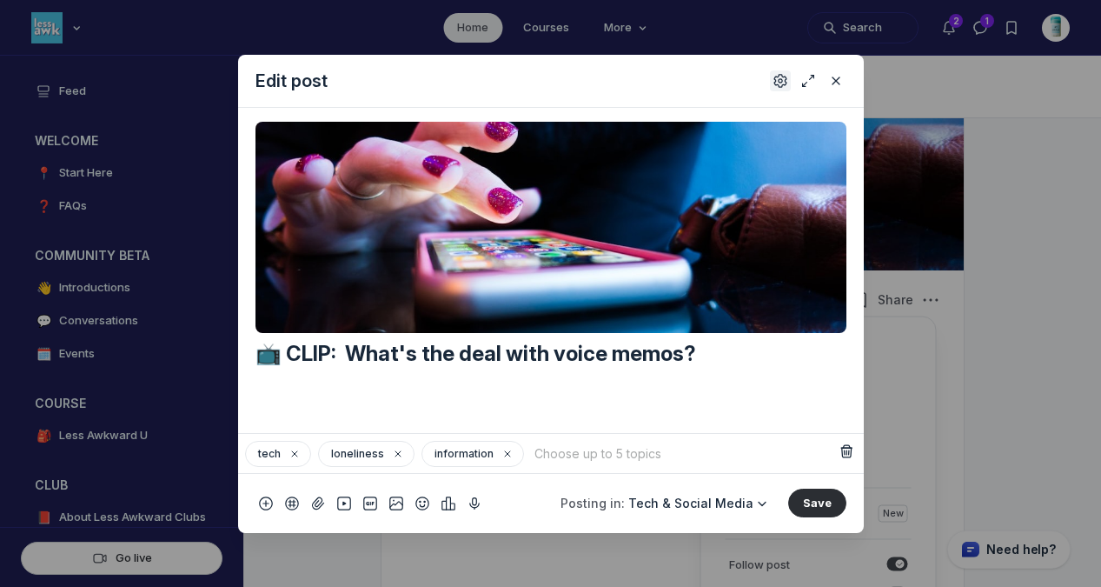
click at [772, 81] on button "Settings" at bounding box center [780, 80] width 21 height 21
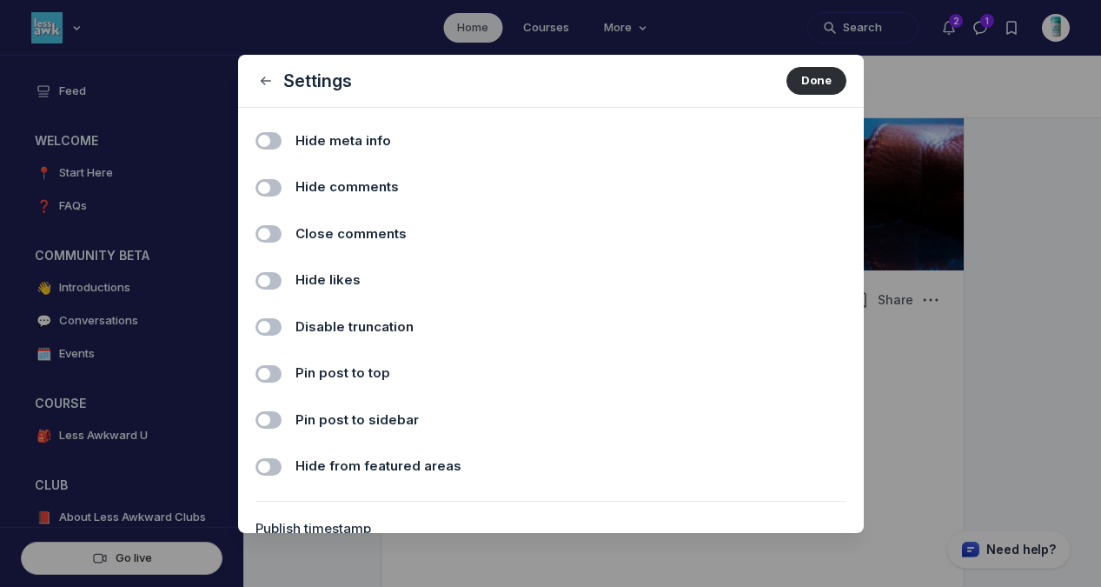
click at [349, 185] on span "Hide comments" at bounding box center [347, 187] width 103 height 20
click at [0, 0] on input "Hide comments" at bounding box center [0, 0] width 0 height 0
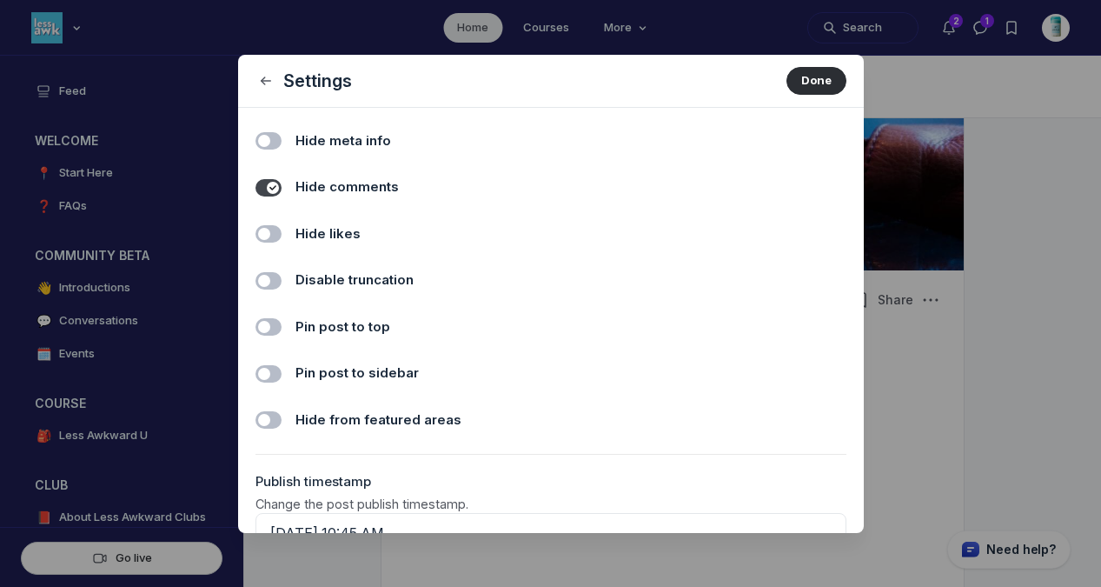
click at [351, 240] on span "Hide likes" at bounding box center [328, 234] width 65 height 20
click at [0, 0] on input "Hide likes" at bounding box center [0, 0] width 0 height 0
click at [800, 72] on button "Done" at bounding box center [817, 81] width 60 height 28
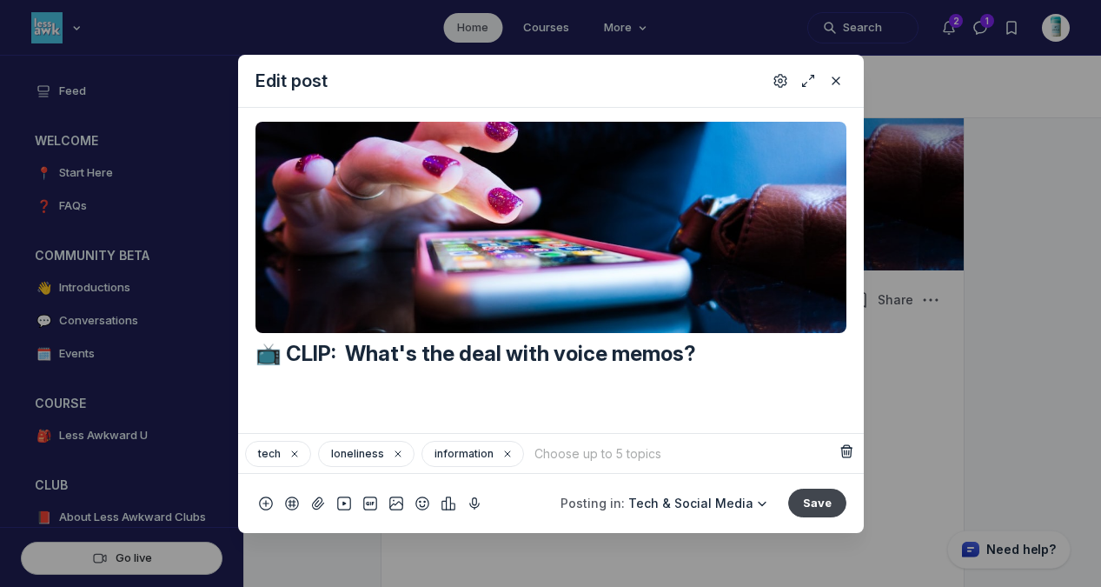
click at [821, 498] on button "Save" at bounding box center [817, 503] width 58 height 28
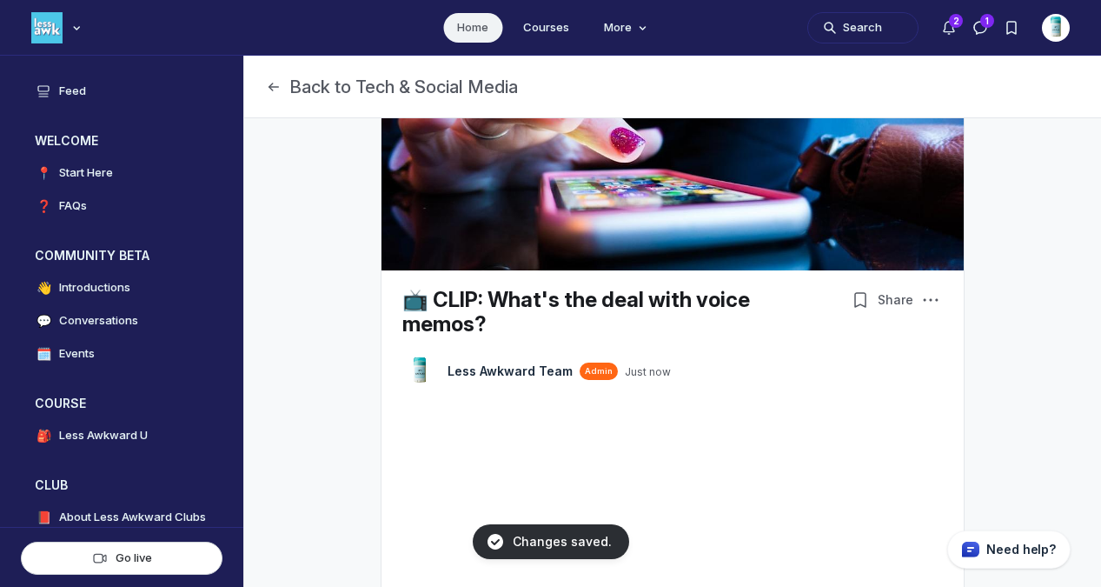
click at [476, 28] on link "Home" at bounding box center [472, 28] width 59 height 30
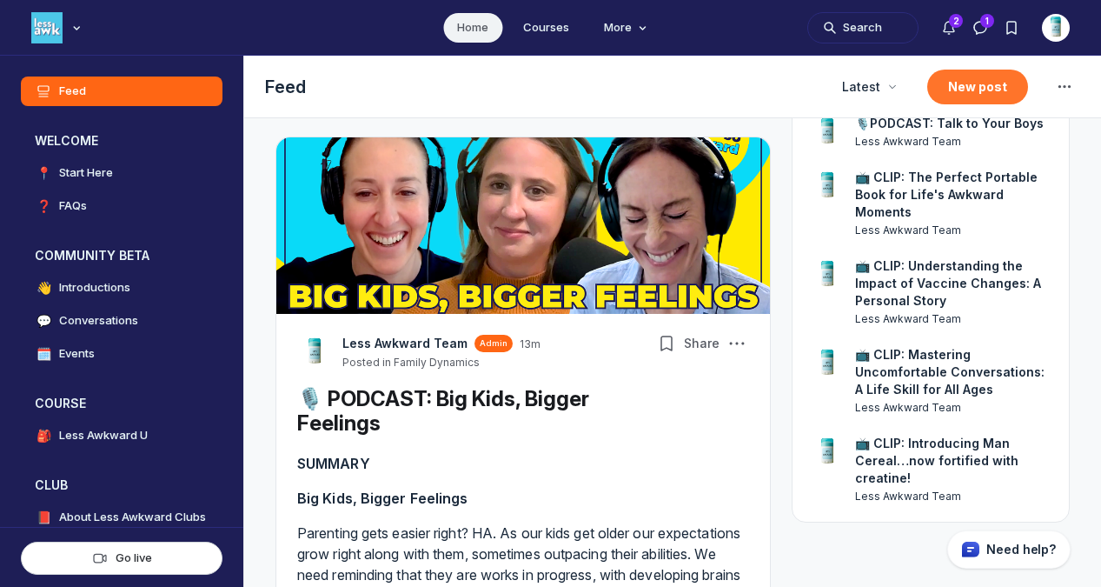
click at [967, 96] on button "New post" at bounding box center [978, 87] width 101 height 35
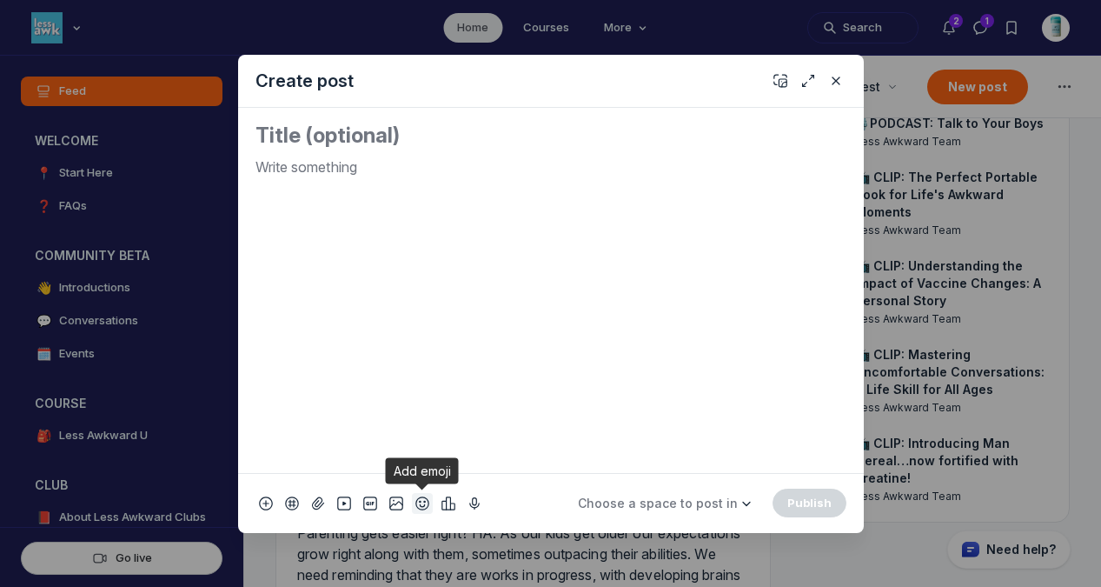
click at [423, 504] on icon "Add emoji" at bounding box center [423, 503] width 14 height 17
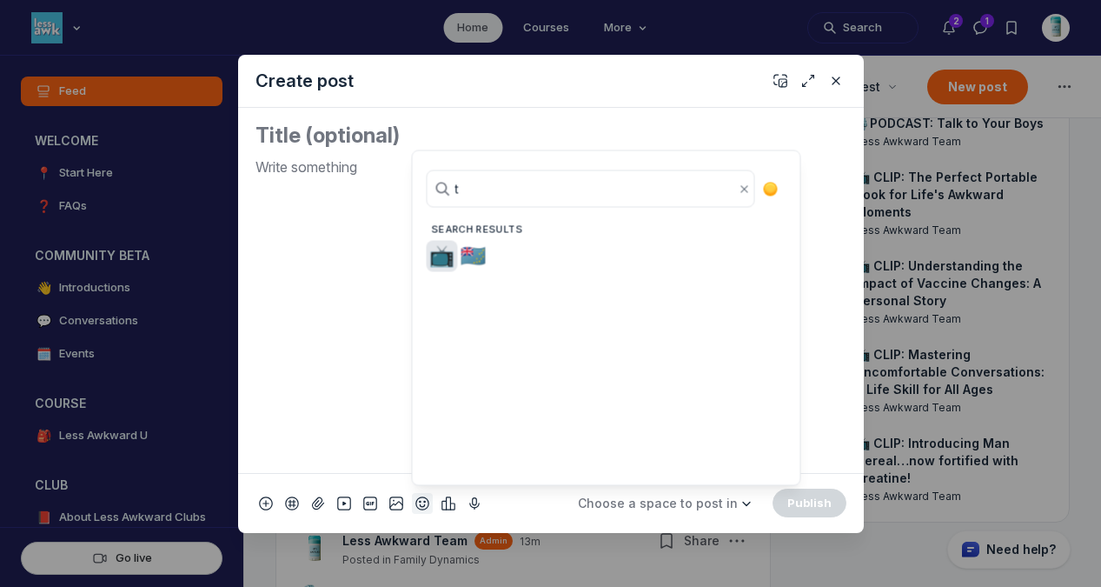
type input "tv"
click at [443, 265] on span "📺" at bounding box center [442, 256] width 26 height 24
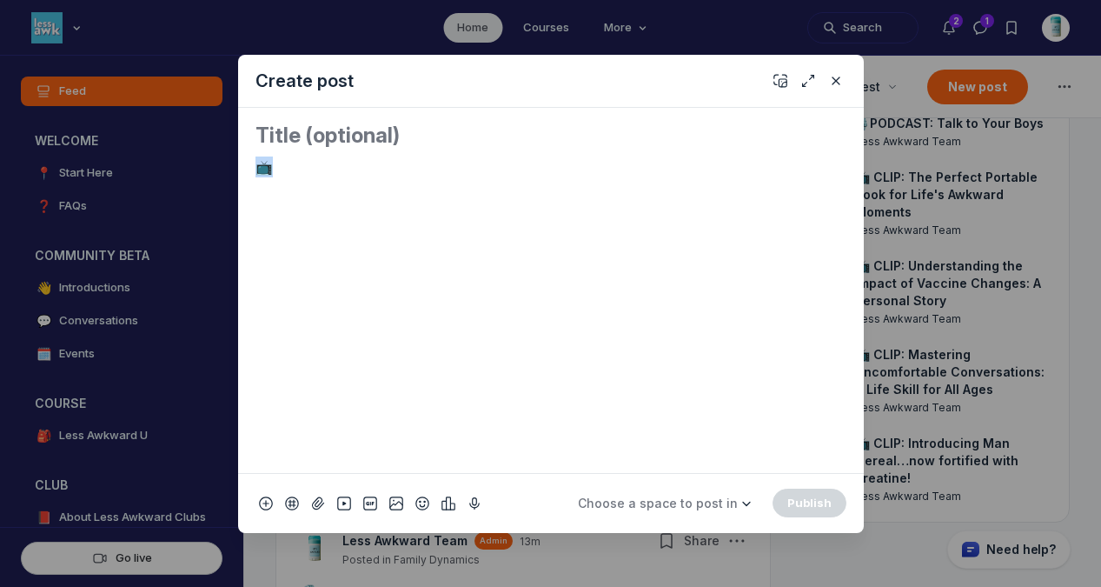
drag, startPoint x: 280, startPoint y: 176, endPoint x: 238, endPoint y: 163, distance: 43.7
click at [238, 163] on div "📺" at bounding box center [551, 290] width 626 height 365
copy p "📺"
click at [347, 137] on textarea "Quick post modal" at bounding box center [551, 136] width 591 height 28
paste textarea "📺"
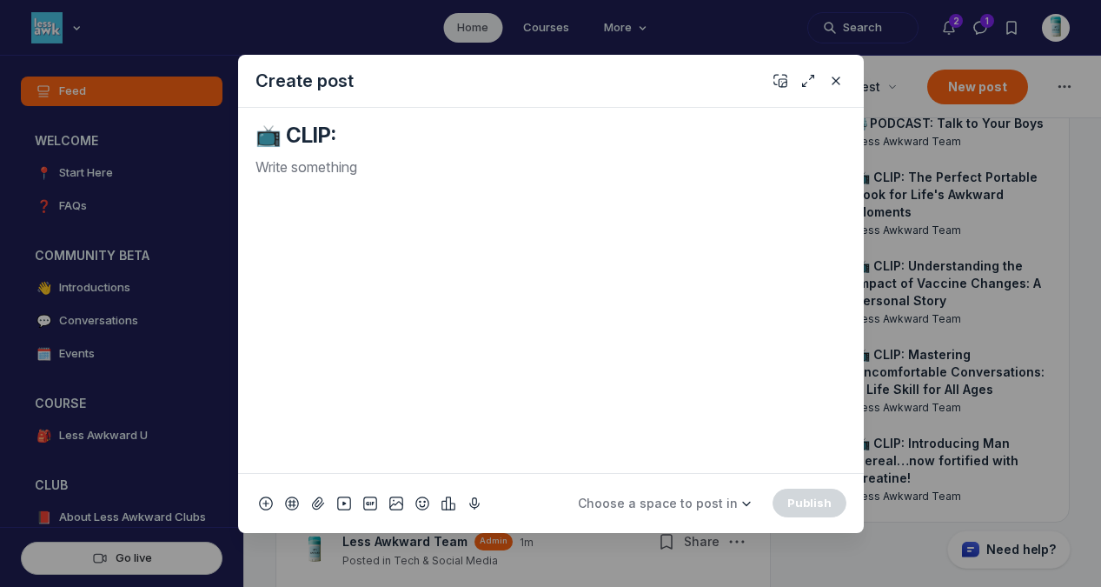
paste textarea "The Power of Collaboration: Science, Storytelling, and Humor"
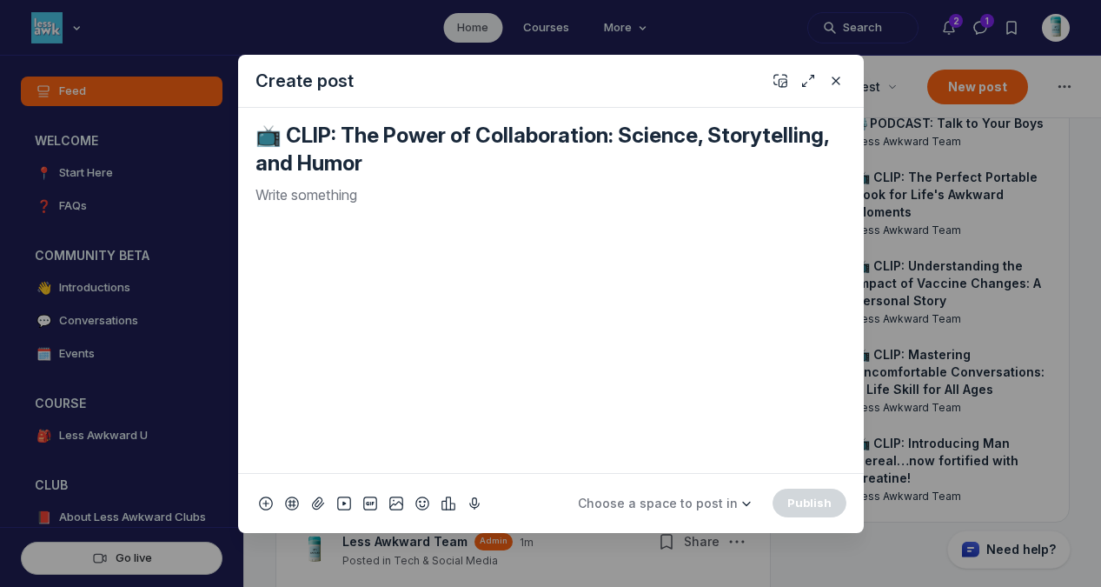
type textarea "📺 CLIP: The Power of Collaboration: Science, Storytelling, and Humor"
click at [463, 211] on div "Quick post modal" at bounding box center [551, 321] width 591 height 275
click at [776, 75] on icon "Add cover" at bounding box center [781, 80] width 14 height 17
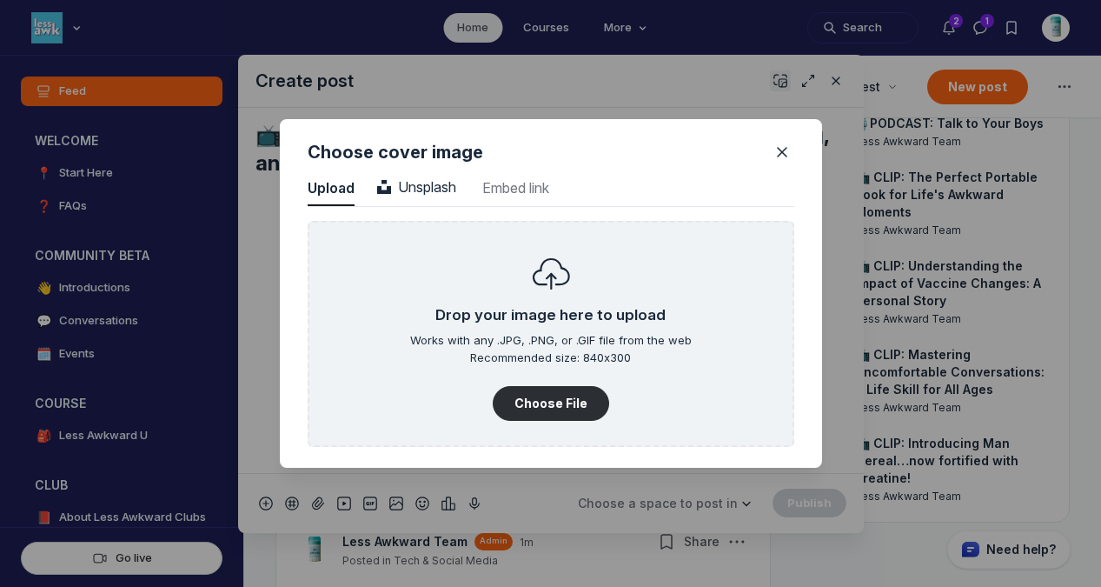
scroll to position [2349, 4425]
click at [416, 185] on span "Unsplash" at bounding box center [416, 186] width 79 height 17
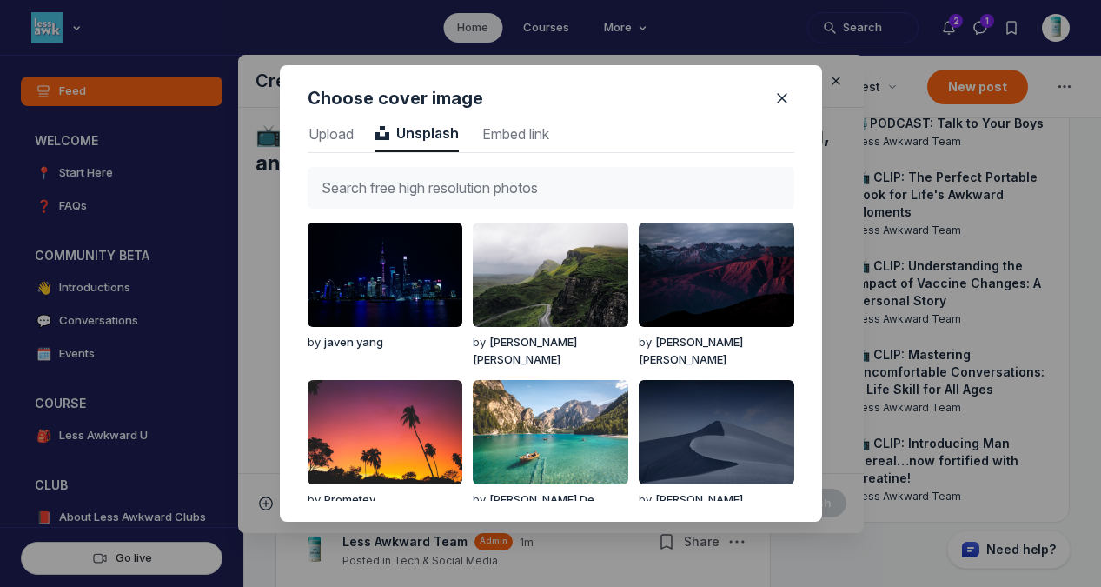
click at [416, 185] on input "text" at bounding box center [551, 188] width 487 height 42
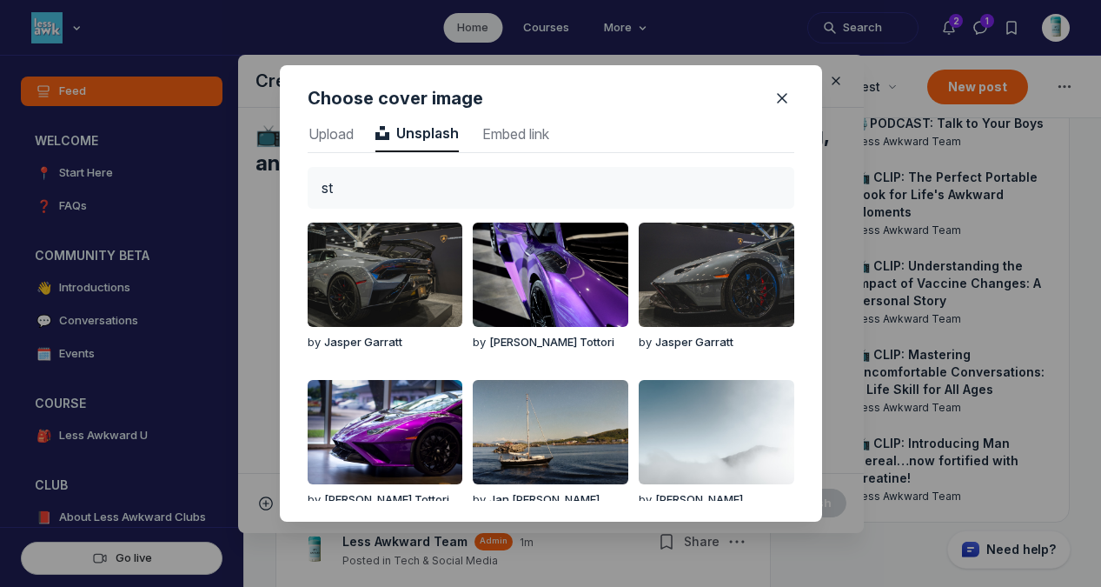
type input "s"
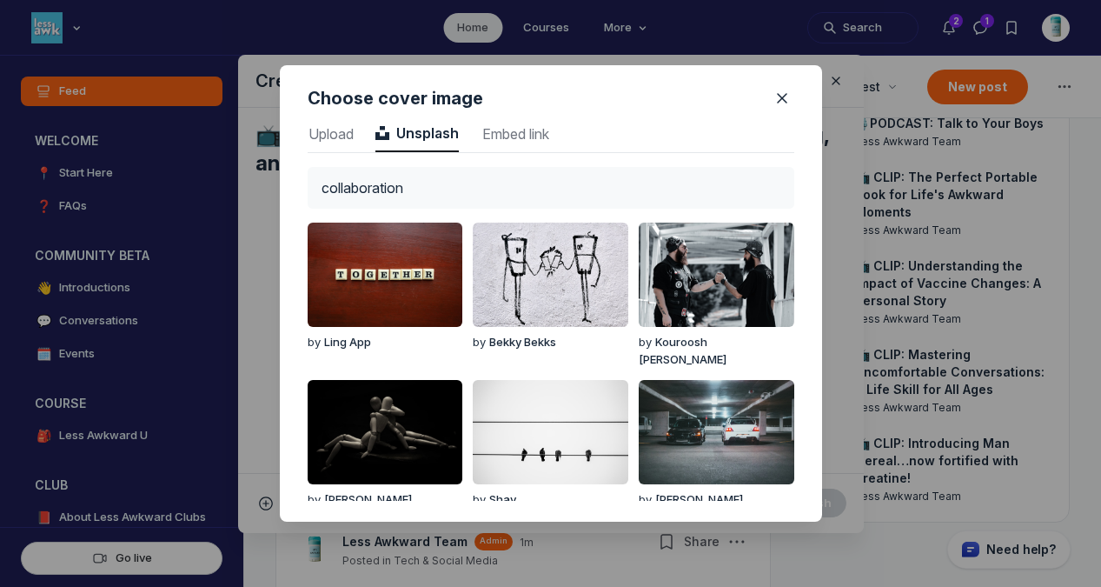
type input "collaboration"
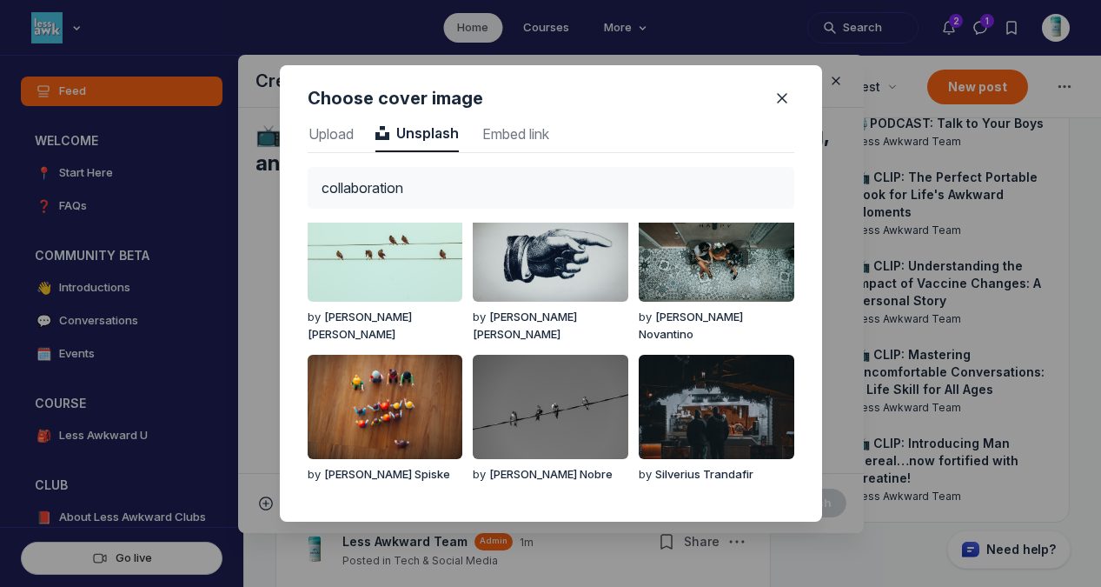
scroll to position [0, 0]
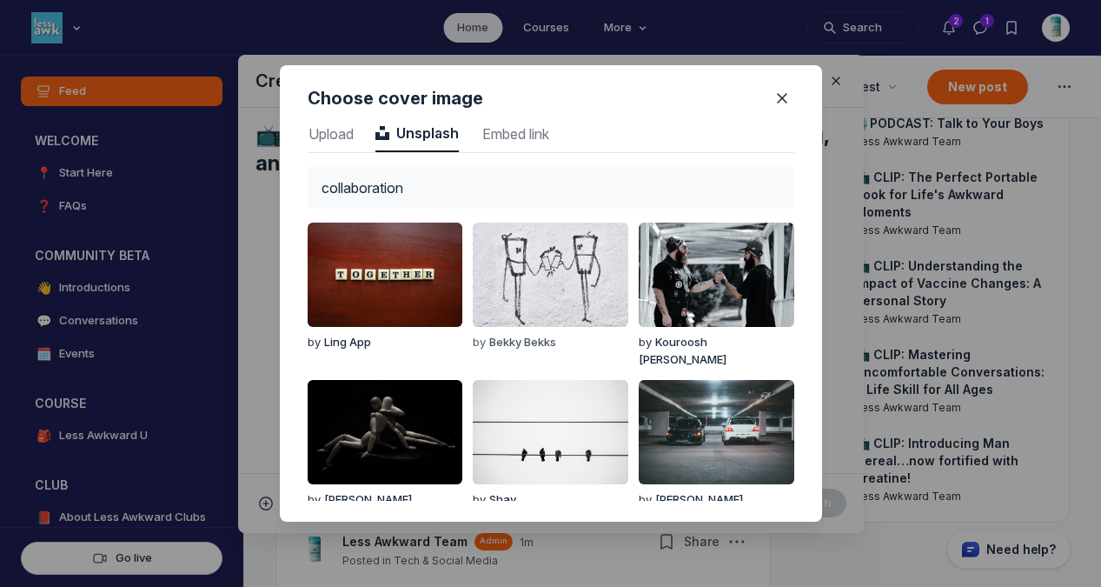
click at [572, 282] on img "button" at bounding box center [550, 275] width 155 height 104
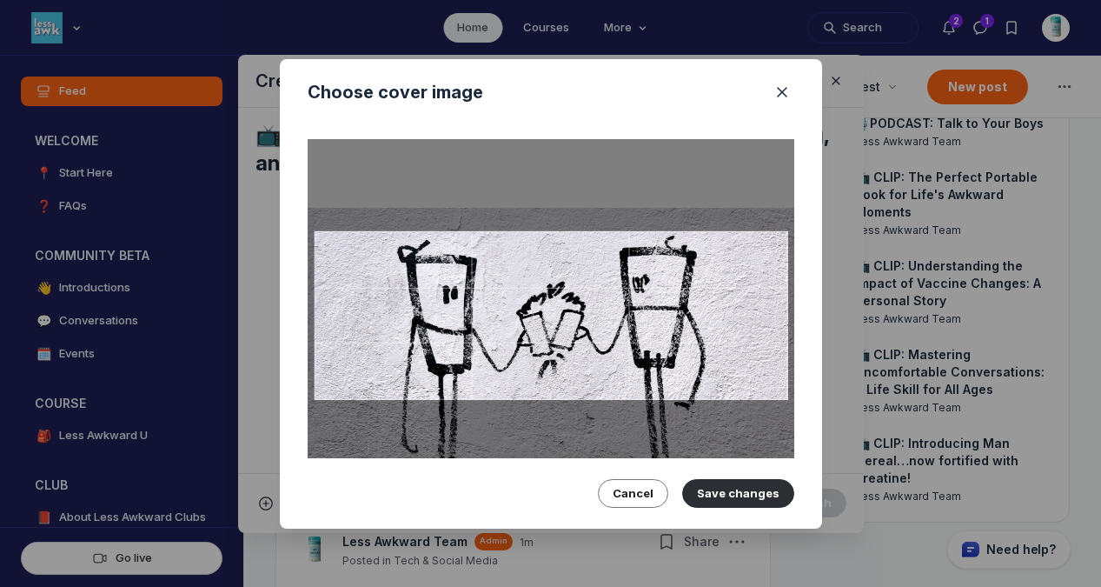
drag, startPoint x: 571, startPoint y: 276, endPoint x: 571, endPoint y: 331, distance: 54.8
click at [571, 331] on div at bounding box center [551, 315] width 474 height 170
click at [753, 489] on button "Save changes" at bounding box center [738, 493] width 112 height 28
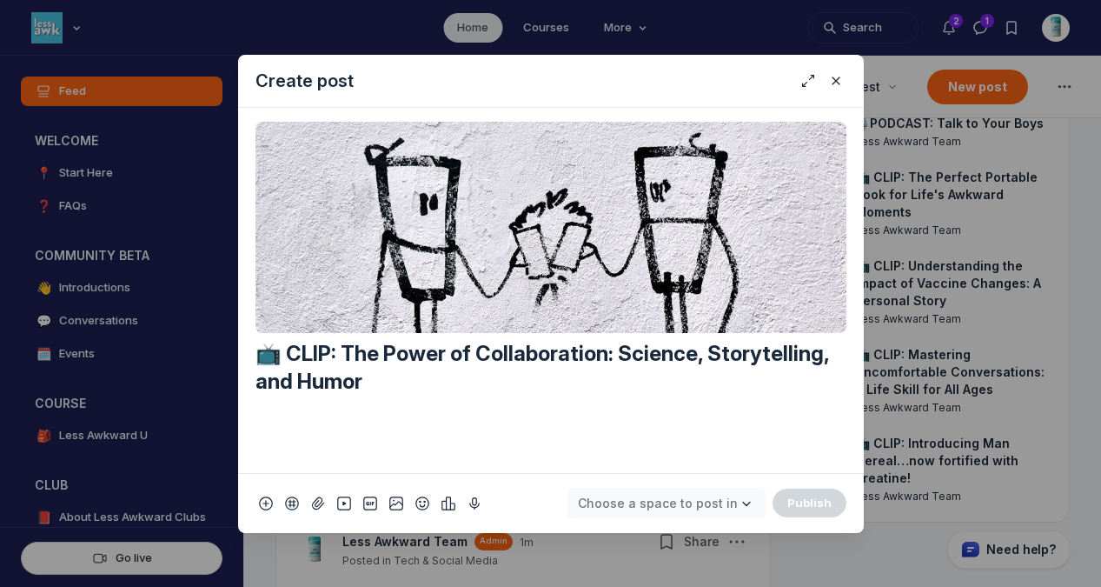
click at [728, 501] on span "Choose a space to post in" at bounding box center [658, 503] width 160 height 15
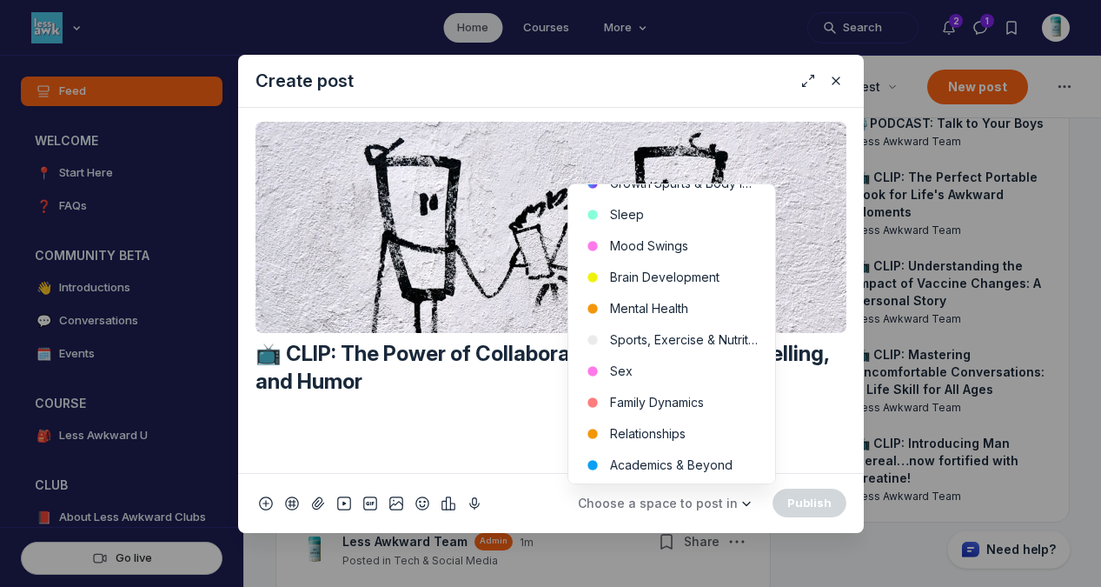
scroll to position [581, 0]
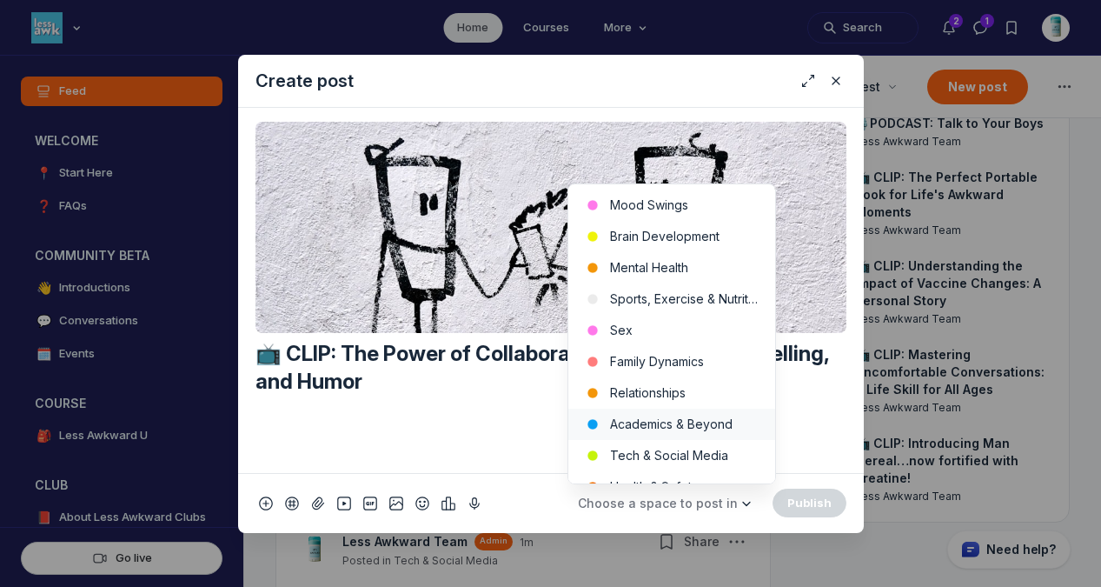
click at [718, 416] on button "Academics & Beyond" at bounding box center [672, 424] width 207 height 31
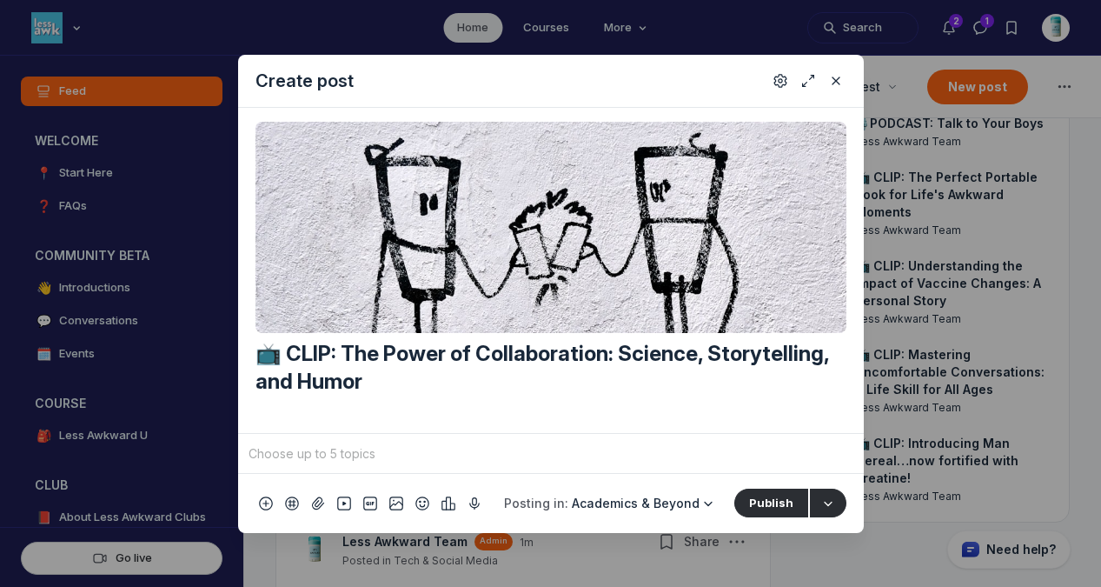
click at [599, 444] on input "Quick post modal" at bounding box center [551, 454] width 612 height 26
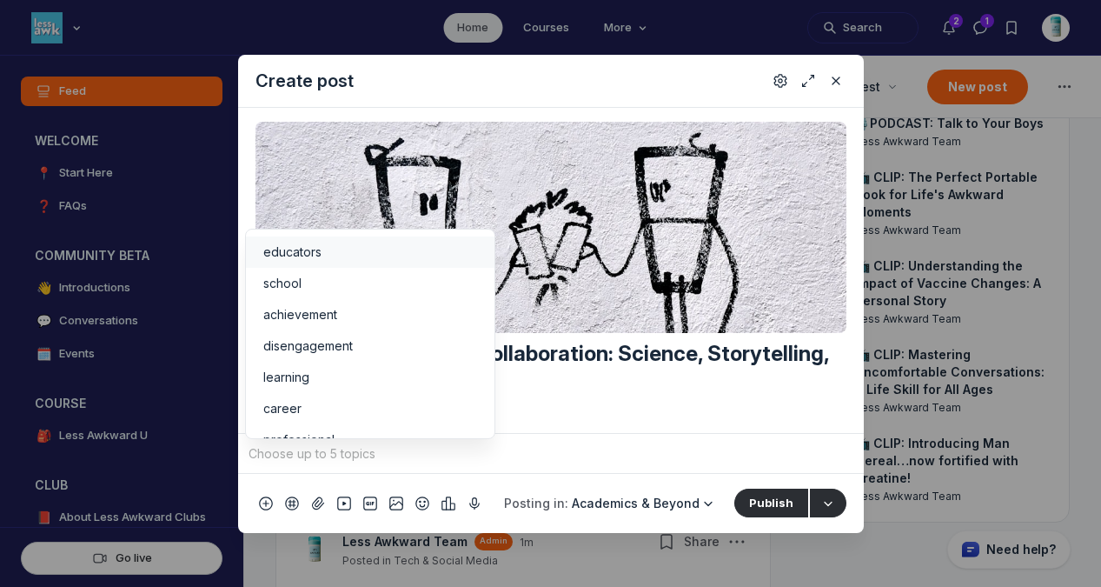
click at [311, 248] on span "educators" at bounding box center [292, 251] width 58 height 17
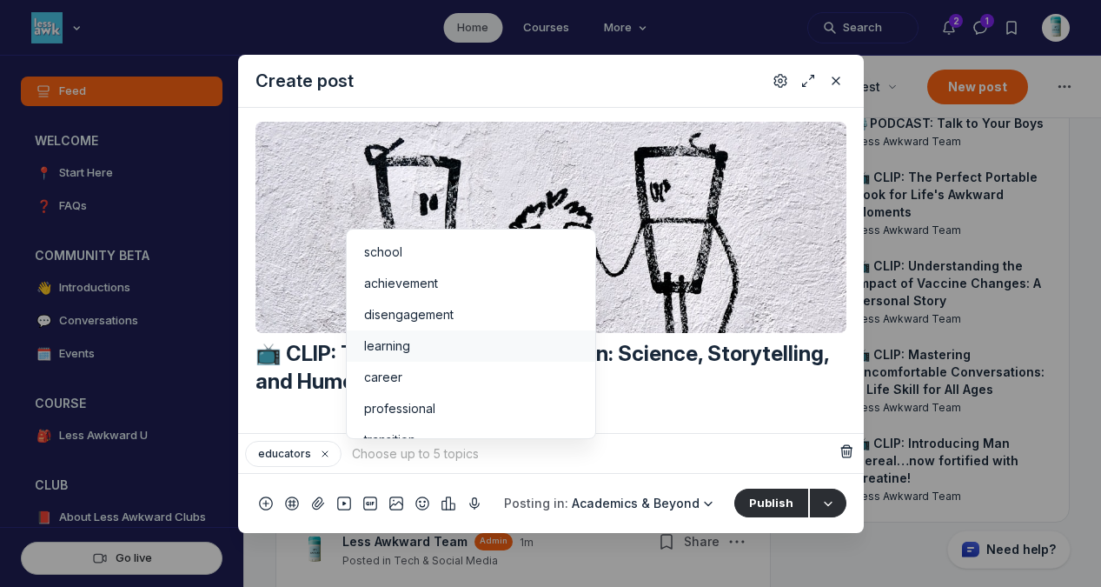
click at [398, 343] on span "learning" at bounding box center [387, 345] width 46 height 17
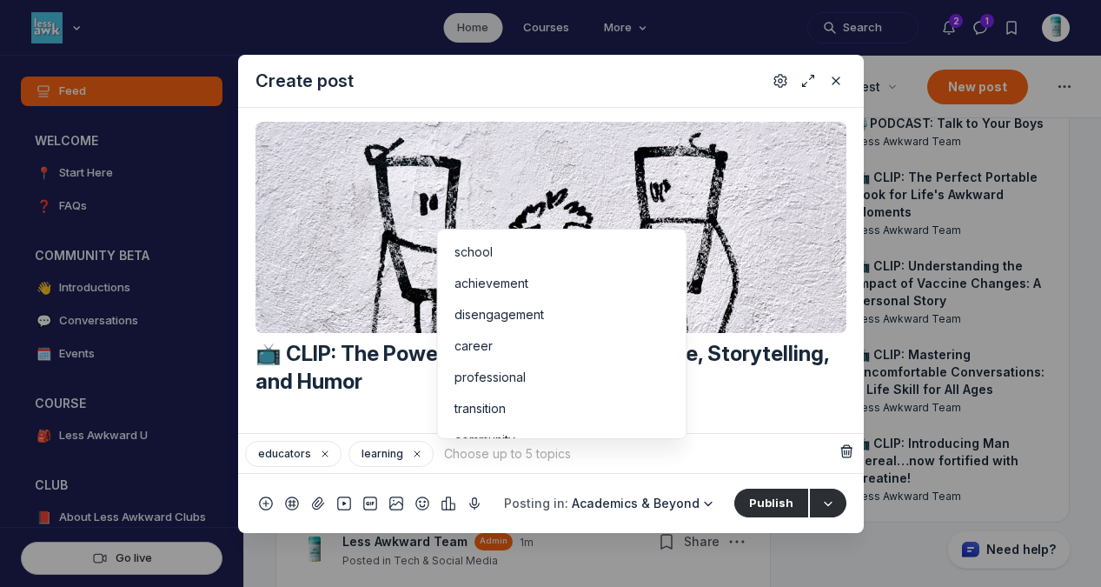
scroll to position [73, 0]
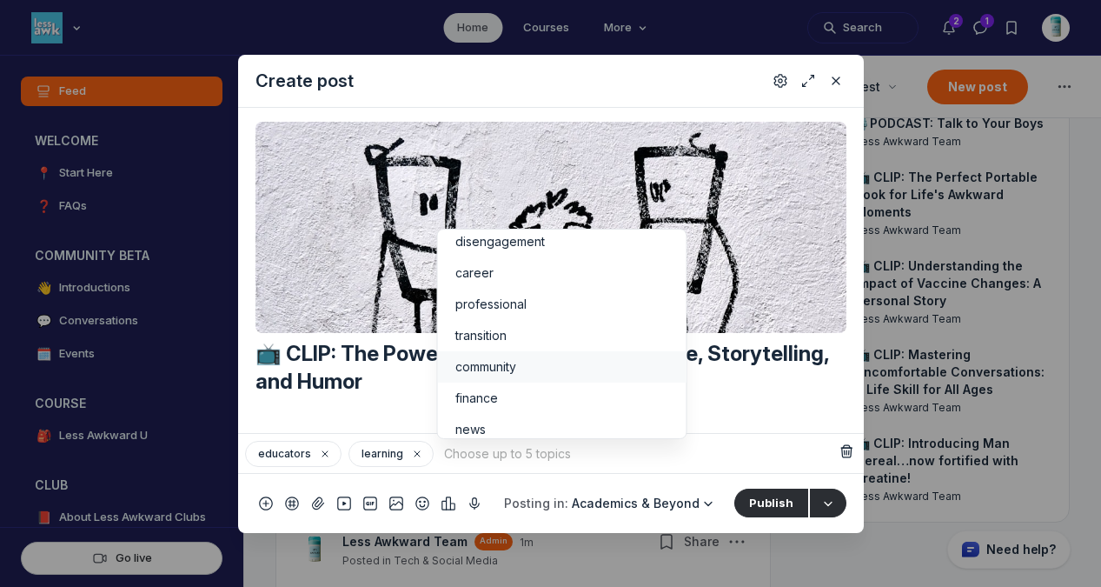
click at [616, 351] on li "community" at bounding box center [561, 366] width 249 height 31
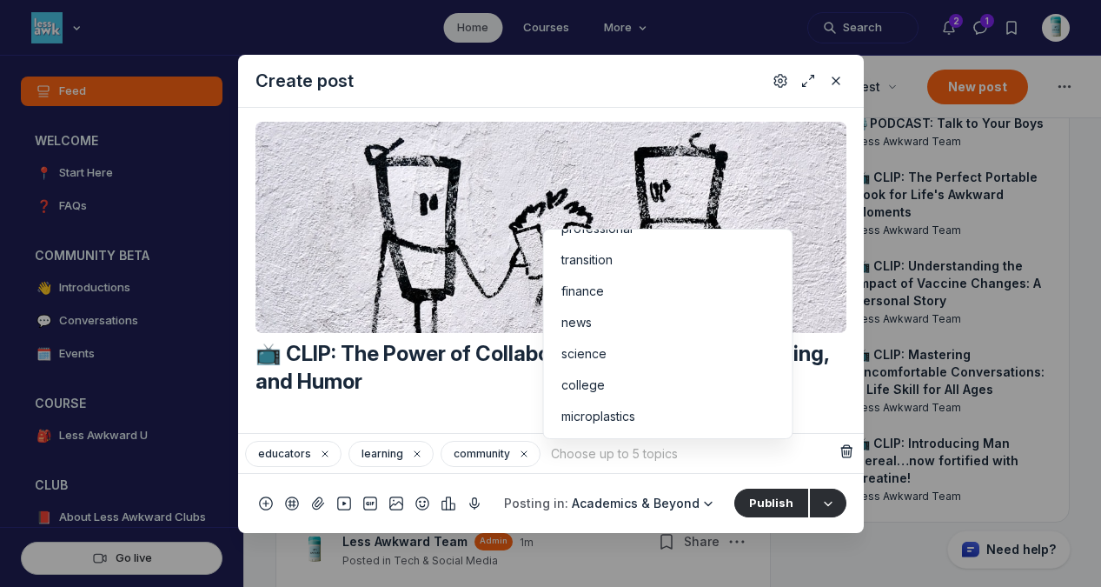
scroll to position [151, 0]
click at [635, 352] on div "science" at bounding box center [668, 351] width 214 height 17
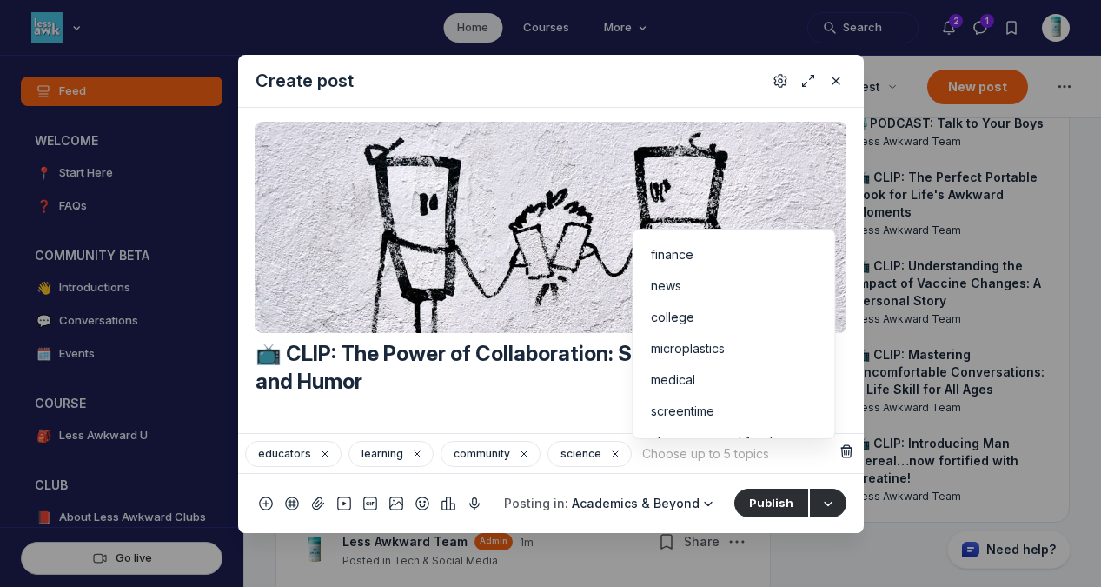
scroll to position [159, 0]
click at [738, 317] on div "news" at bounding box center [734, 311] width 168 height 17
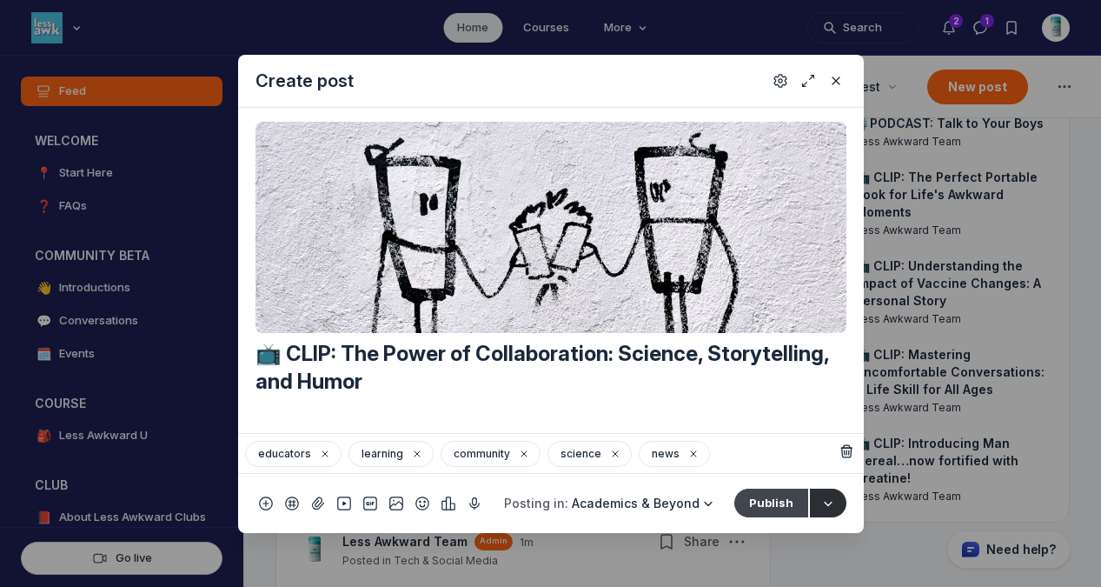
click at [774, 498] on button "Publish" at bounding box center [772, 503] width 74 height 28
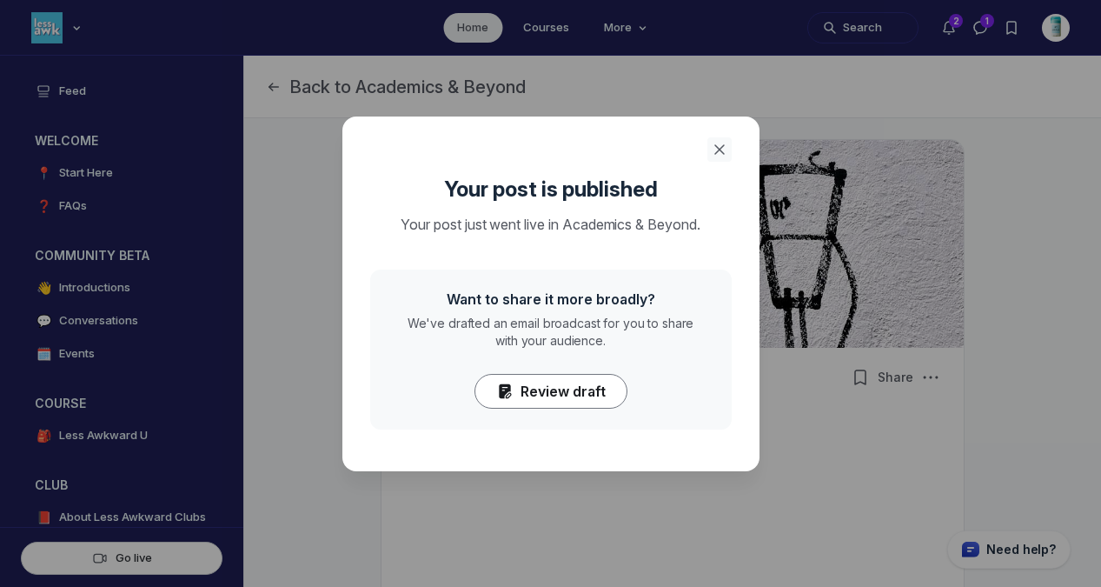
click at [717, 138] on button "Close" at bounding box center [720, 149] width 24 height 24
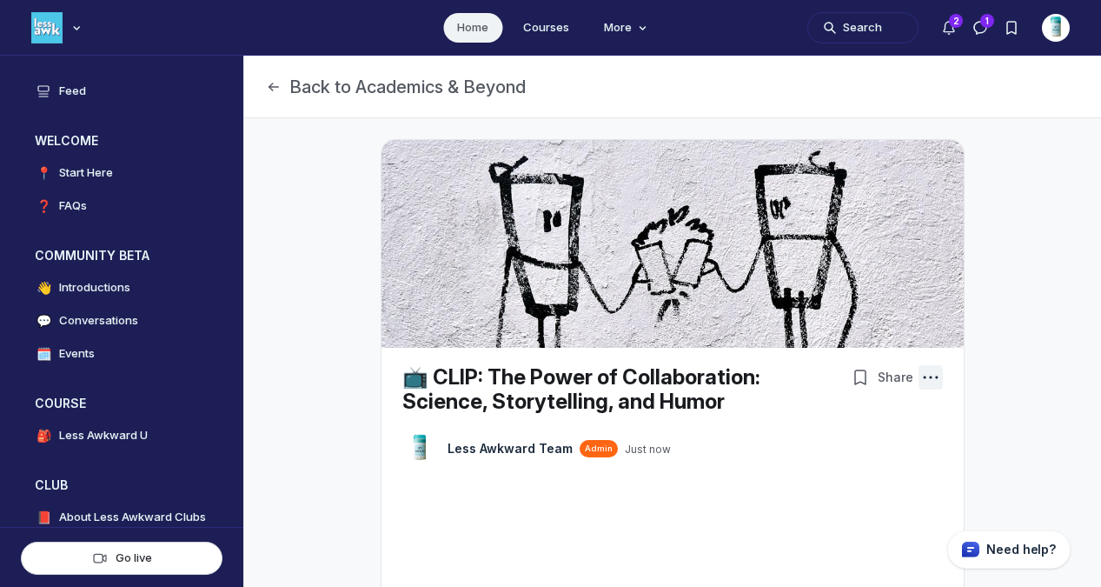
click at [925, 376] on icon "Post actions" at bounding box center [930, 377] width 17 height 17
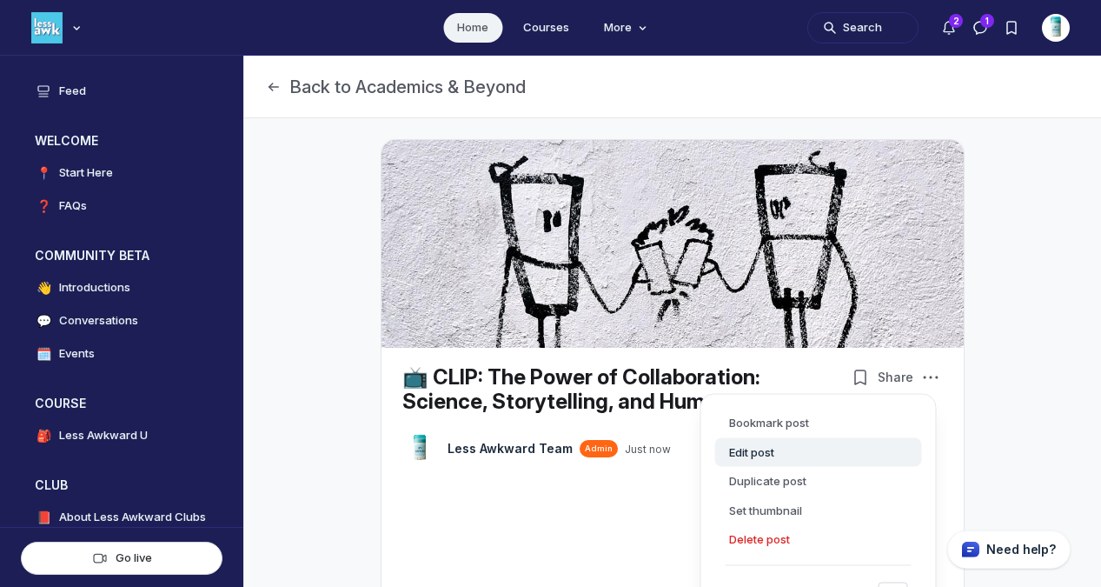
click at [768, 449] on button "Edit post" at bounding box center [818, 452] width 207 height 30
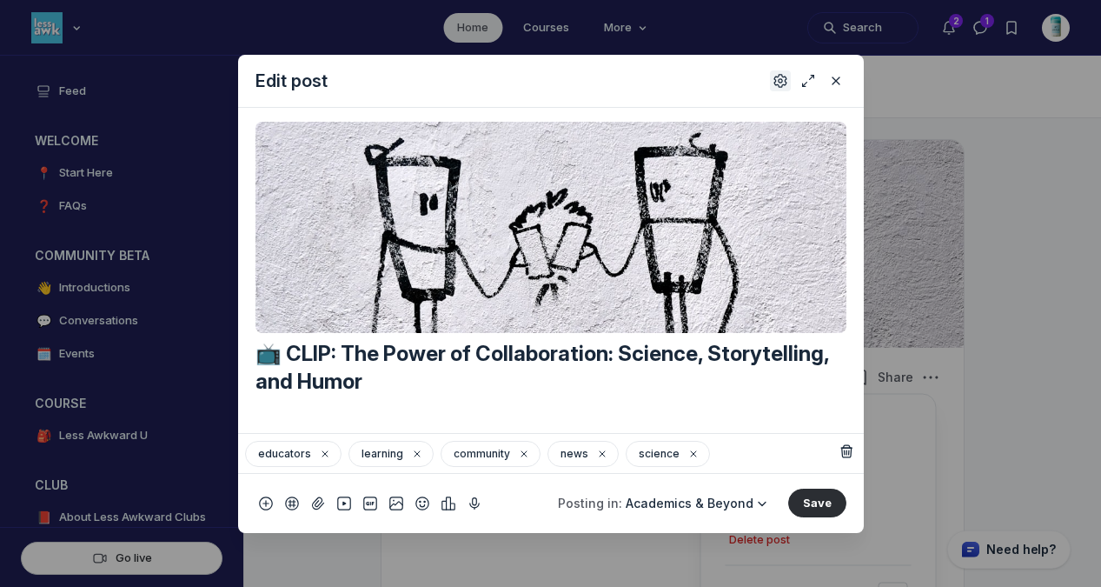
click at [777, 82] on icon "Settings" at bounding box center [781, 80] width 14 height 17
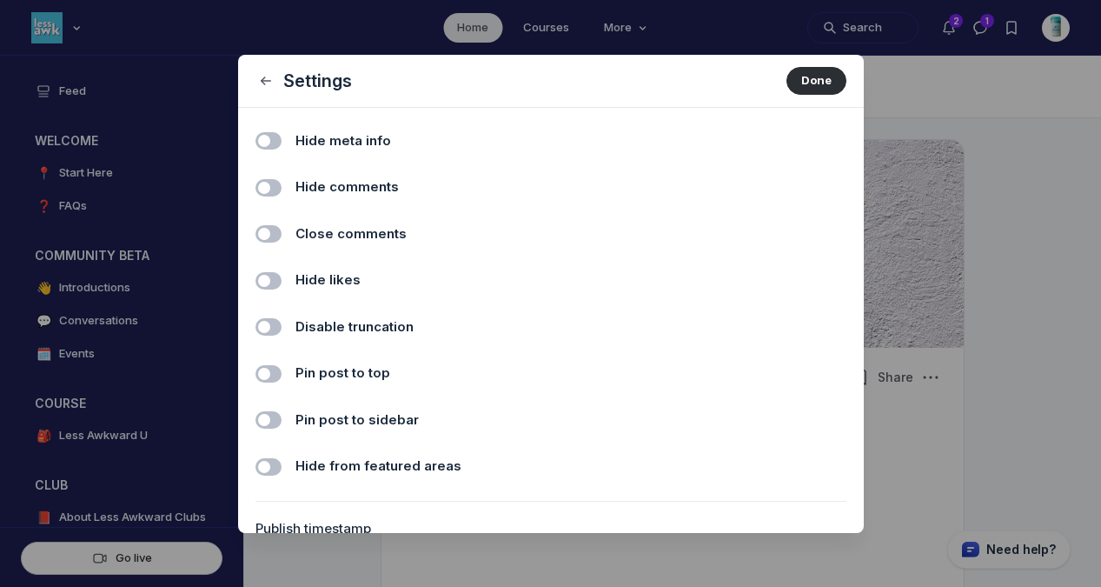
click at [315, 225] on span "Close comments" at bounding box center [351, 234] width 111 height 20
click at [0, 0] on input "Close comments" at bounding box center [0, 0] width 0 height 0
click at [323, 235] on span "Close comments" at bounding box center [351, 234] width 111 height 20
click at [0, 0] on input "Close comments" at bounding box center [0, 0] width 0 height 0
click at [323, 195] on span "Hide comments" at bounding box center [347, 187] width 103 height 20
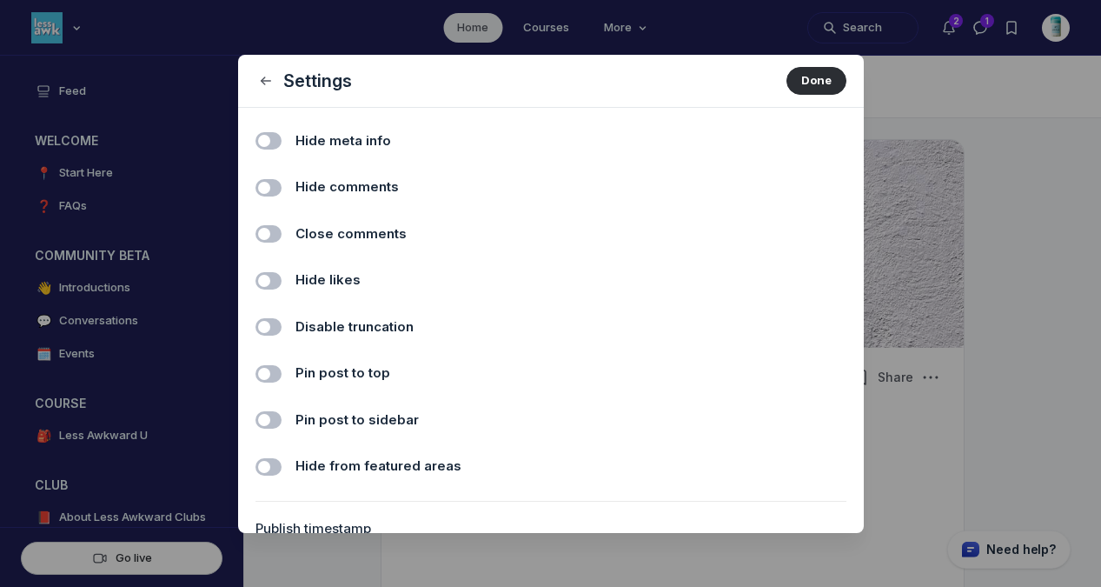
click at [0, 0] on input "Hide comments" at bounding box center [0, 0] width 0 height 0
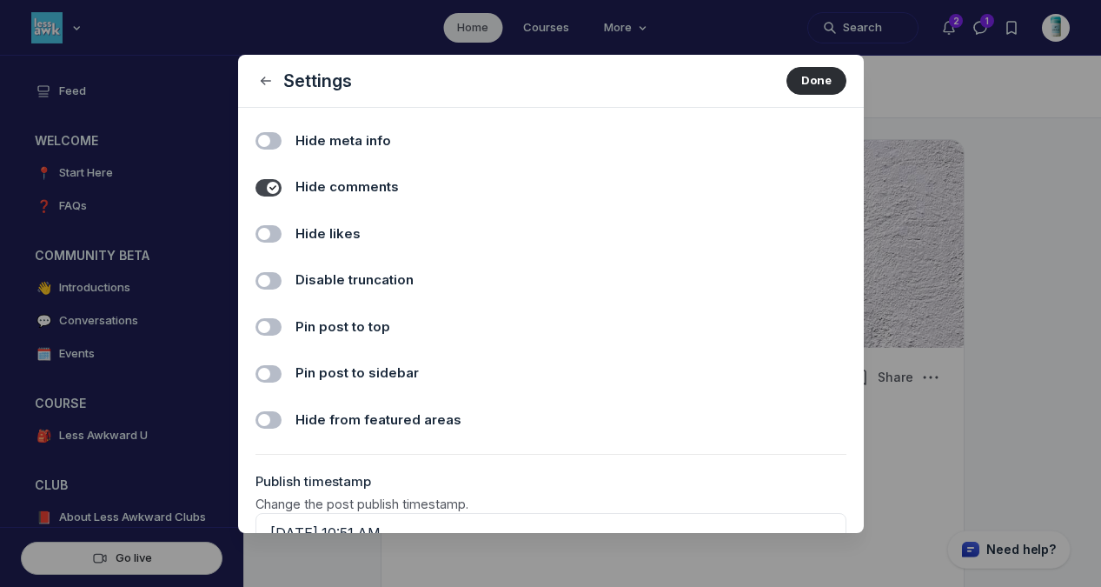
click at [316, 234] on span "Hide likes" at bounding box center [328, 234] width 65 height 20
click at [0, 0] on input "Hide likes" at bounding box center [0, 0] width 0 height 0
click at [802, 83] on button "Done" at bounding box center [817, 81] width 60 height 28
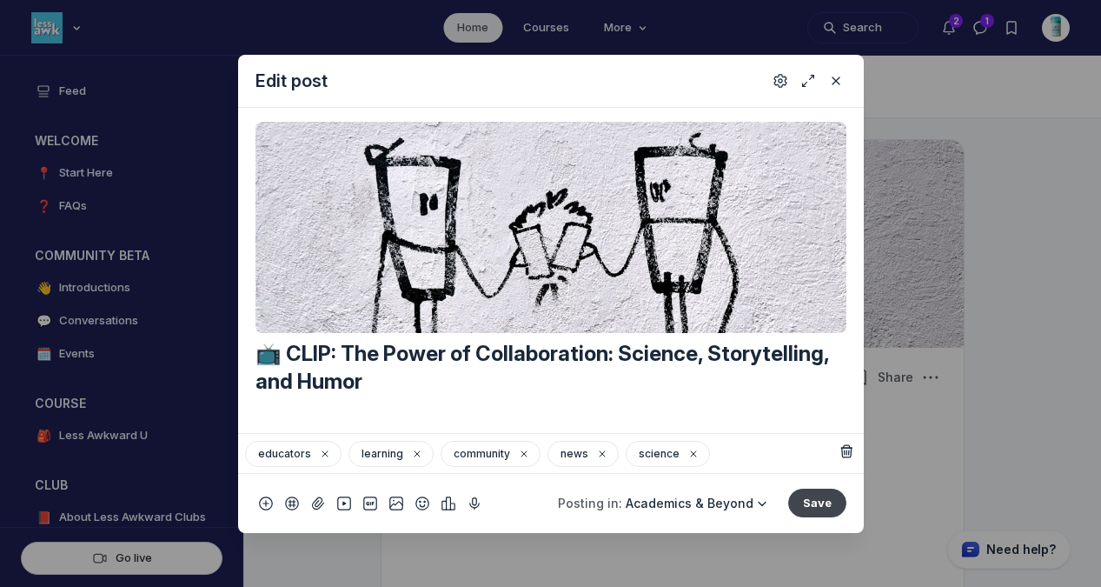
click at [820, 496] on button "Save" at bounding box center [817, 503] width 58 height 28
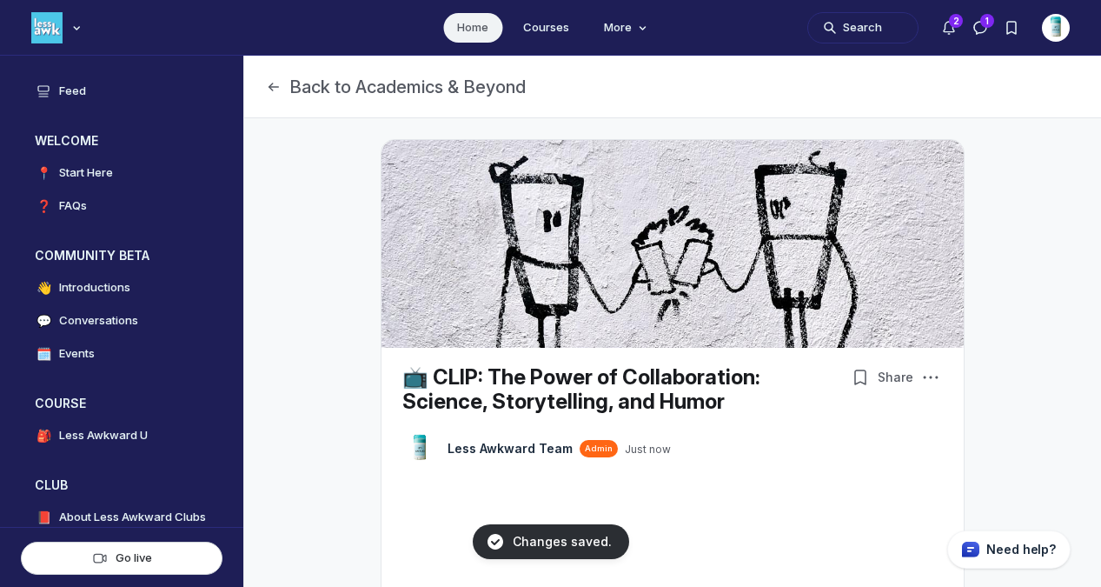
click at [469, 29] on link "Home" at bounding box center [472, 28] width 59 height 30
